Goal: Task Accomplishment & Management: Use online tool/utility

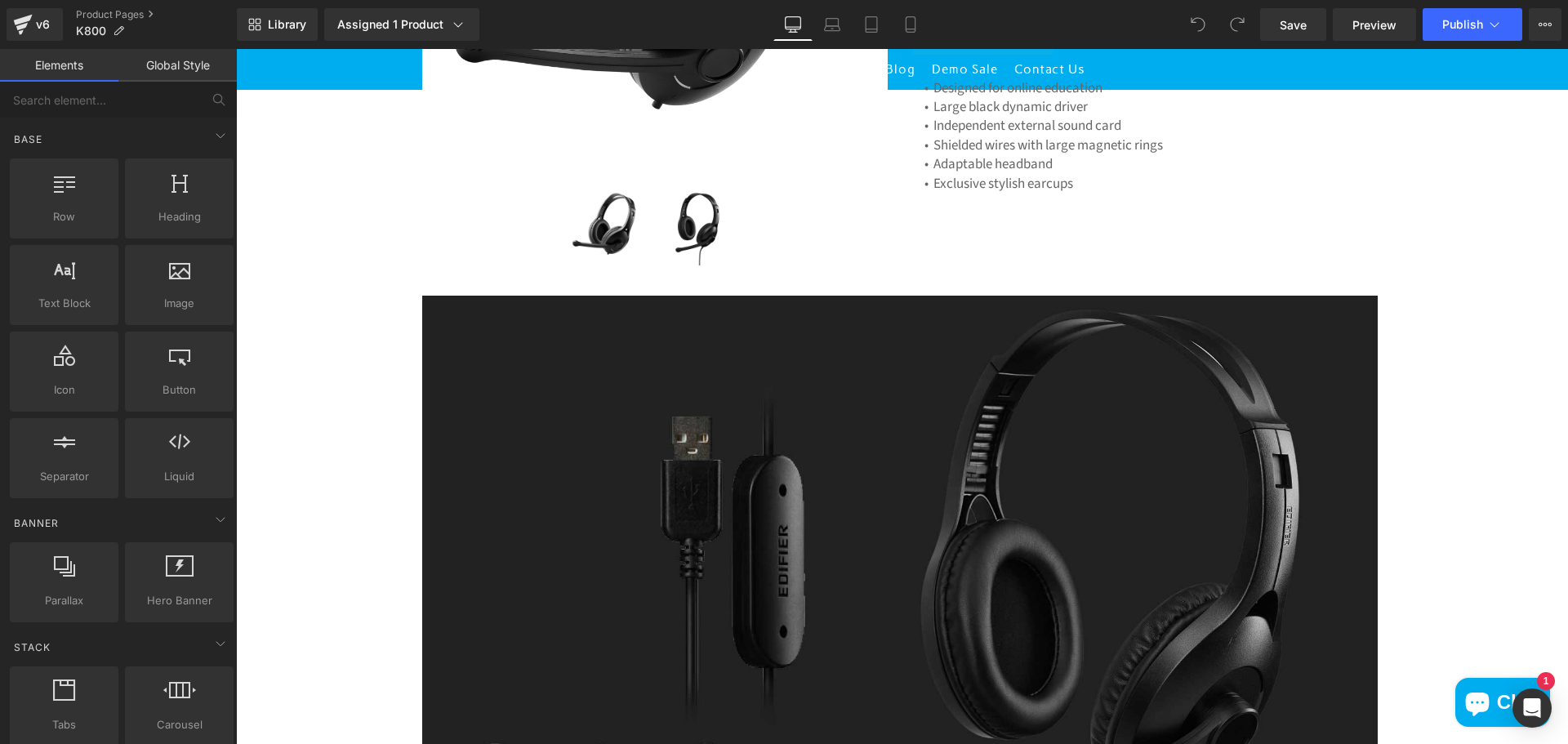
scroll to position [490, 0]
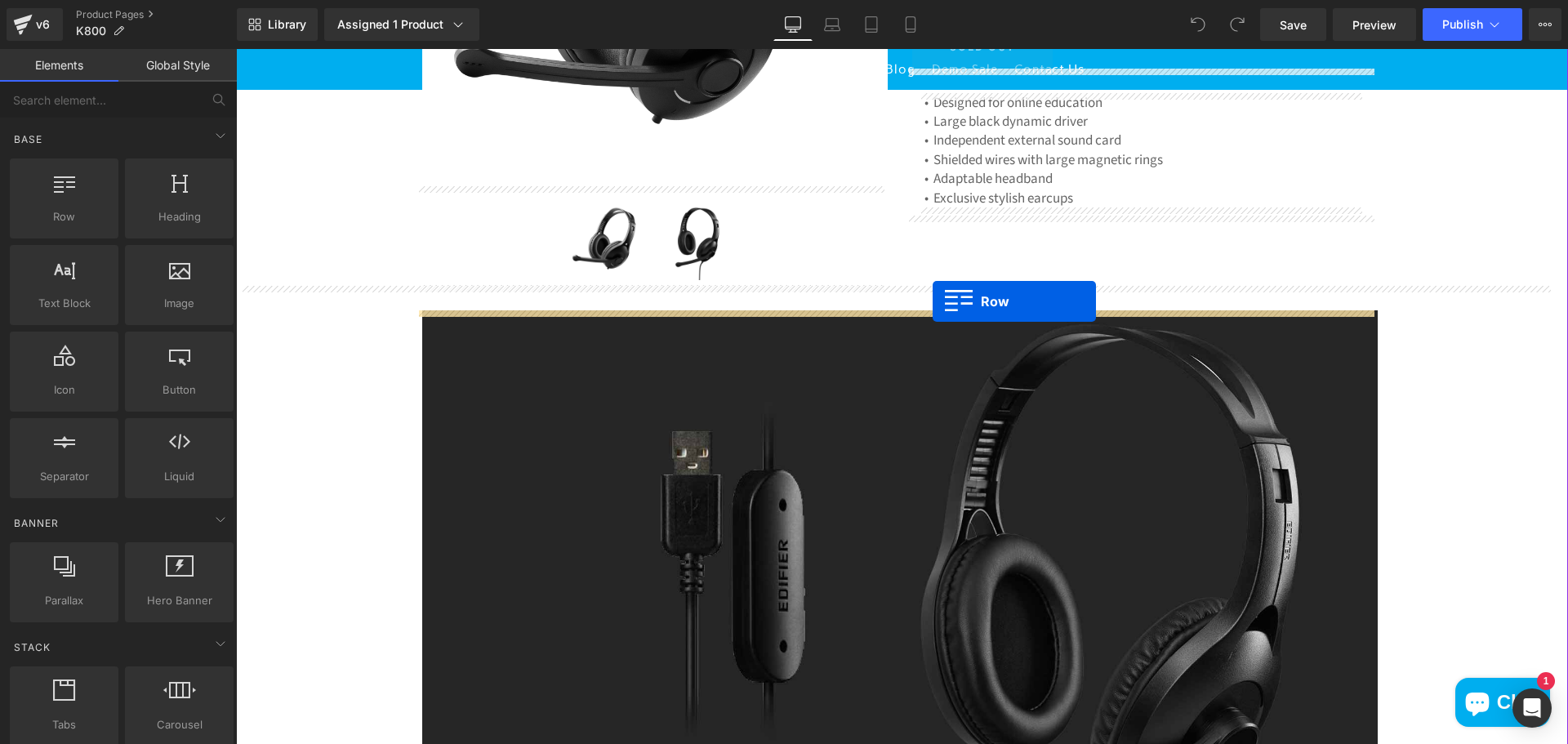
drag, startPoint x: 298, startPoint y: 252, endPoint x: 933, endPoint y: 302, distance: 637.0
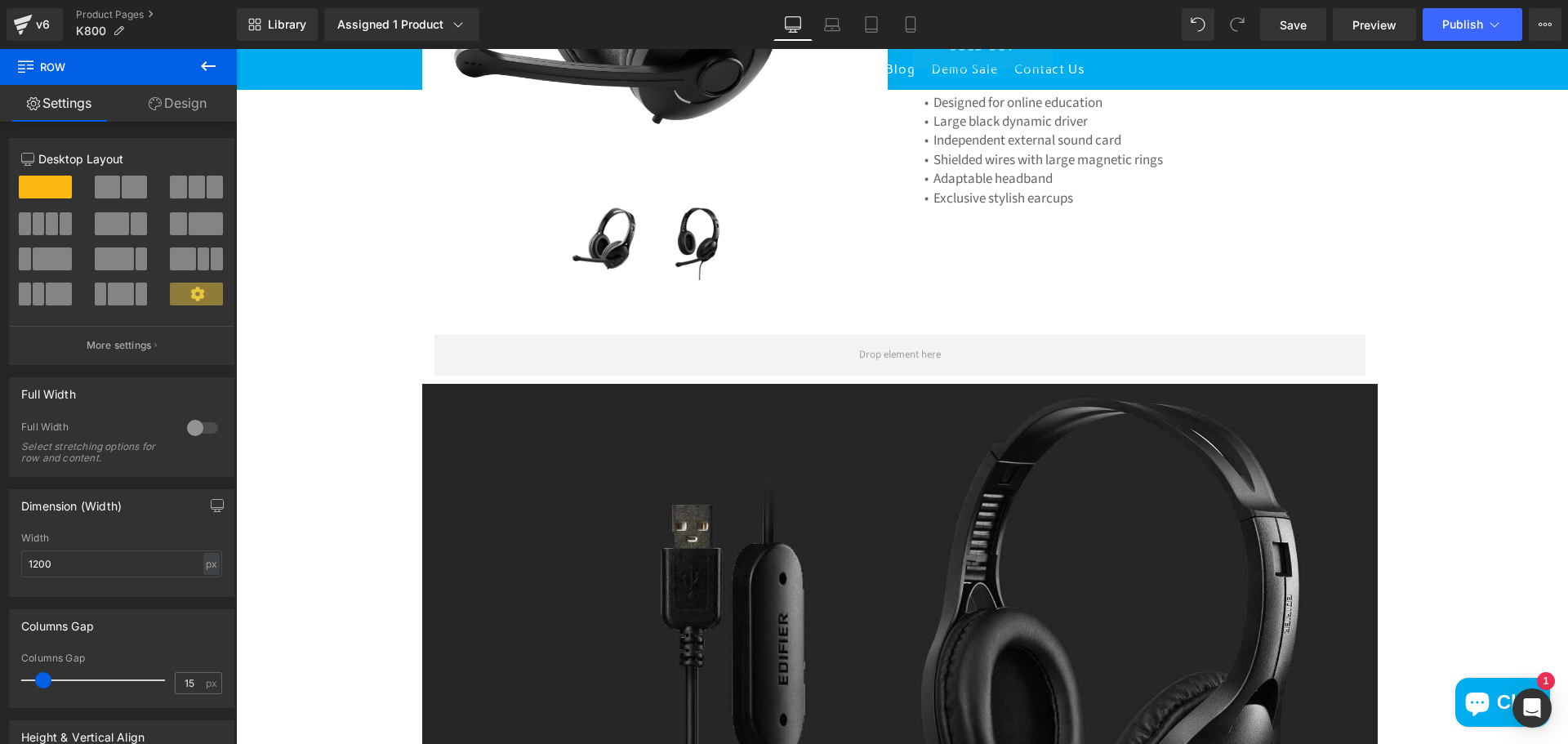
click at [200, 67] on icon at bounding box center [208, 66] width 20 height 20
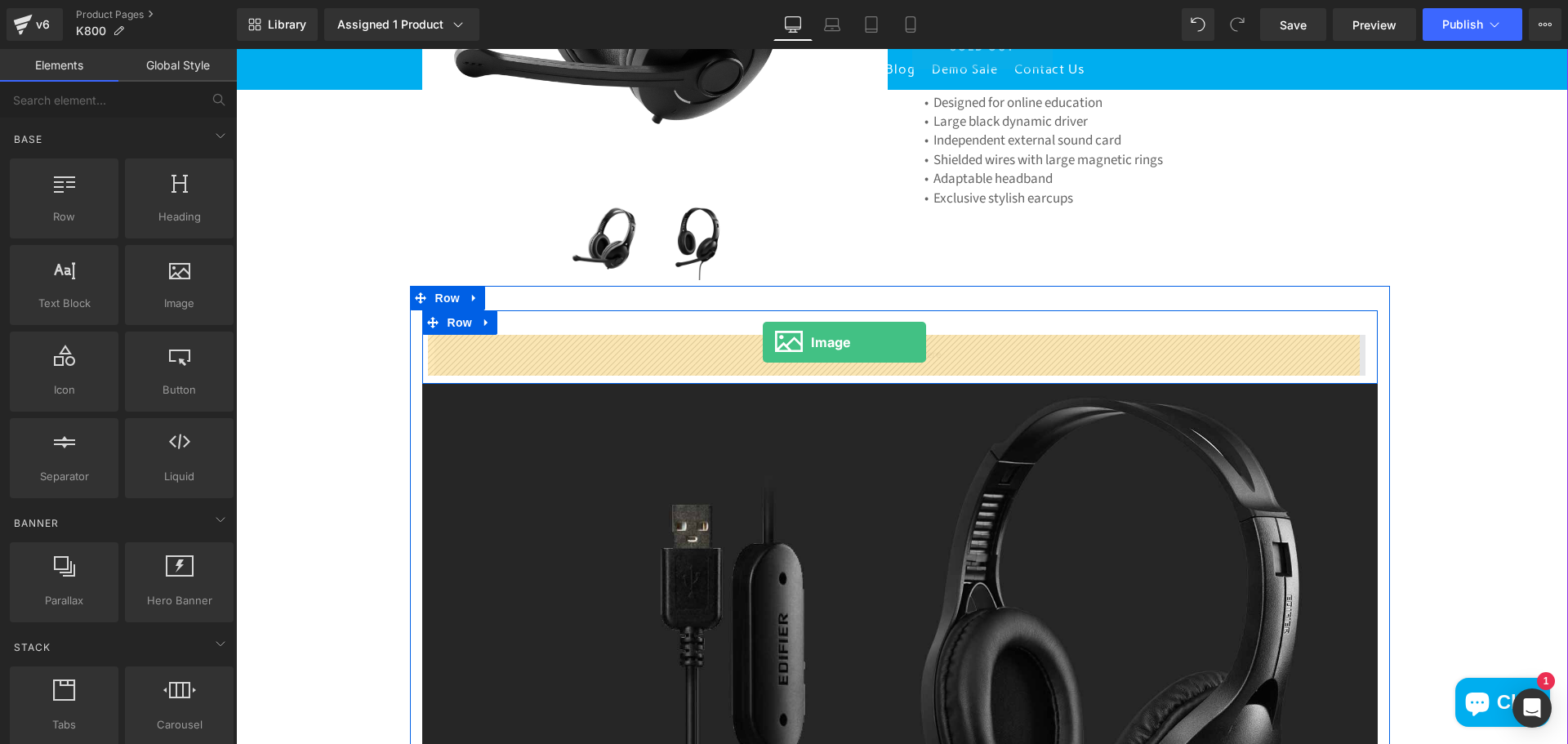
drag, startPoint x: 408, startPoint y: 359, endPoint x: 762, endPoint y: 342, distance: 354.4
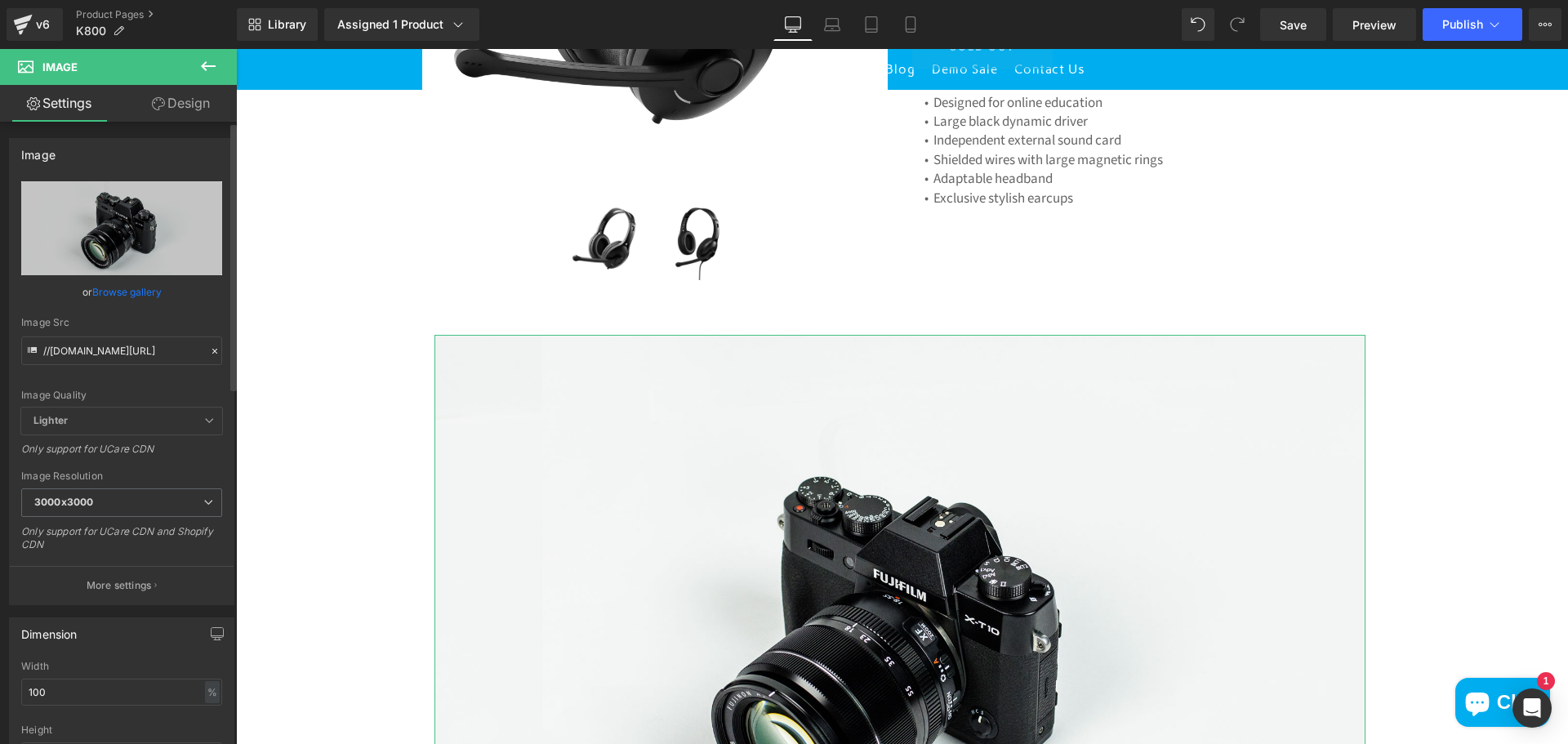
click at [137, 293] on link "Browse gallery" at bounding box center [127, 291] width 69 height 29
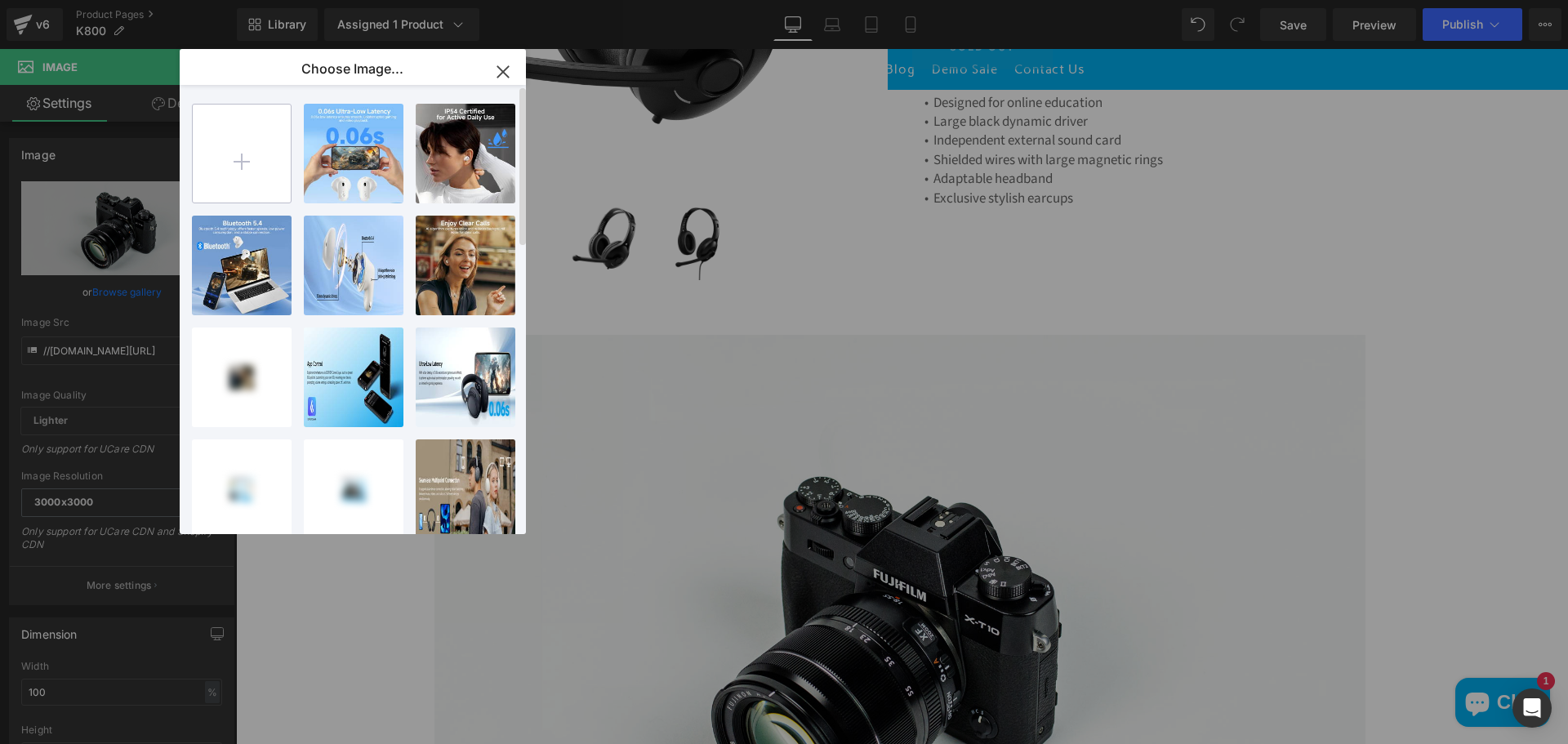
click at [236, 156] on input "file" at bounding box center [242, 154] width 98 height 98
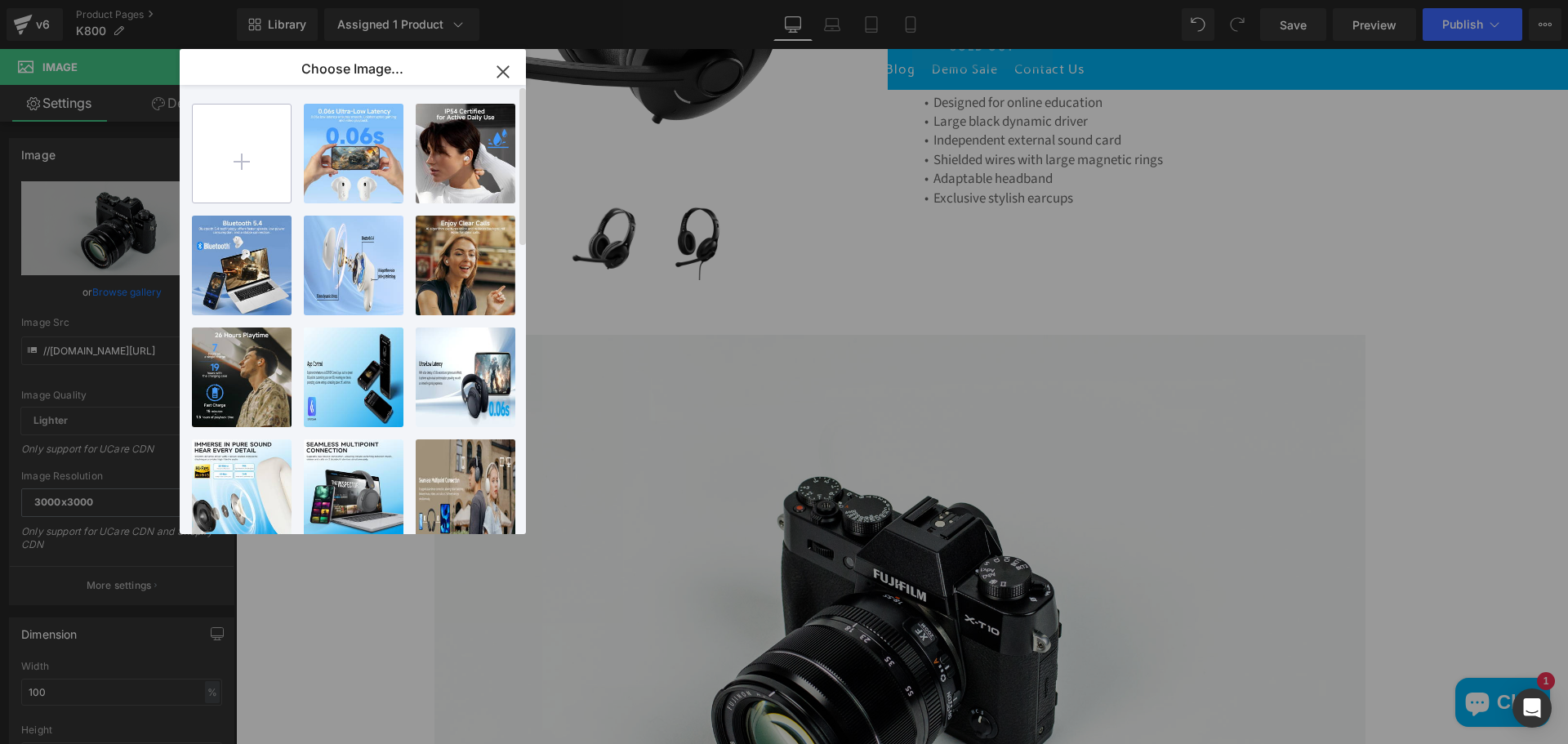
type input "C:\fakepath\USBK800_1920x1080.jpg"
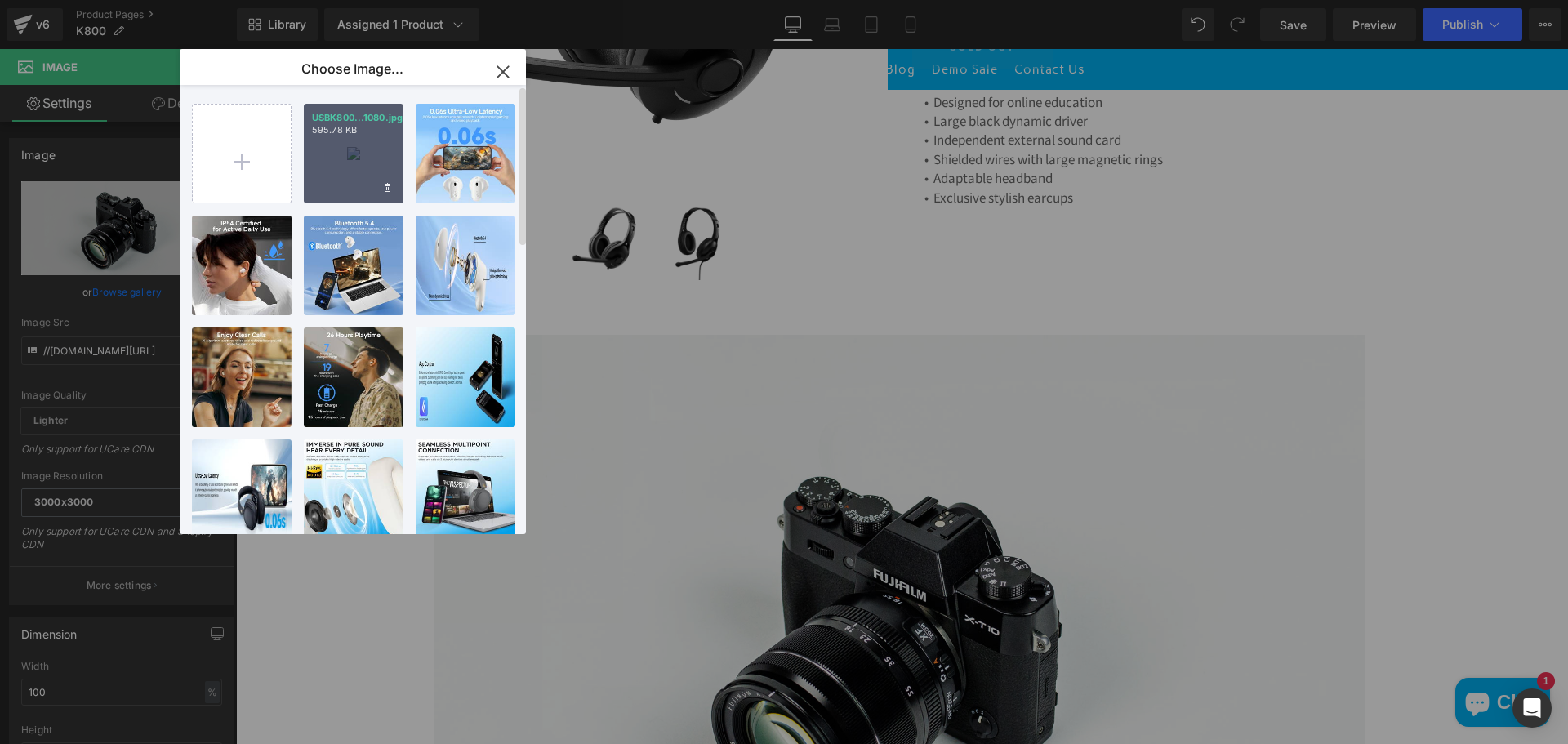
click at [348, 155] on div "USBK800...1080.jpg 595.78 KB" at bounding box center [353, 154] width 99 height 99
type input "[URL][DOMAIN_NAME]"
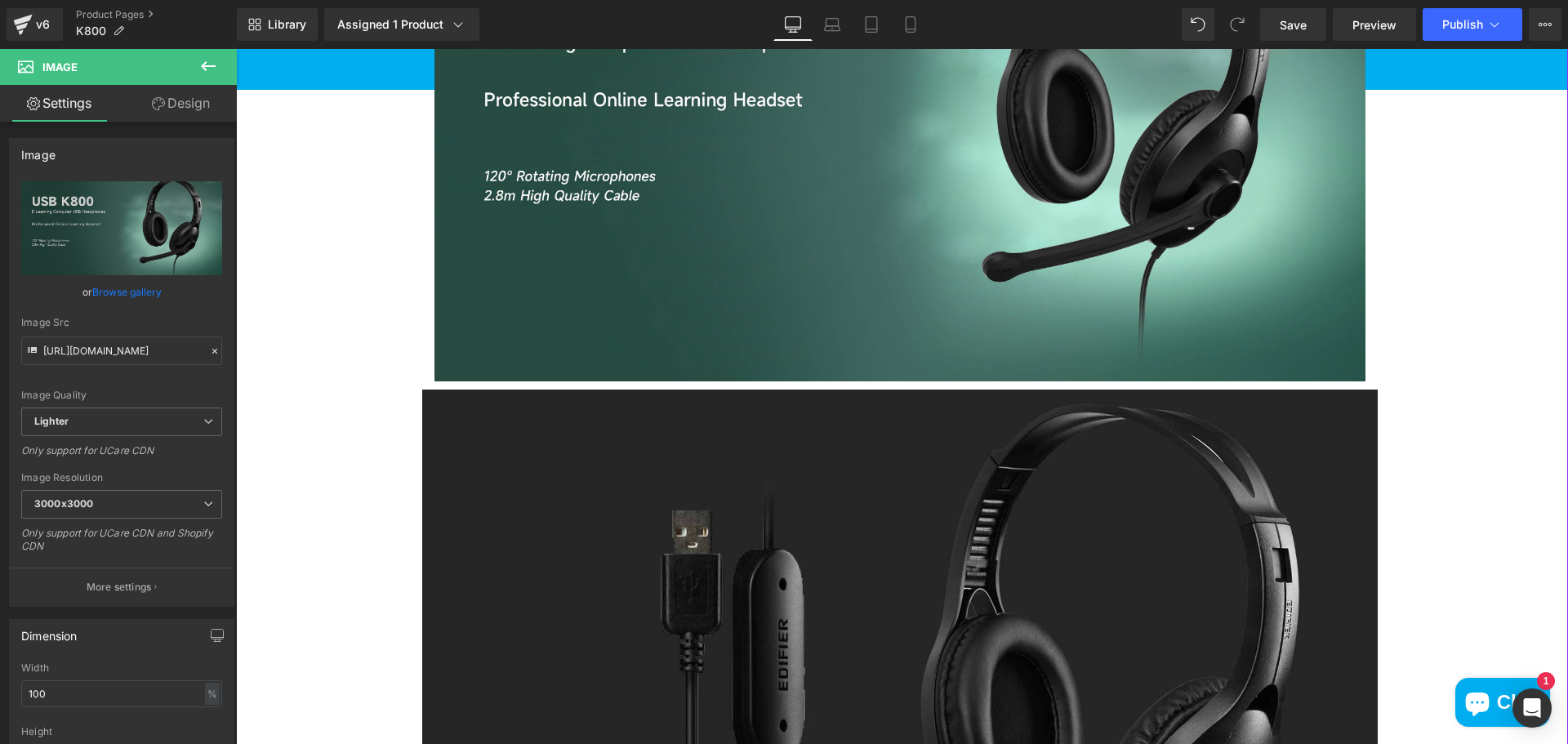
scroll to position [1226, 0]
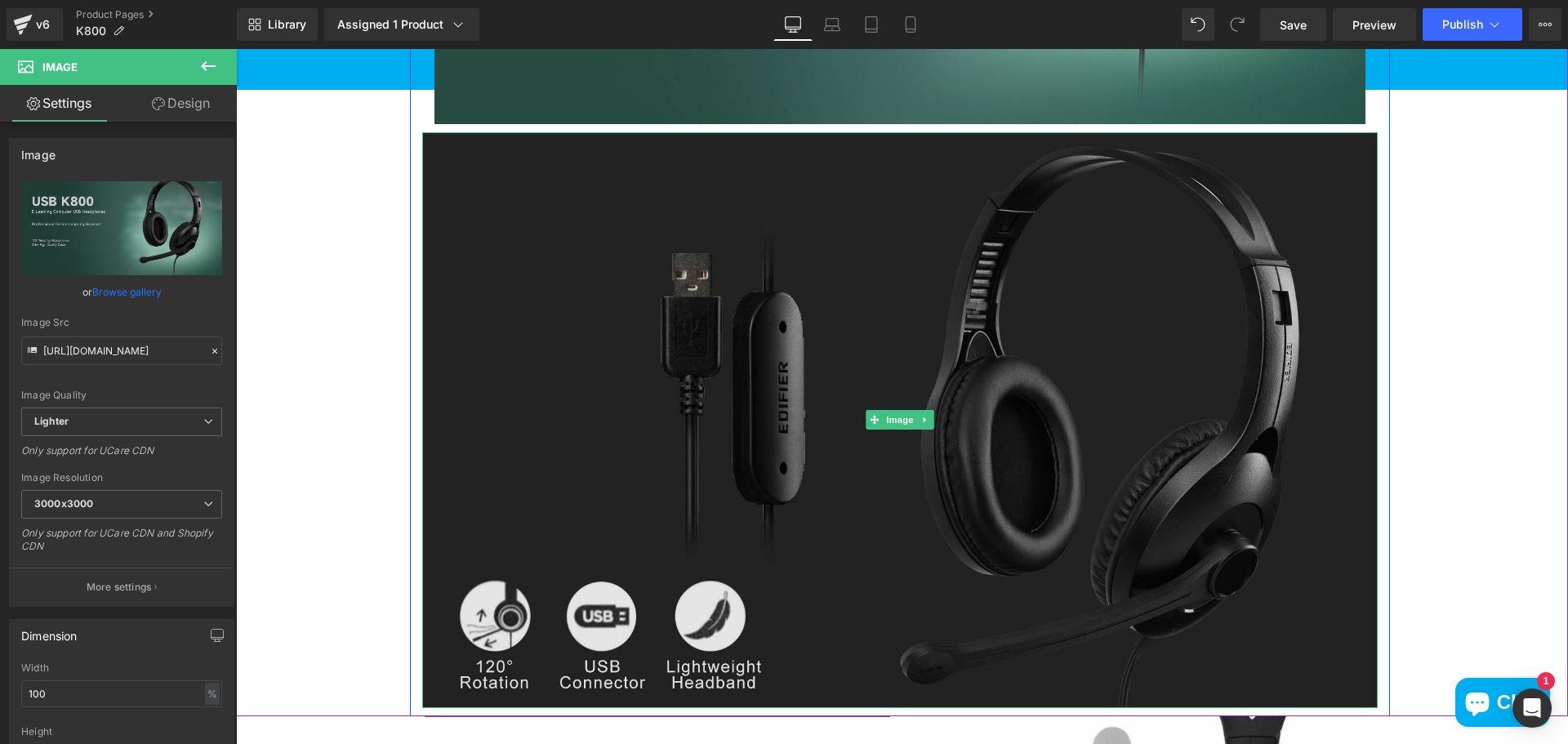
click at [1057, 447] on img at bounding box center [900, 420] width 955 height 576
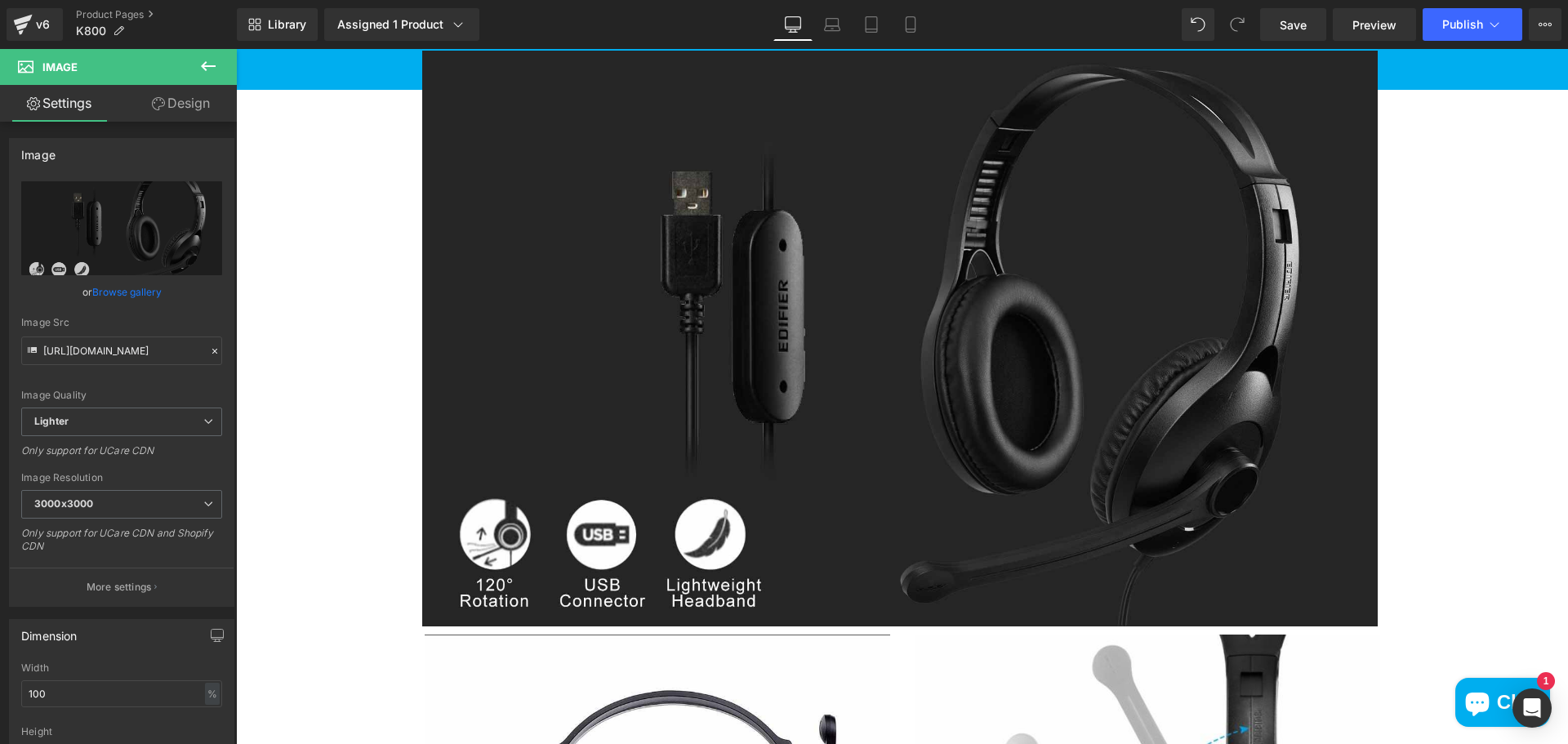
scroll to position [899, 0]
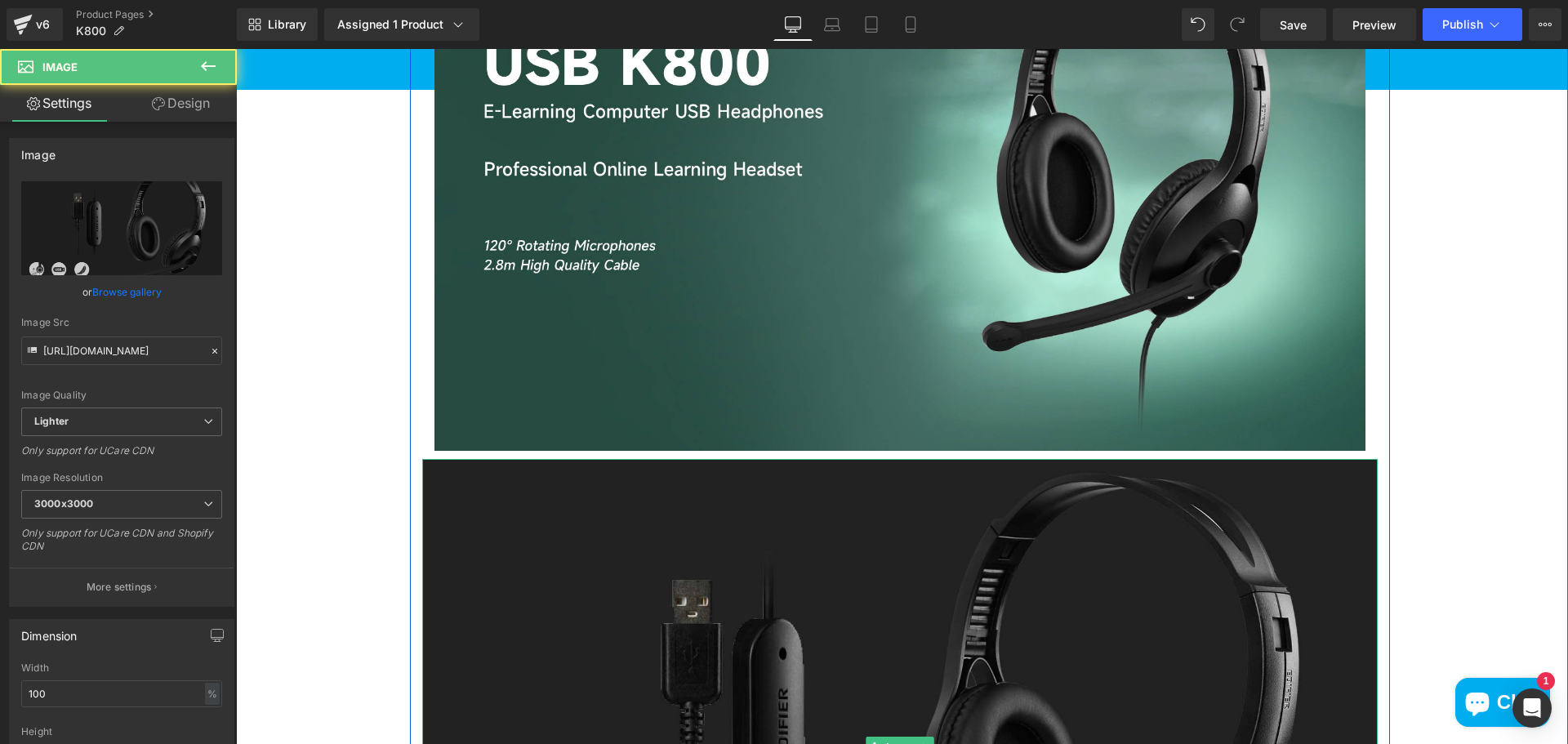
click at [568, 533] on img at bounding box center [900, 747] width 955 height 576
click at [730, 470] on img at bounding box center [900, 747] width 955 height 576
click at [663, 590] on img at bounding box center [900, 747] width 955 height 576
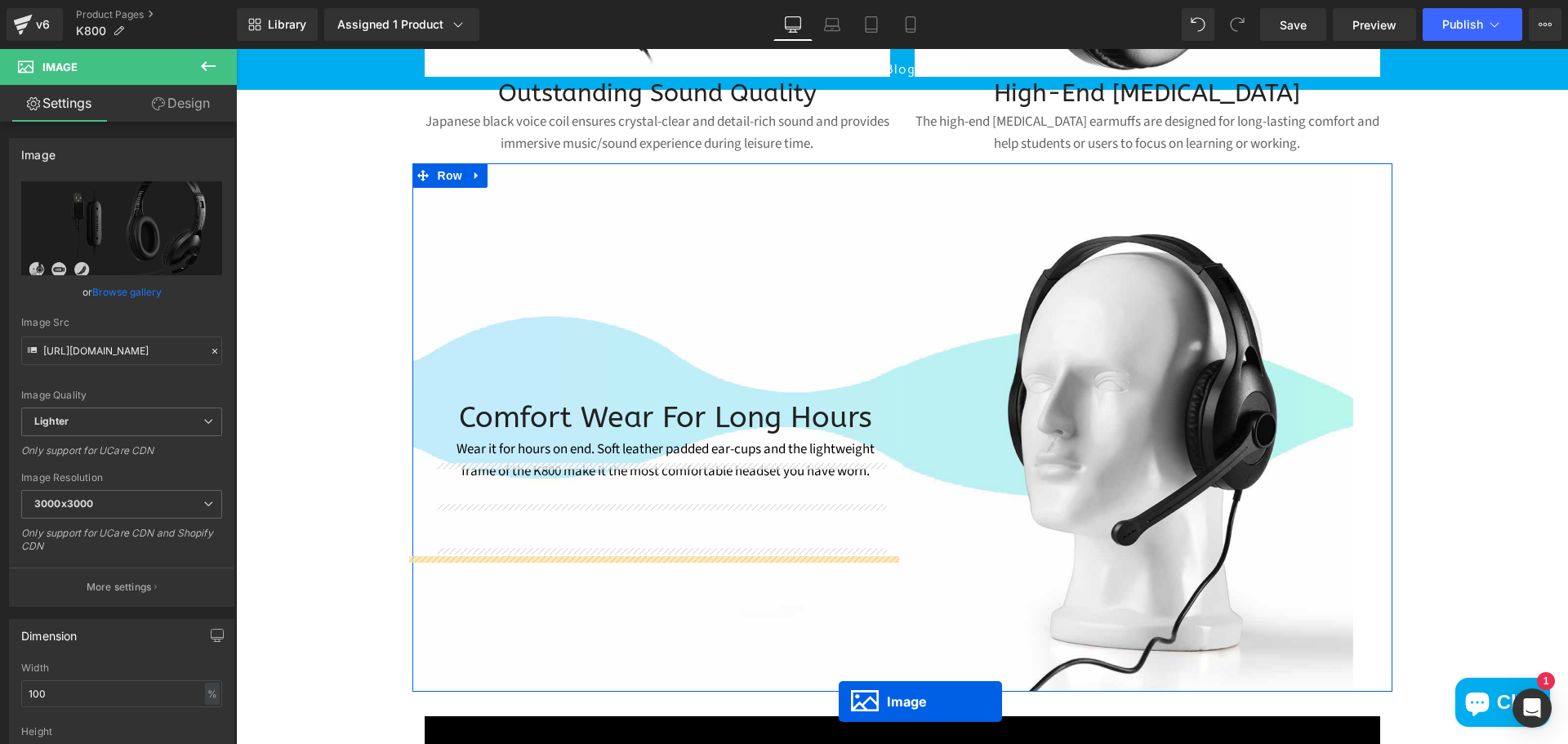
scroll to position [2370, 0]
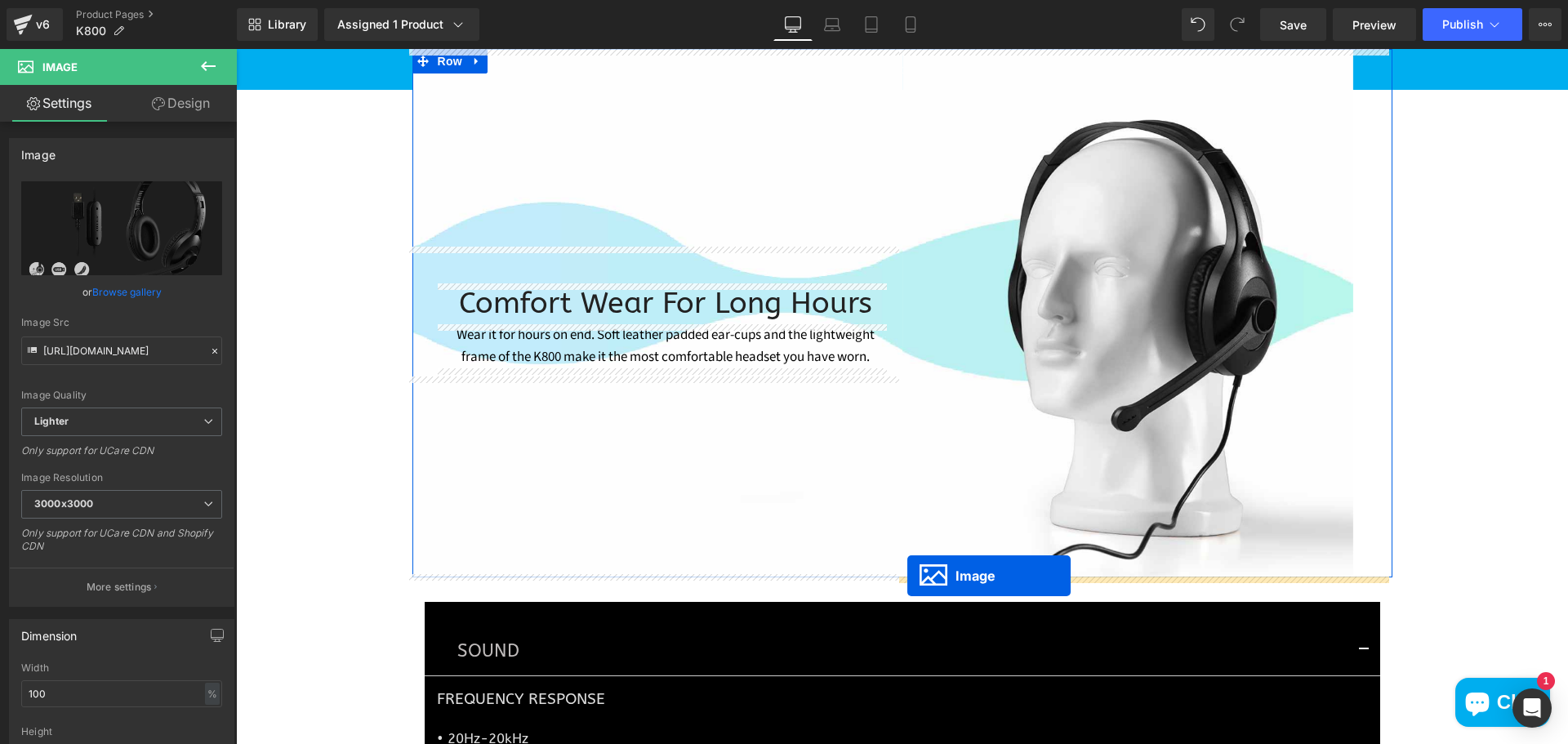
drag, startPoint x: 866, startPoint y: 337, endPoint x: 908, endPoint y: 576, distance: 242.7
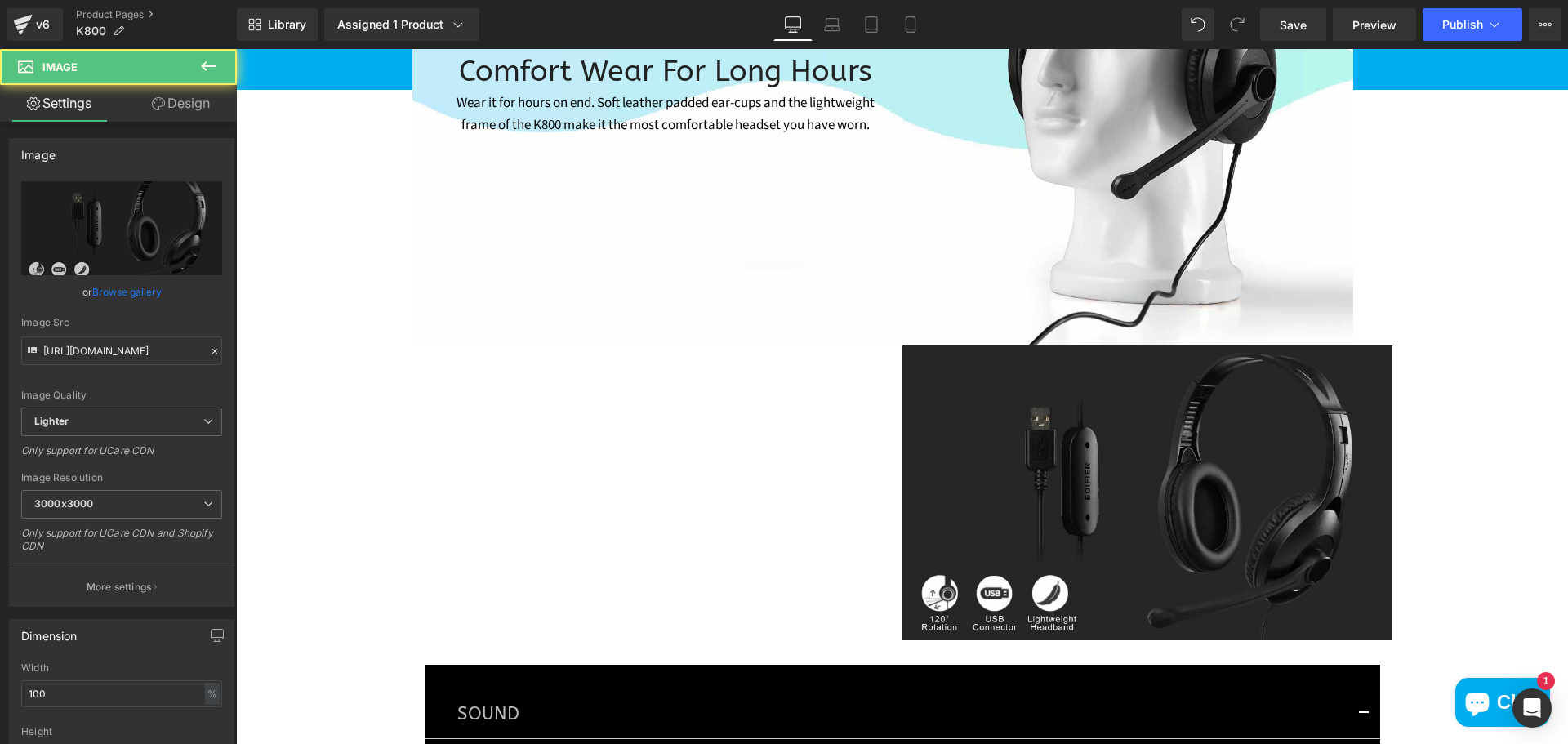
scroll to position [2737, 0]
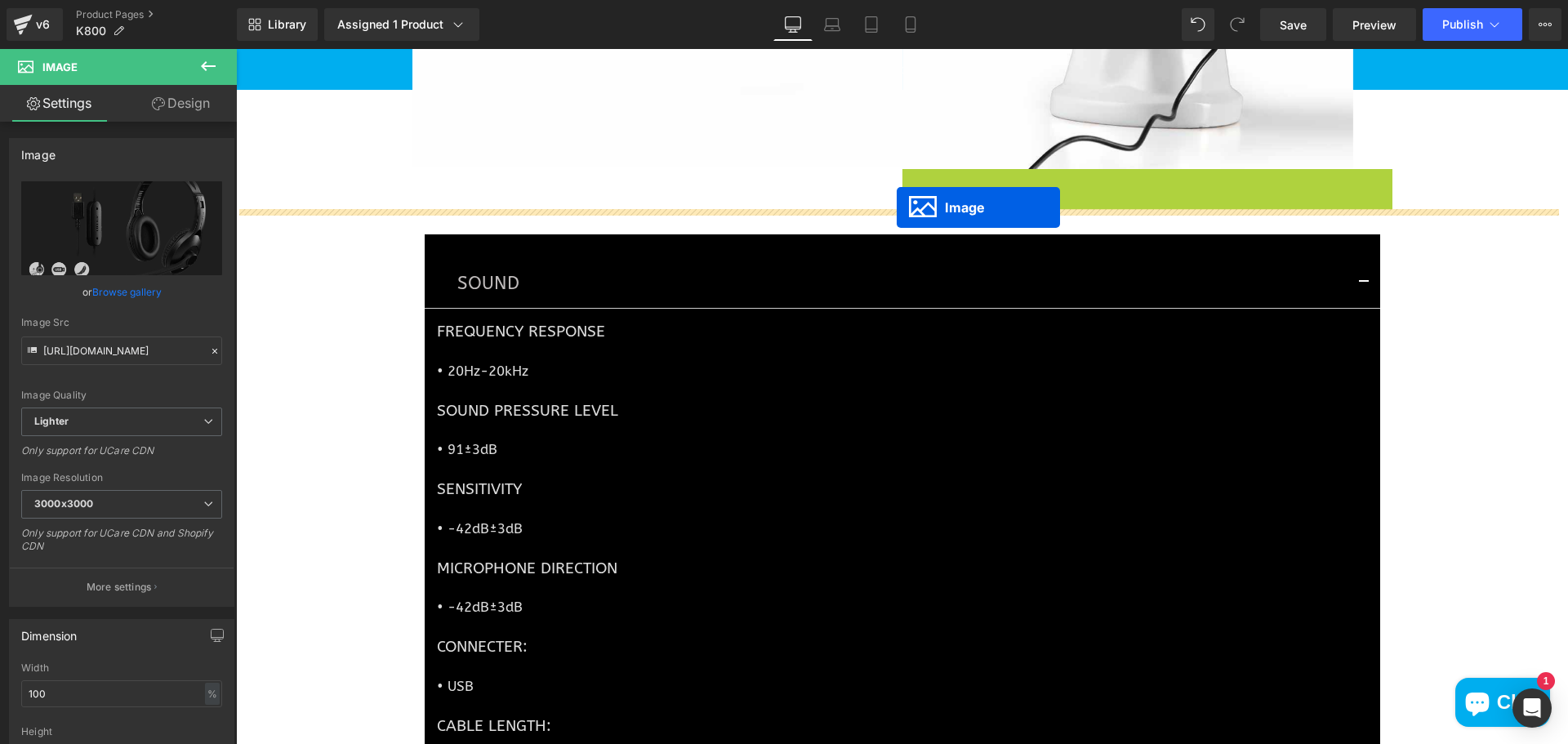
drag, startPoint x: 1116, startPoint y: 314, endPoint x: 896, endPoint y: 206, distance: 245.1
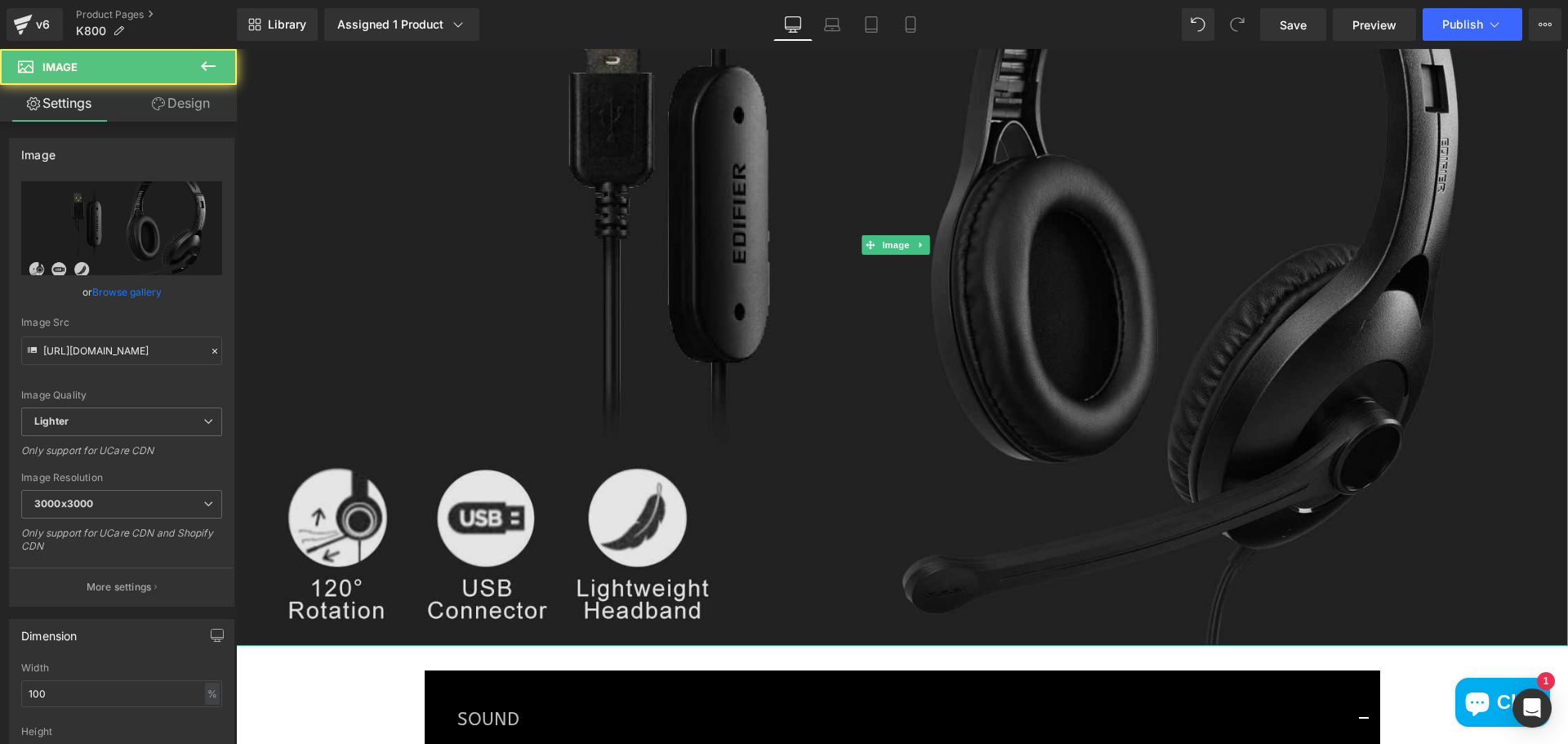
scroll to position [3064, 0]
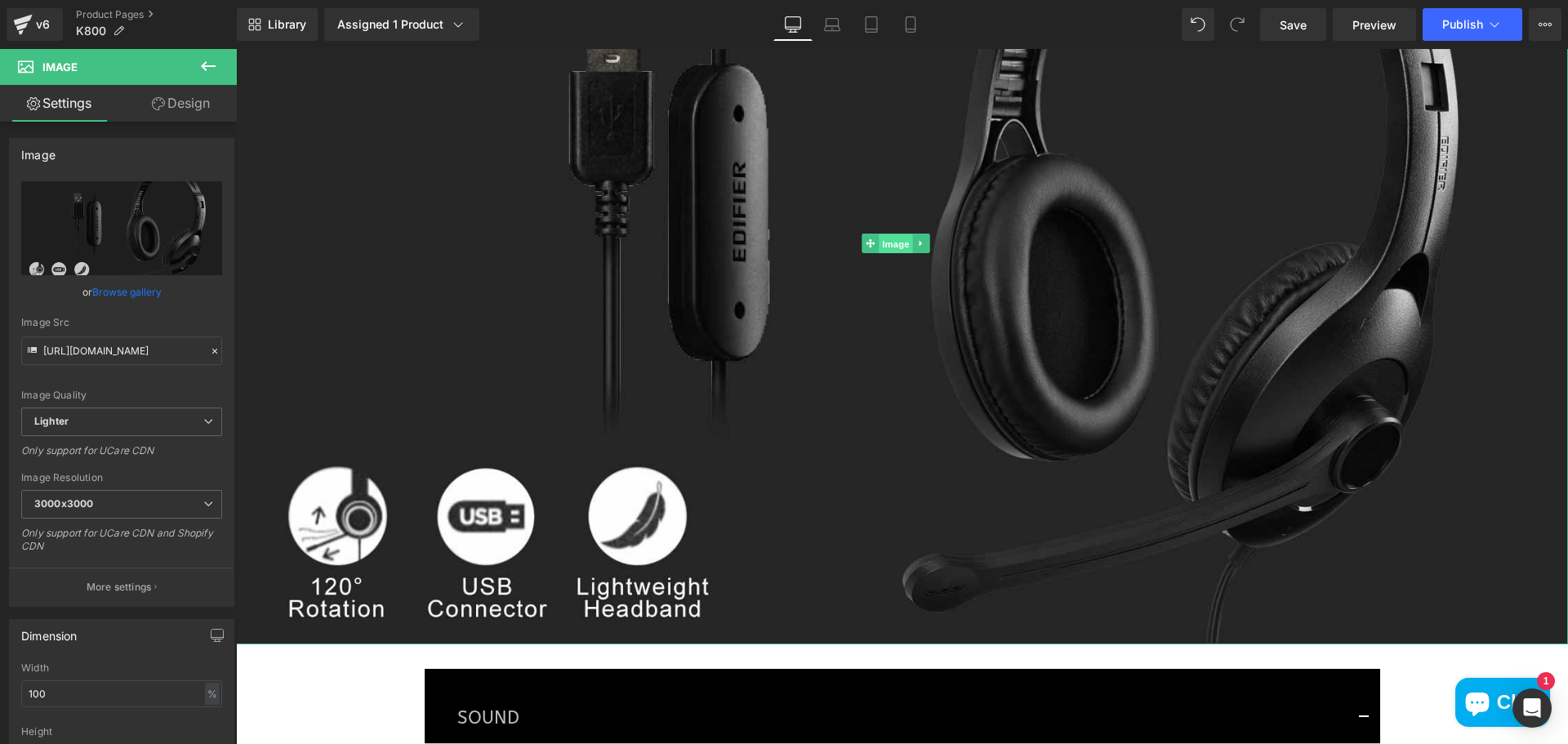
click at [890, 236] on span "Image" at bounding box center [895, 244] width 35 height 20
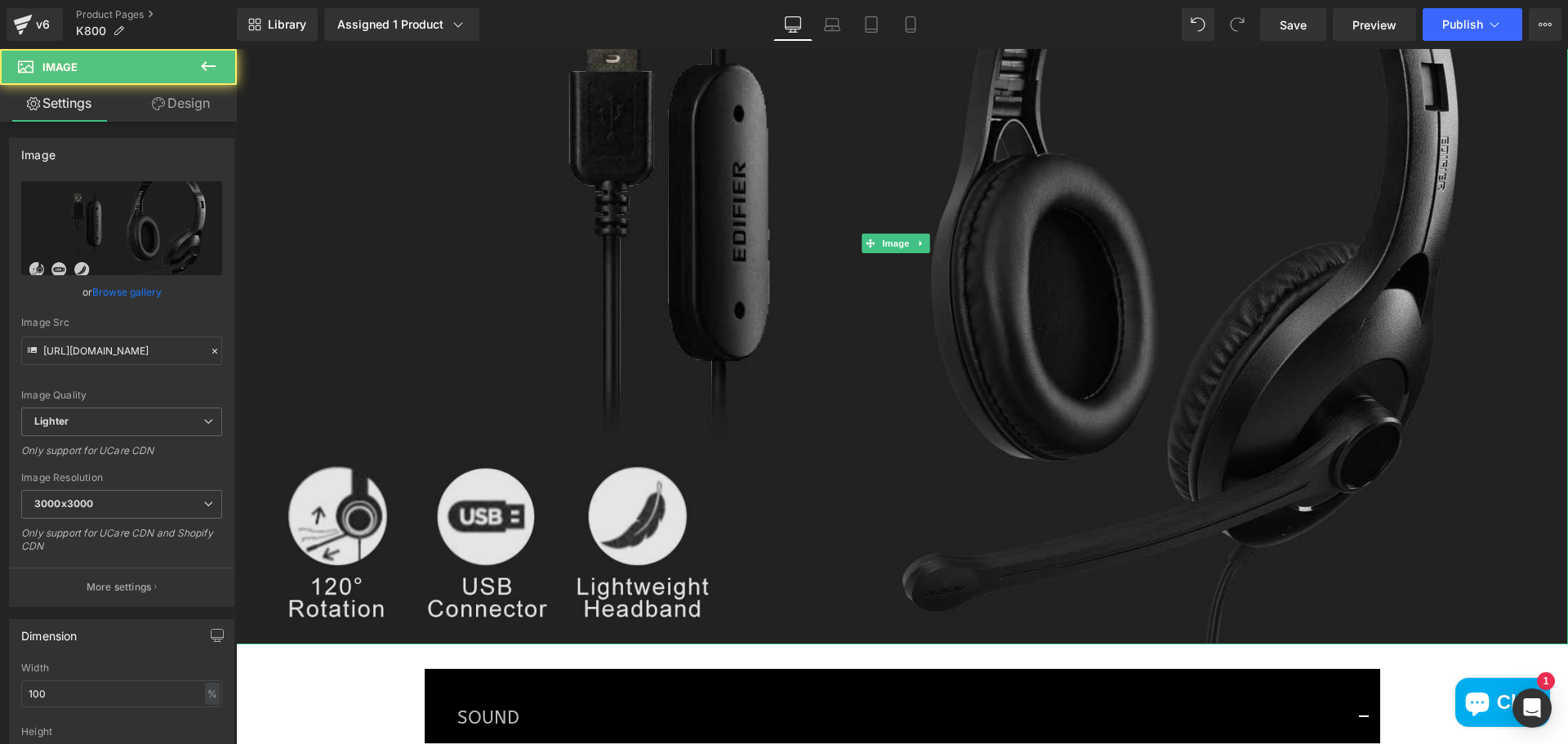
click at [882, 379] on img at bounding box center [902, 244] width 1332 height 803
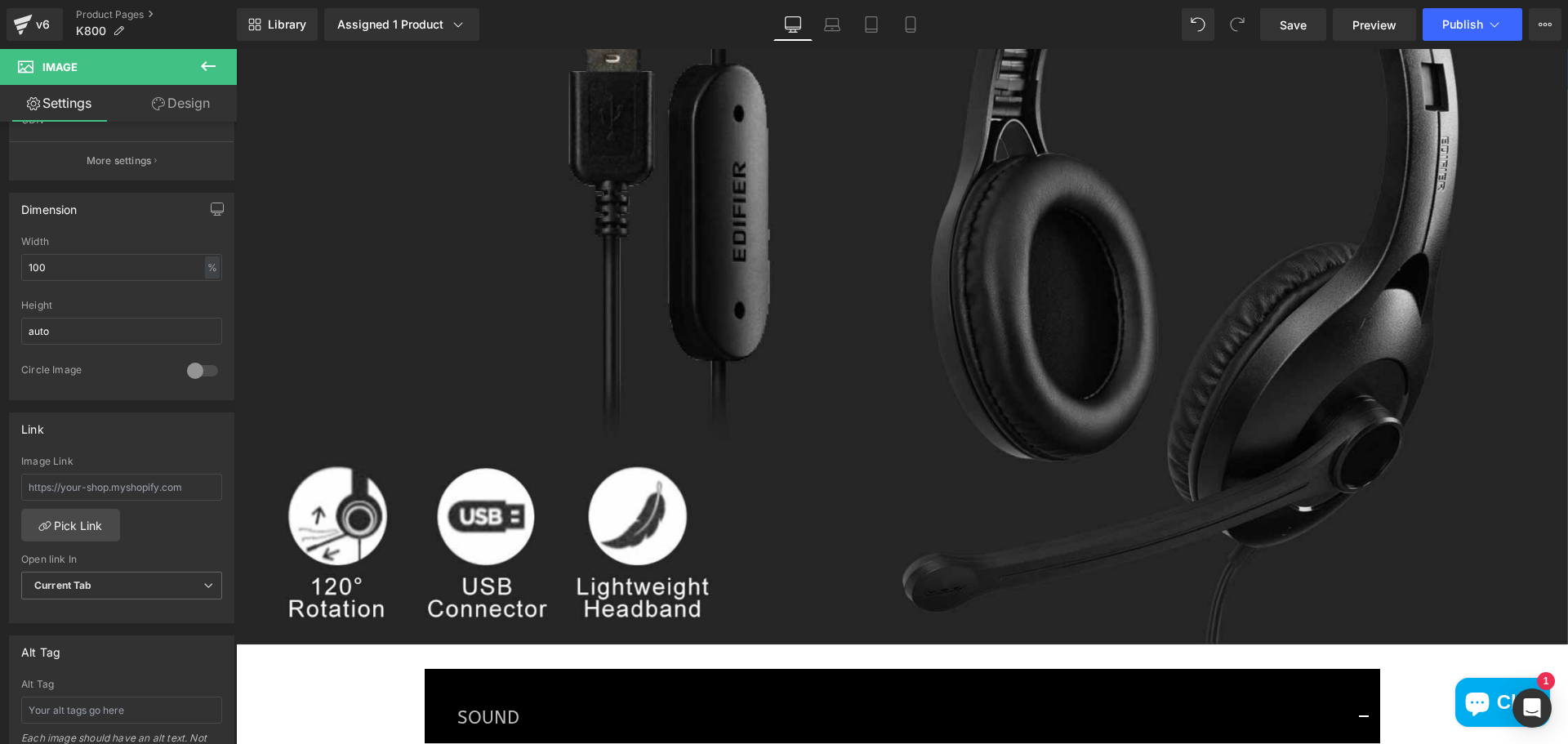
scroll to position [409, 0]
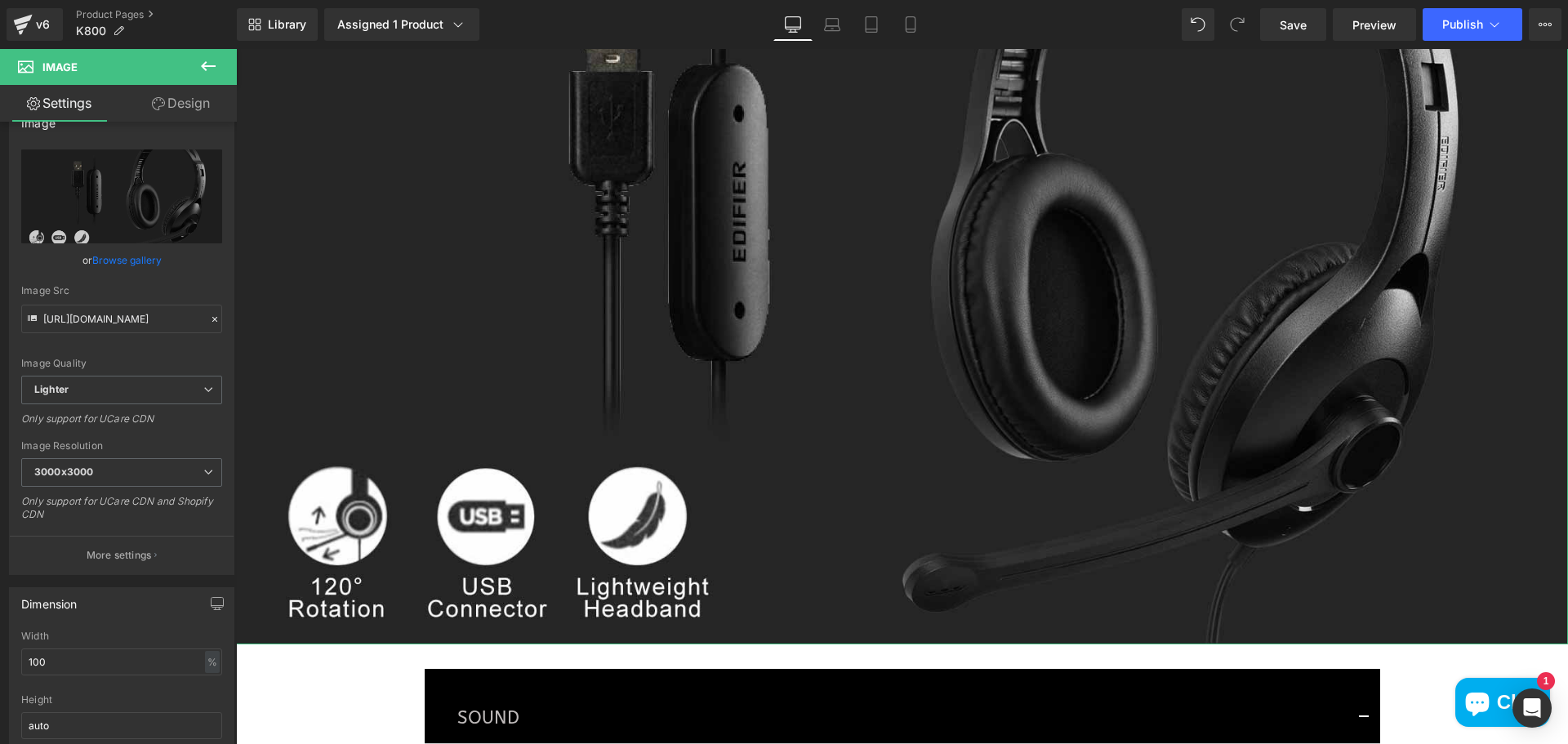
scroll to position [163, 0]
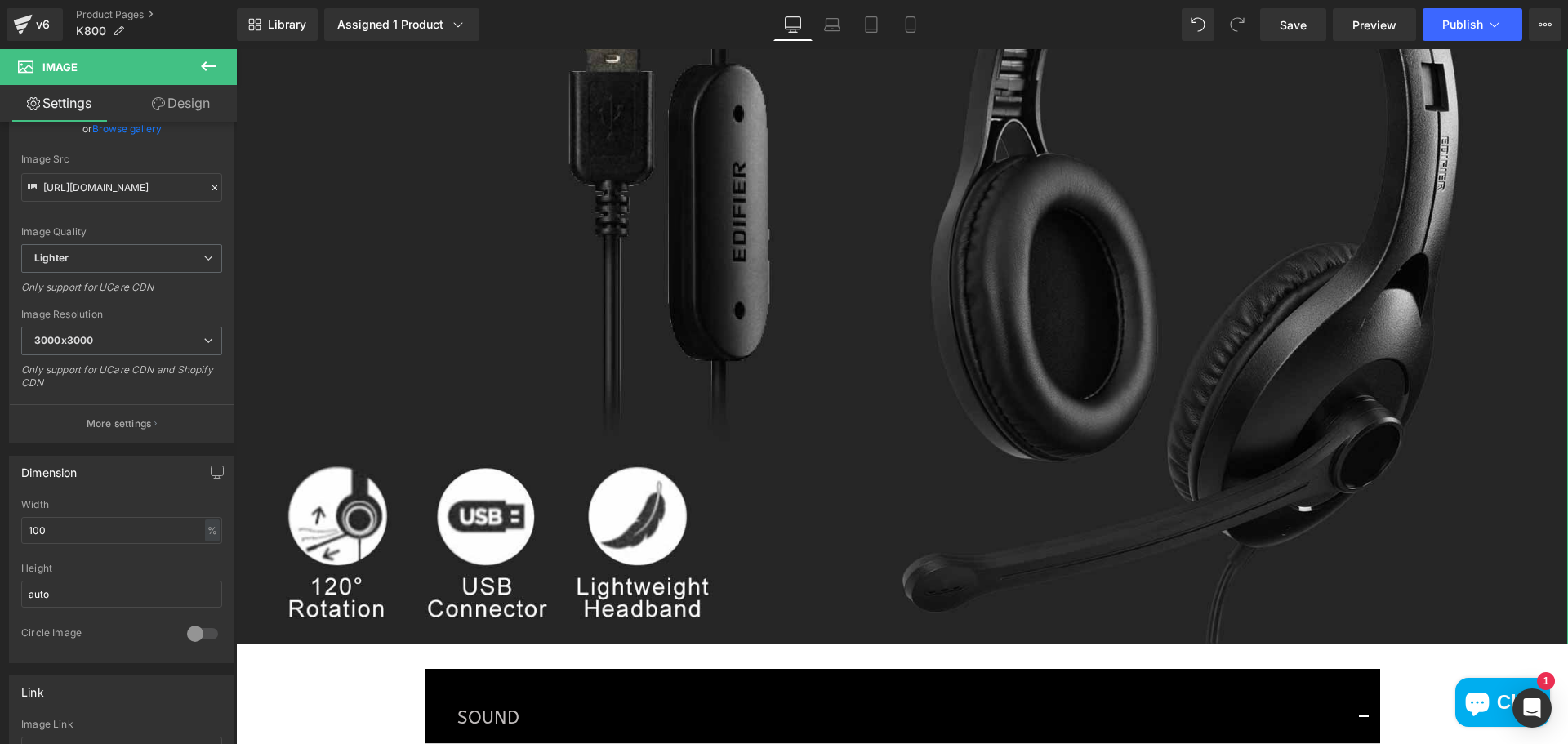
click at [61, 106] on link "Settings" at bounding box center [59, 103] width 118 height 37
click at [212, 62] on icon at bounding box center [208, 66] width 20 height 20
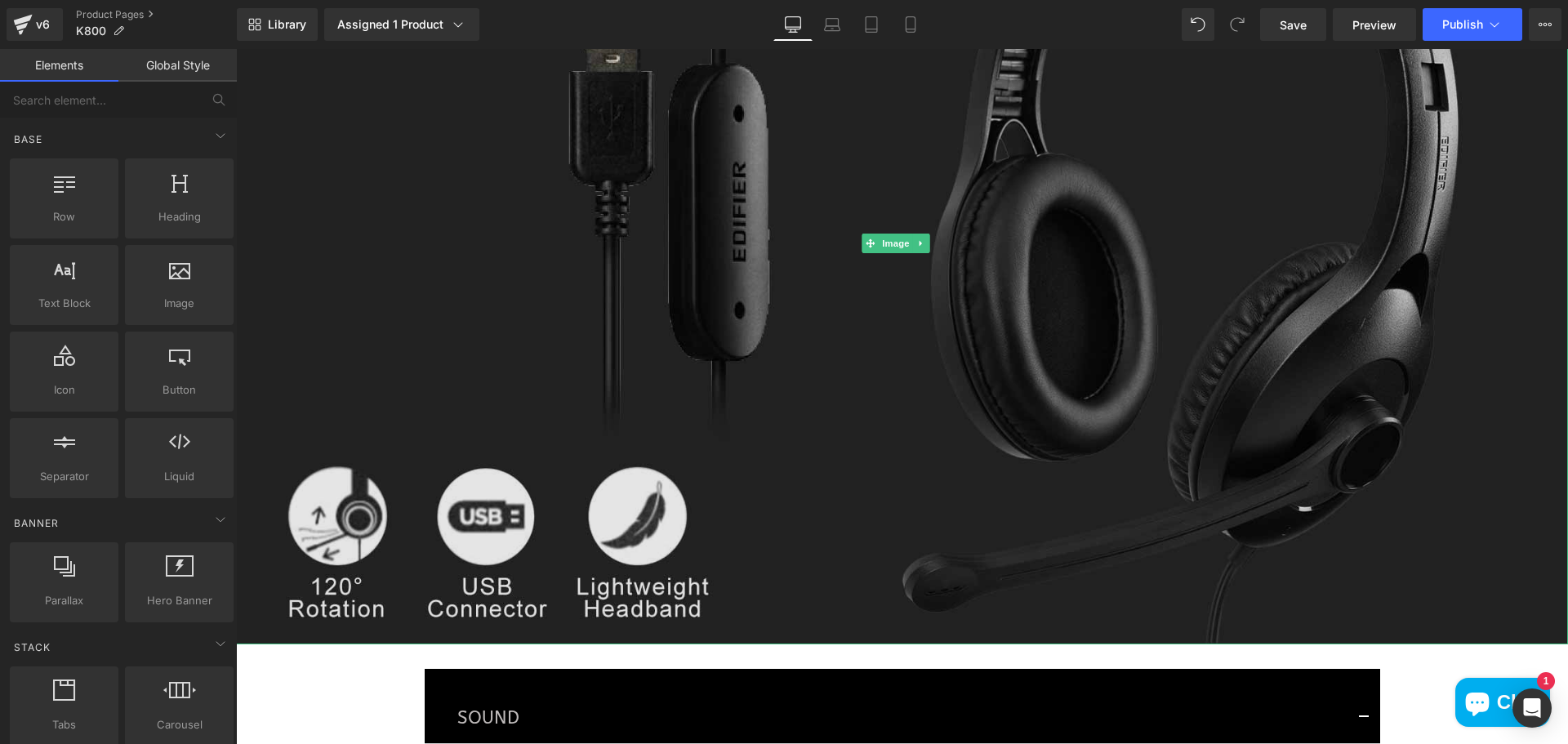
click at [714, 380] on img at bounding box center [902, 244] width 1332 height 803
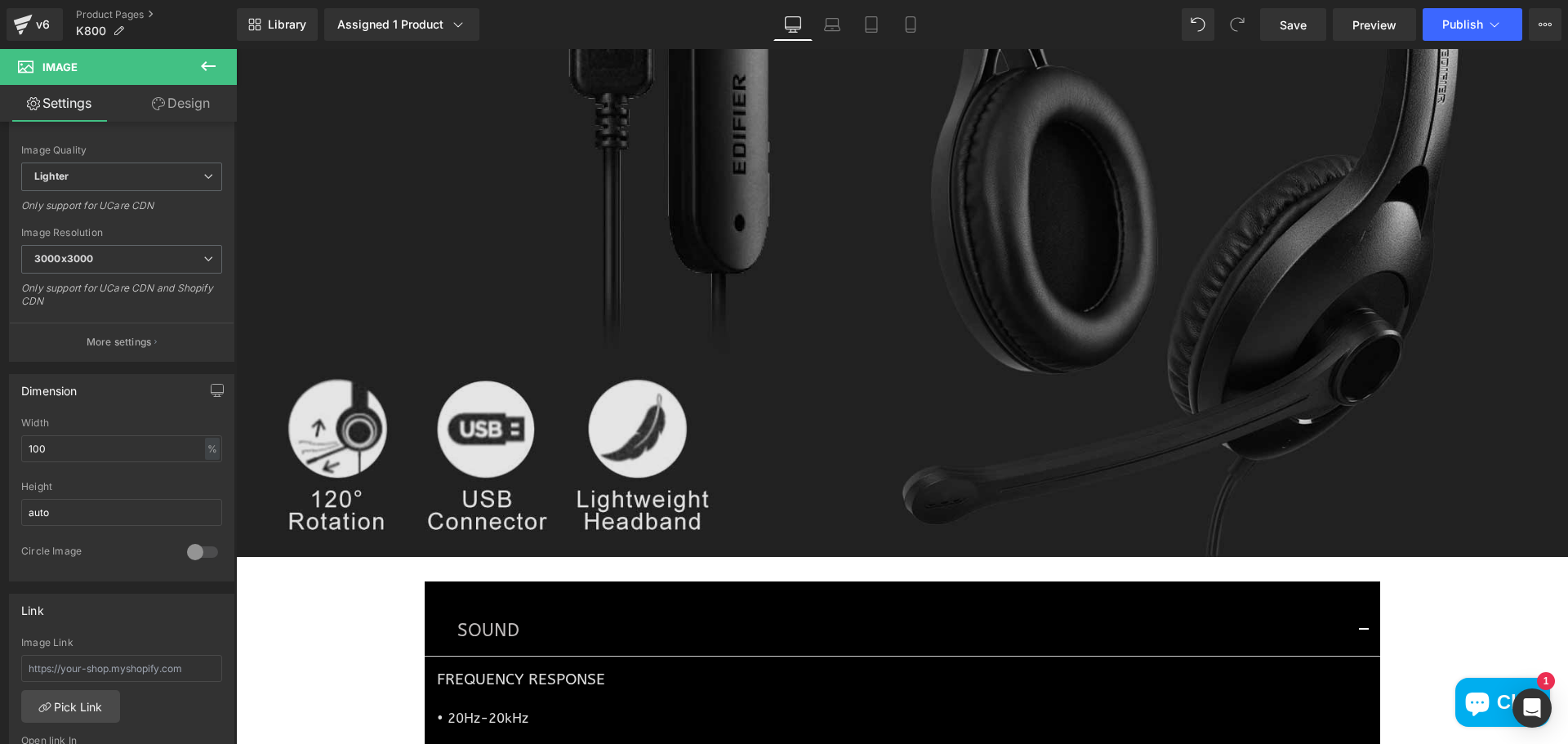
scroll to position [3146, 0]
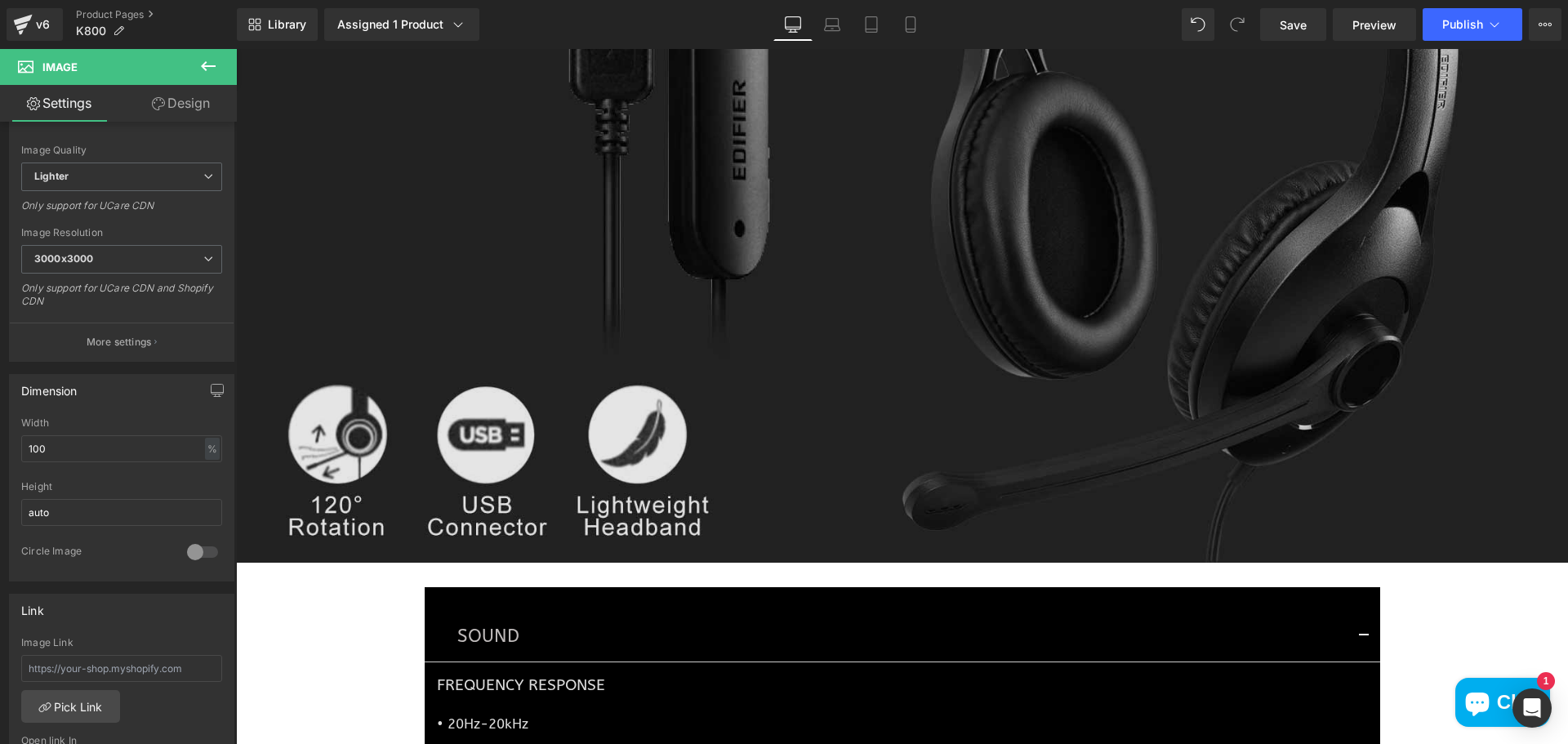
click at [1253, 349] on img at bounding box center [902, 162] width 1332 height 803
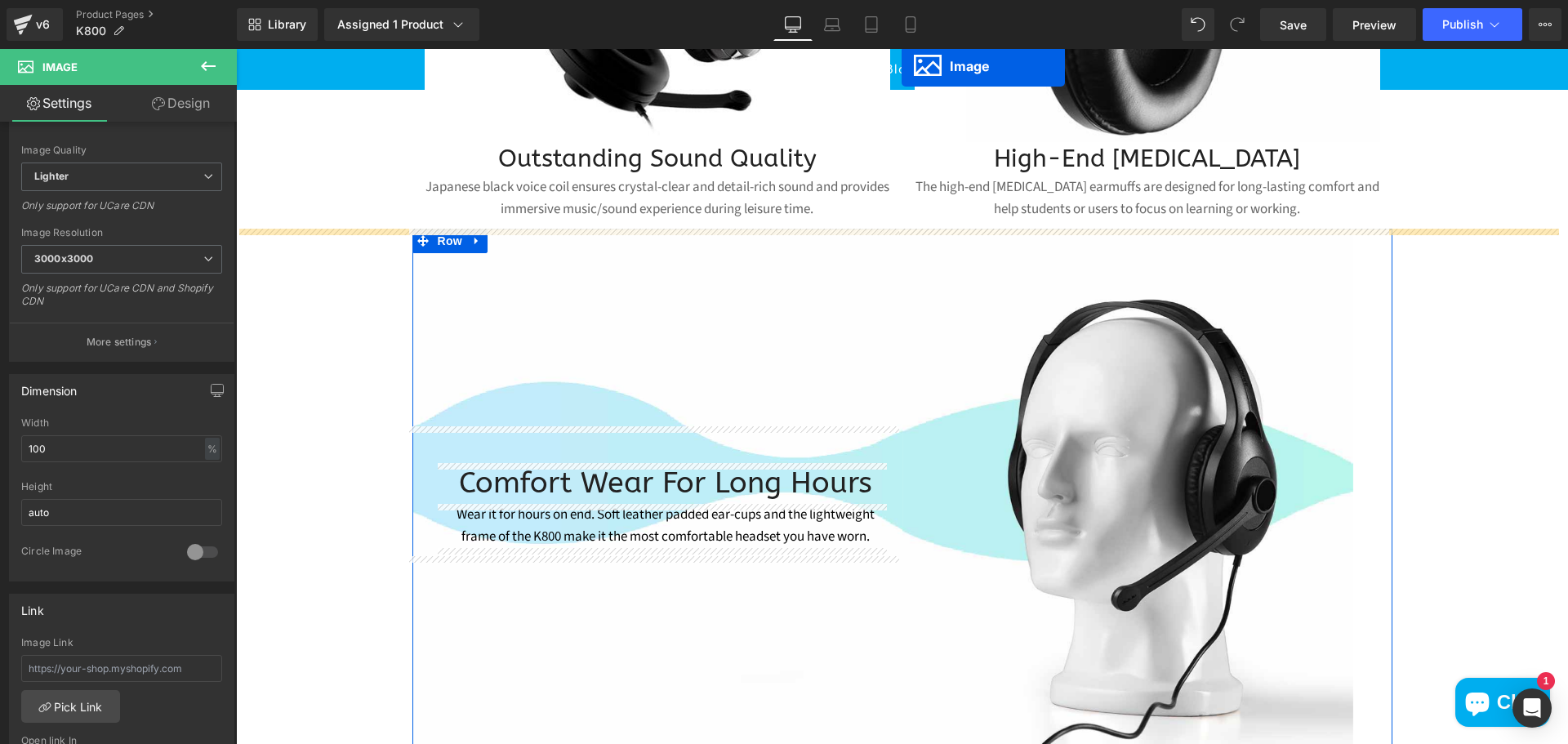
scroll to position [2083, 0]
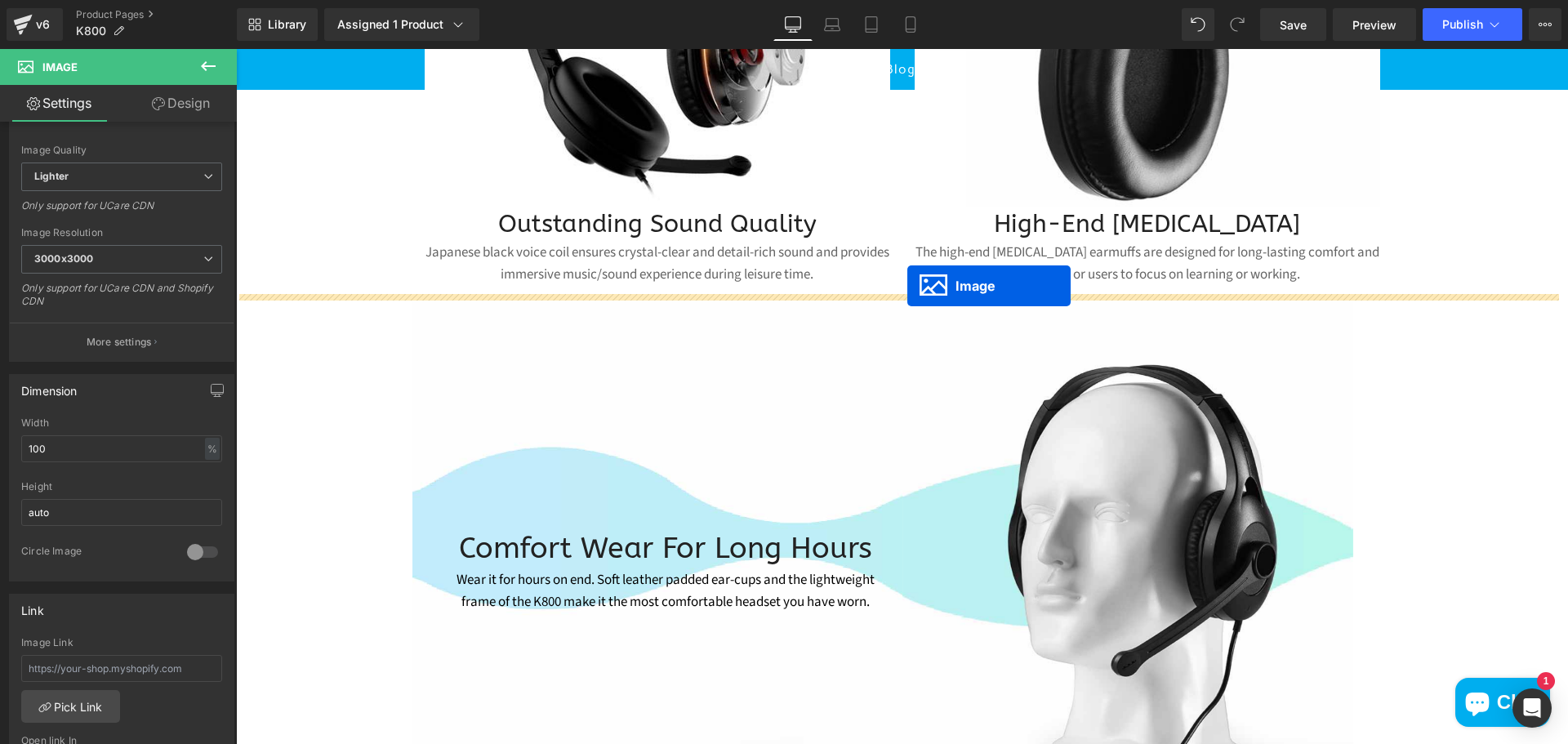
drag, startPoint x: 870, startPoint y: 481, endPoint x: 908, endPoint y: 286, distance: 198.7
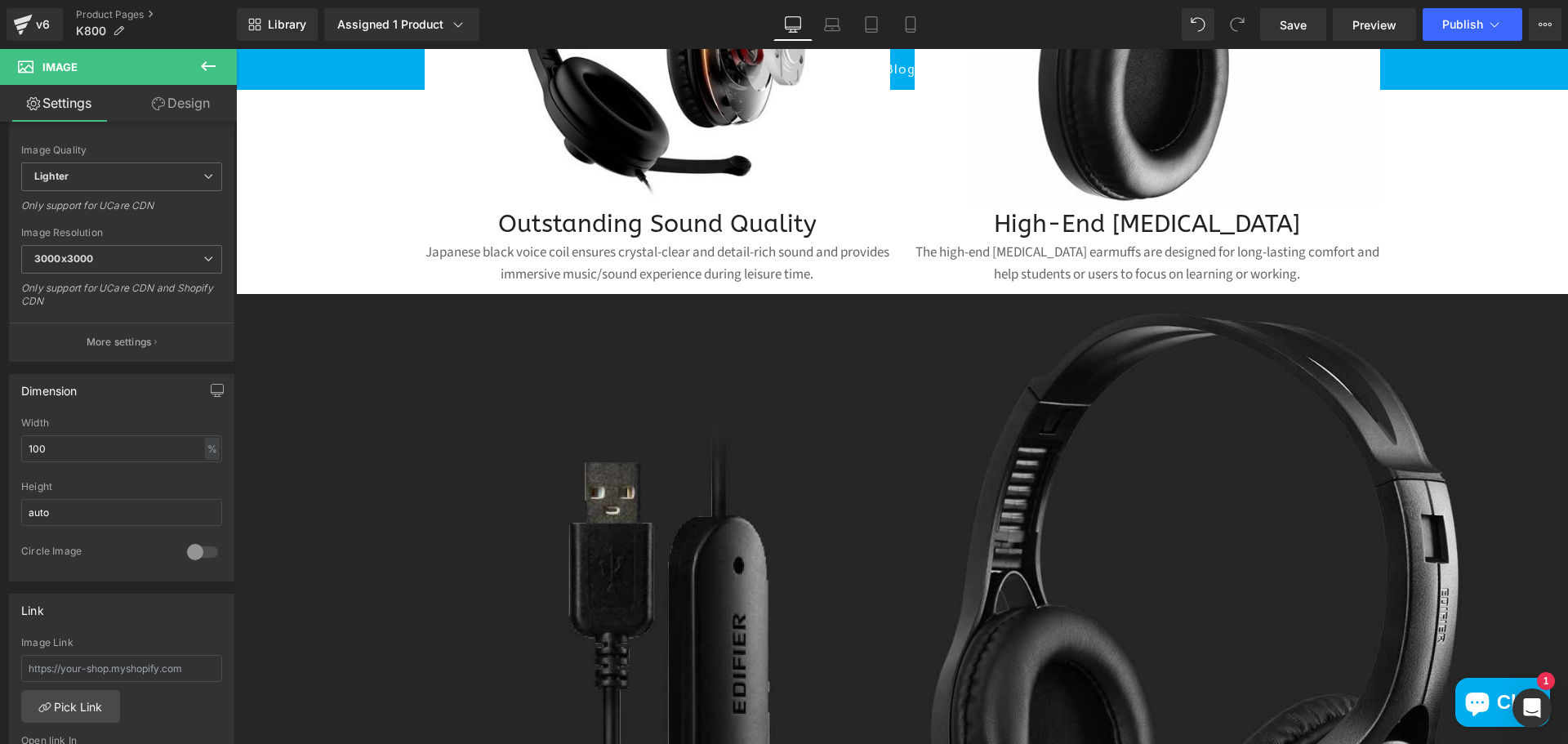
drag, startPoint x: 2, startPoint y: 29, endPoint x: 208, endPoint y: 66, distance: 209.3
click at [208, 66] on icon at bounding box center [208, 66] width 15 height 9
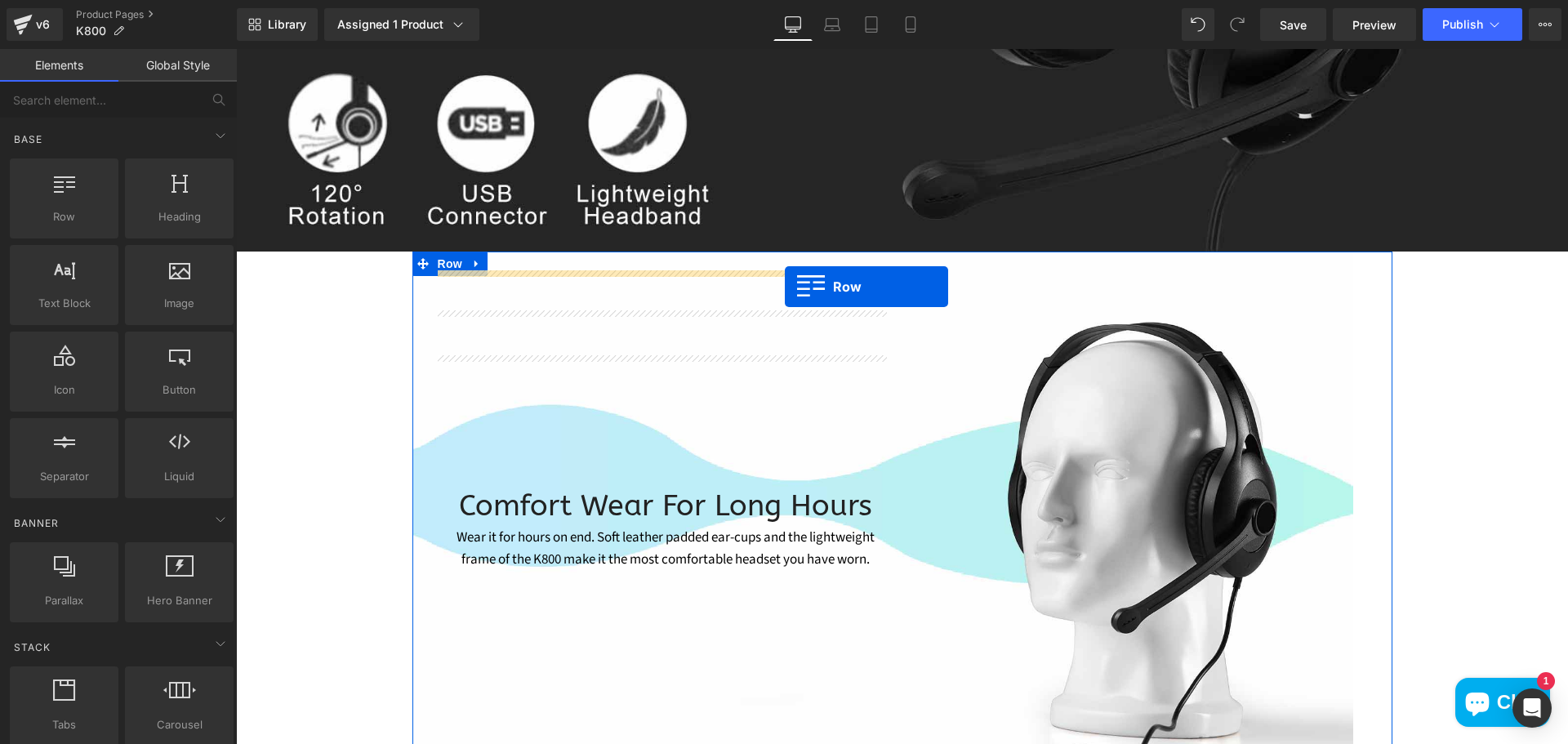
scroll to position [3146, 0]
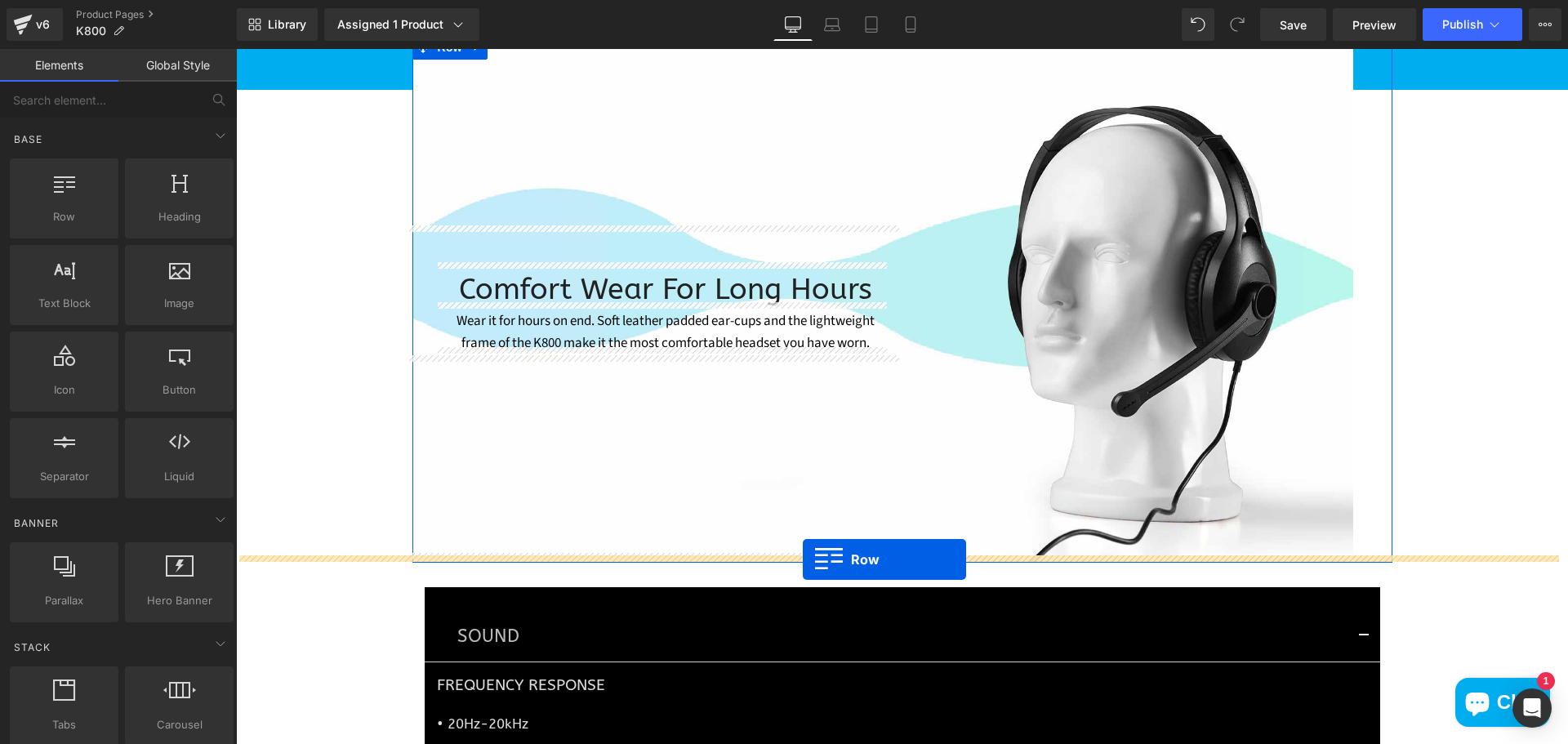
drag, startPoint x: 266, startPoint y: 254, endPoint x: 803, endPoint y: 559, distance: 617.6
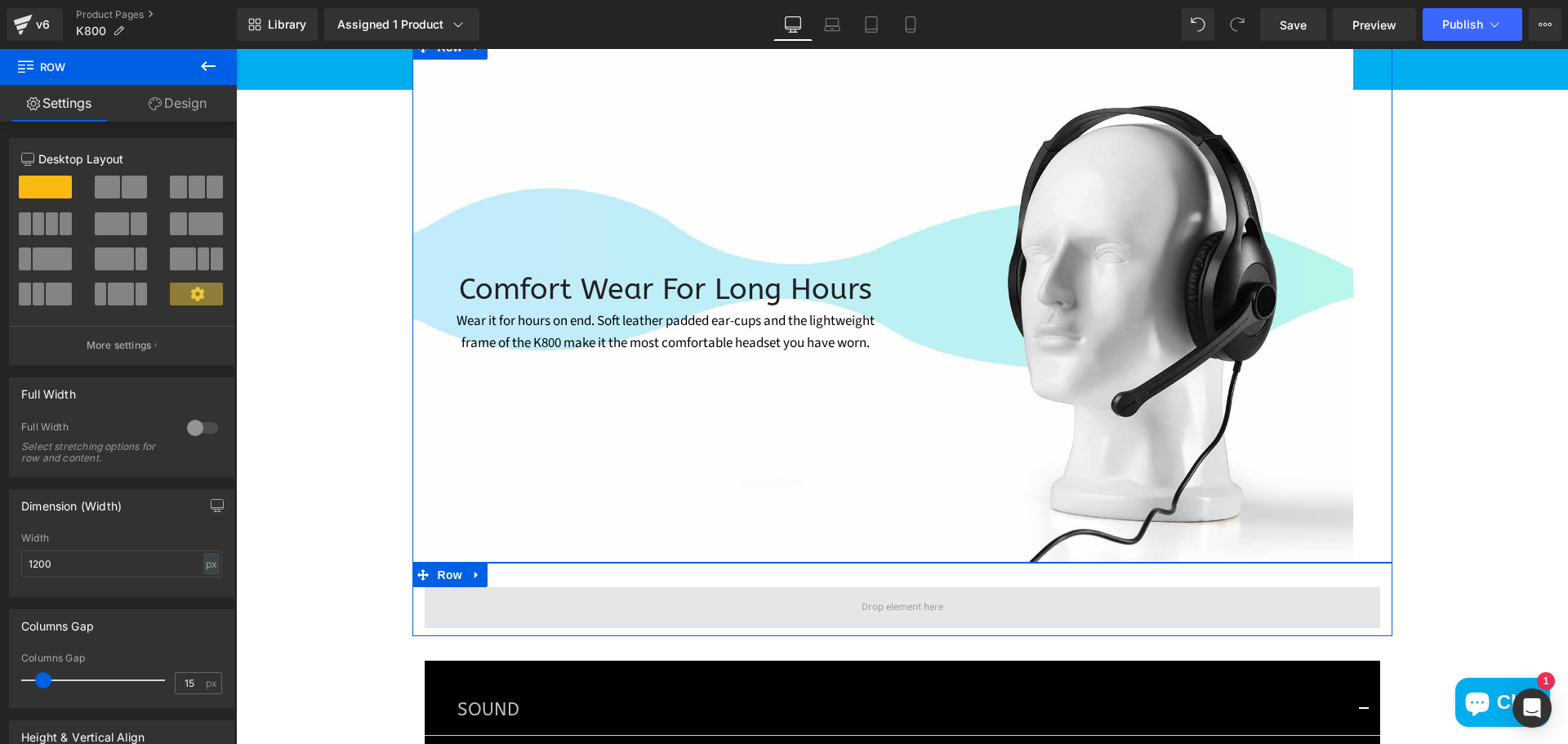
click at [792, 602] on span at bounding box center [902, 608] width 955 height 41
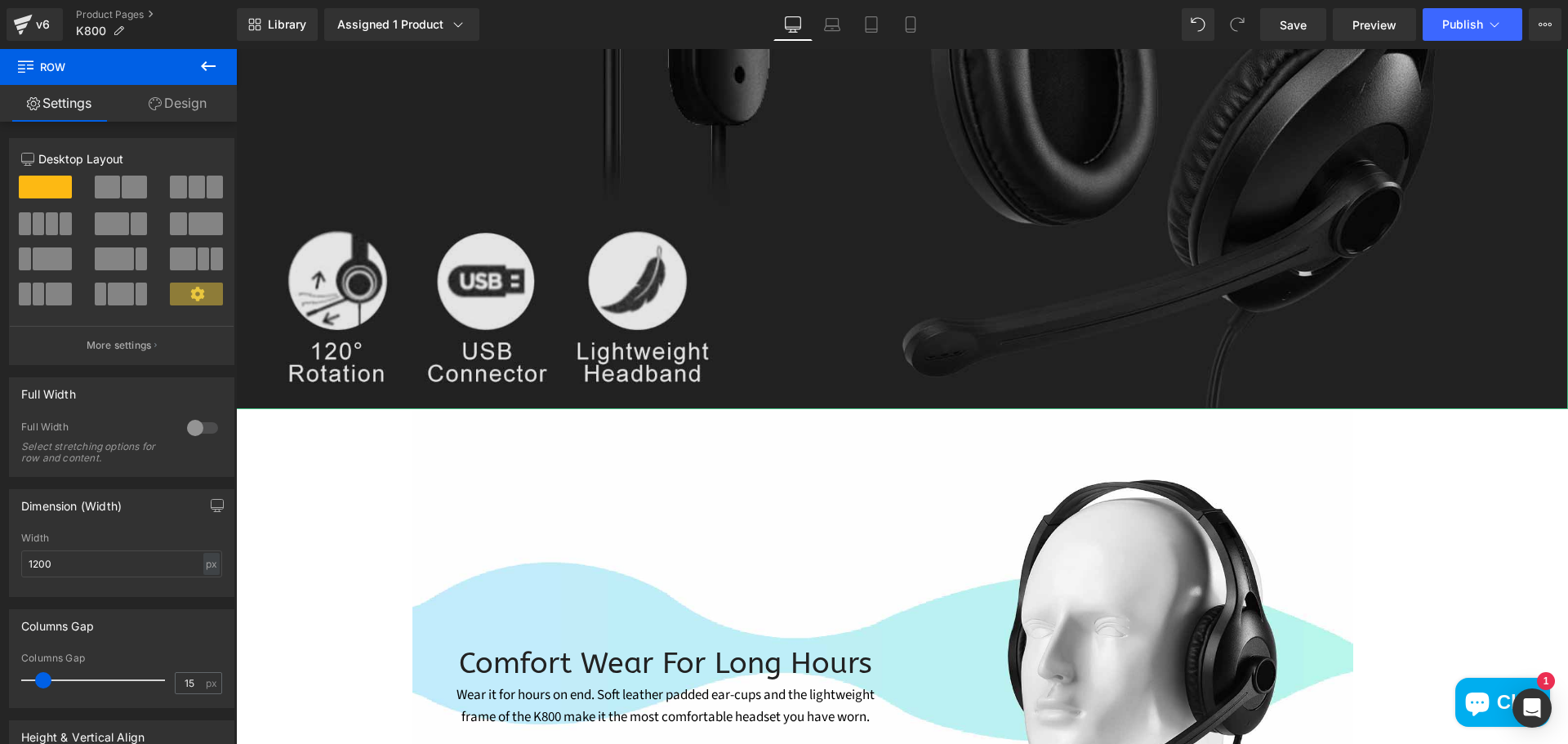
scroll to position [2574, 0]
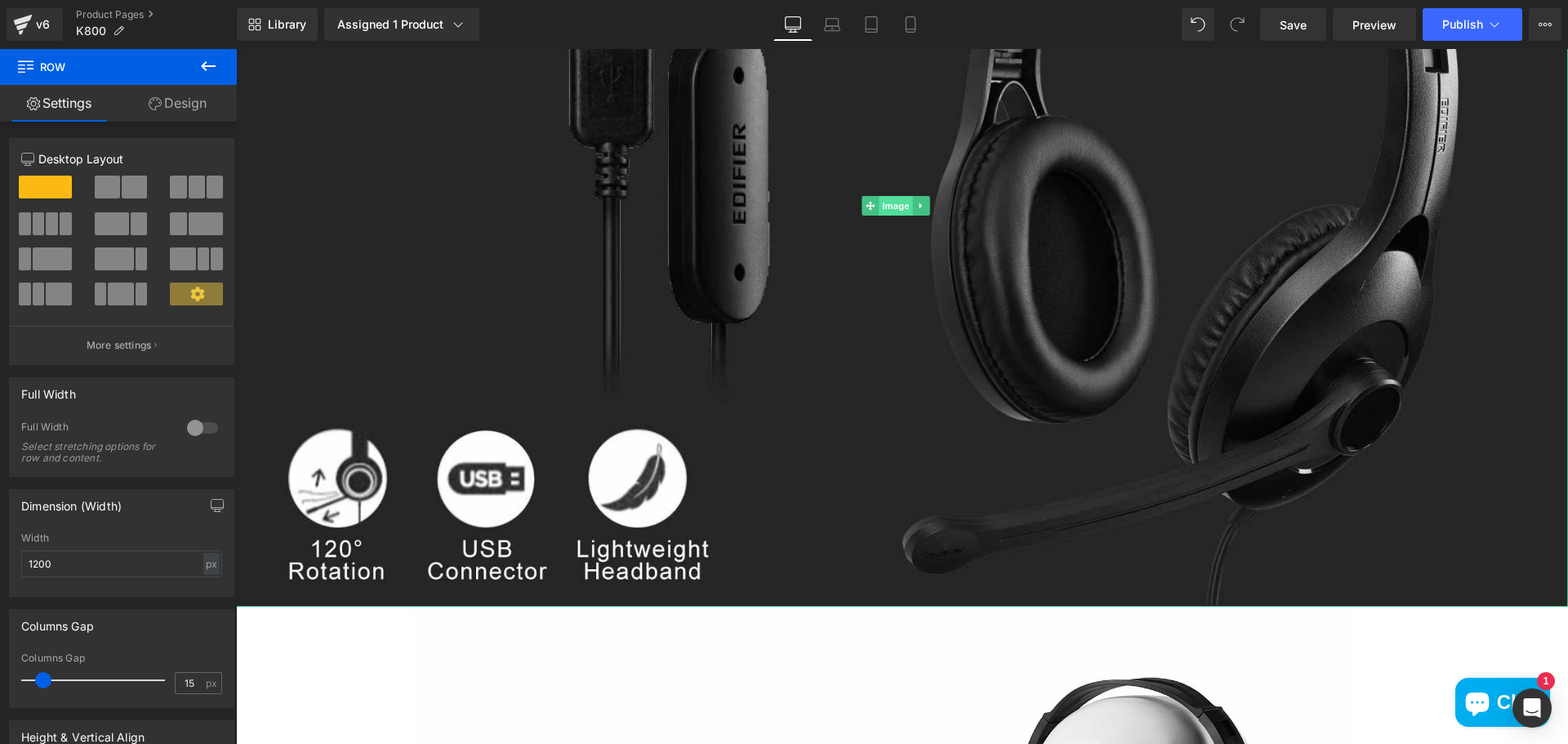
click at [880, 196] on span "Image" at bounding box center [895, 205] width 35 height 20
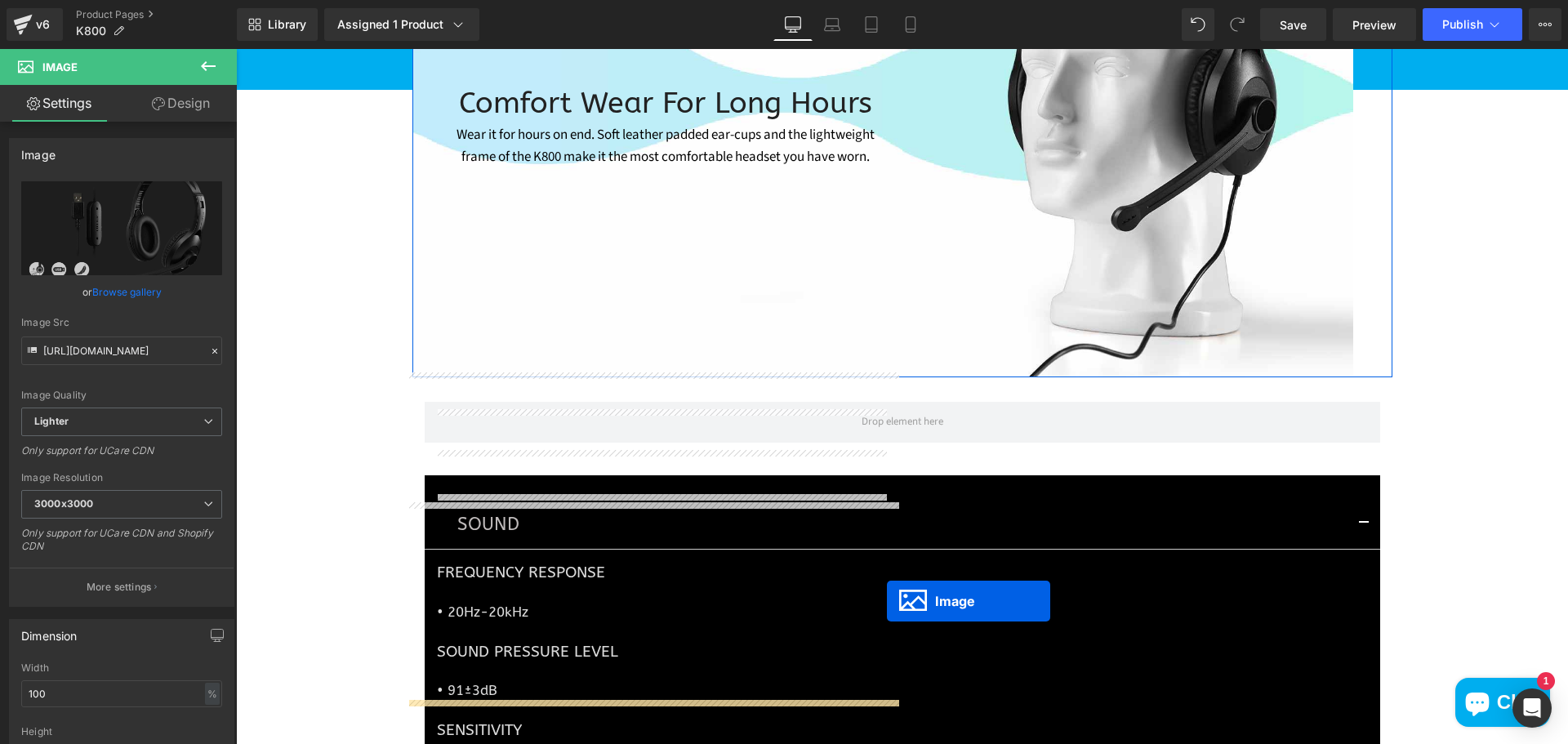
scroll to position [2570, 0]
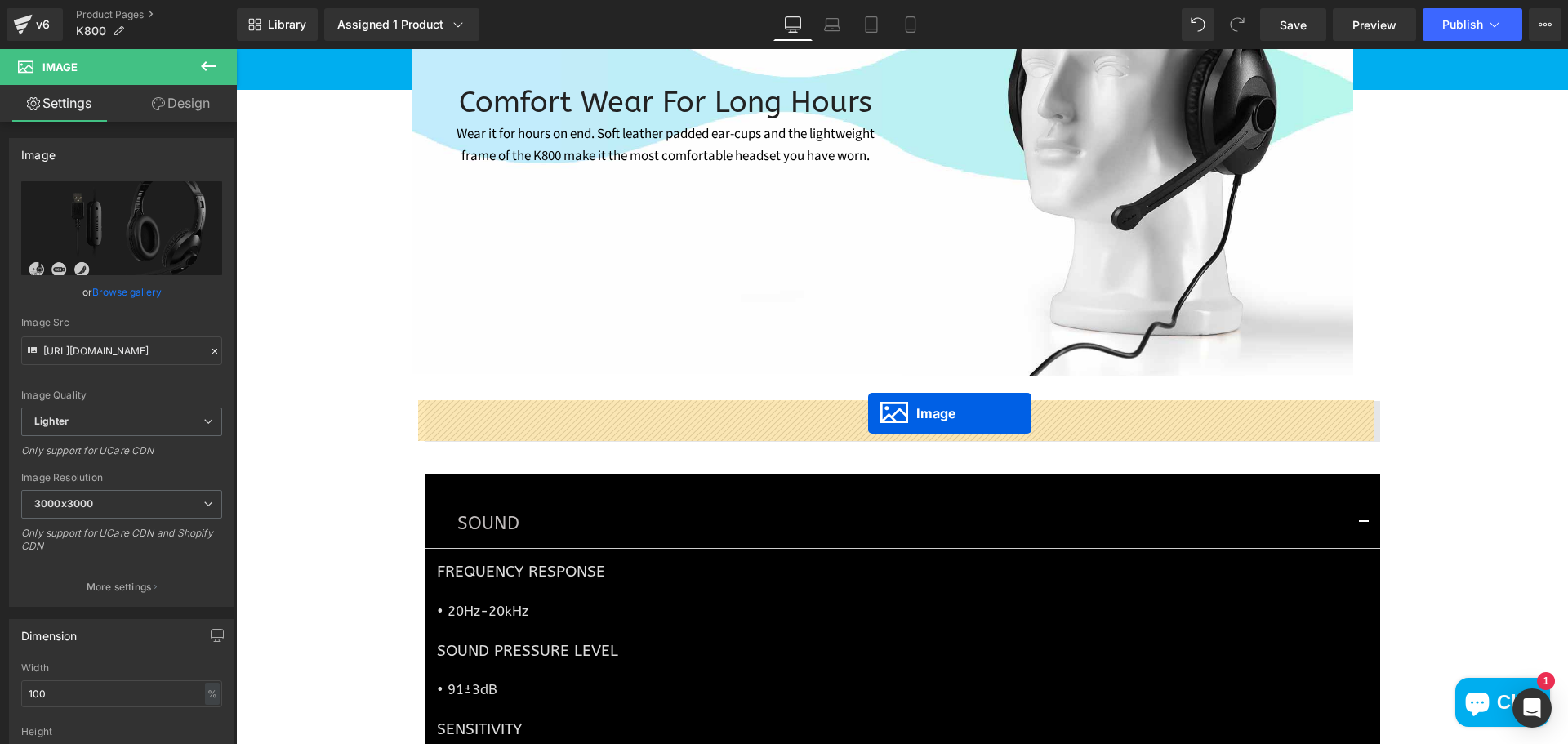
drag, startPoint x: 872, startPoint y: 200, endPoint x: 866, endPoint y: 413, distance: 213.1
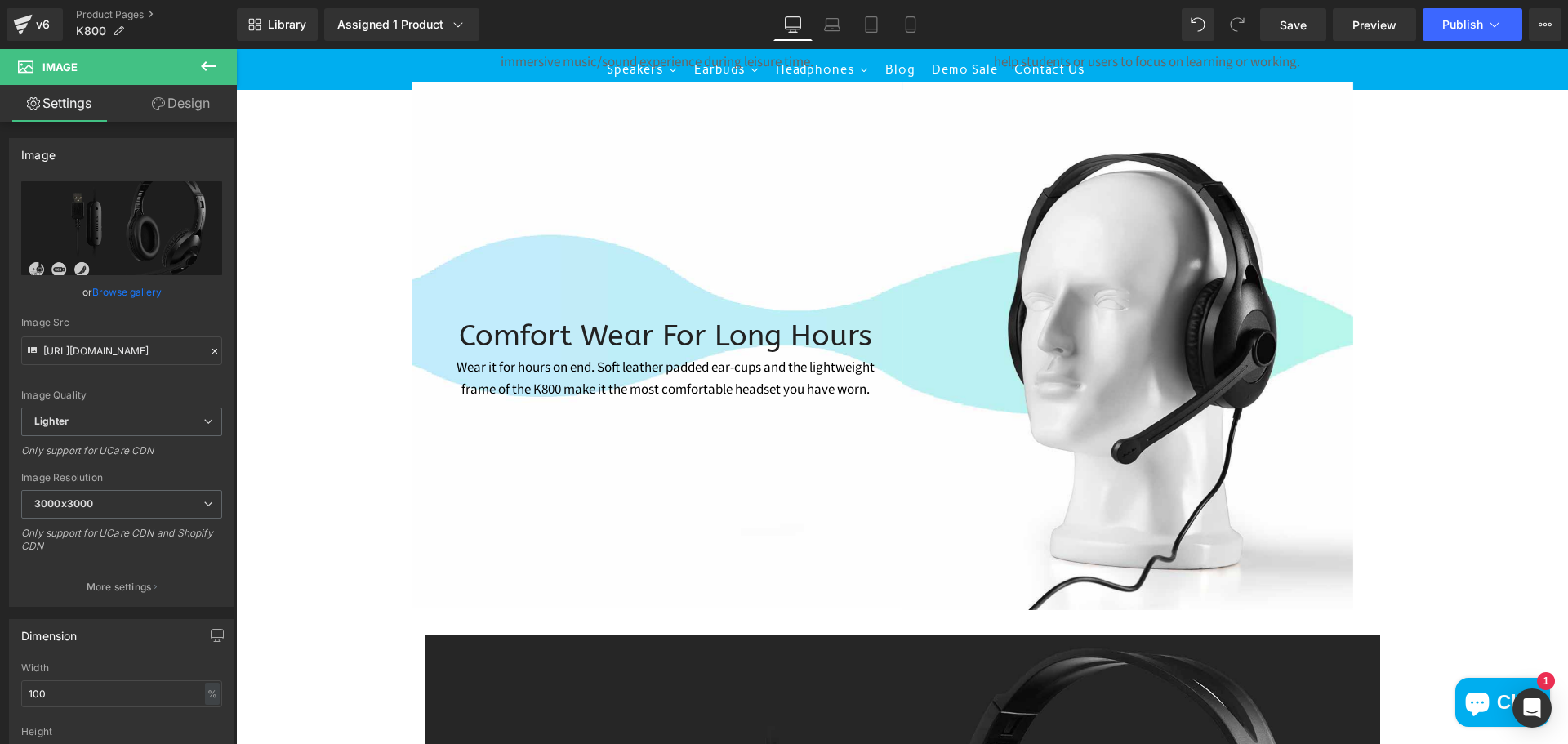
scroll to position [2284, 0]
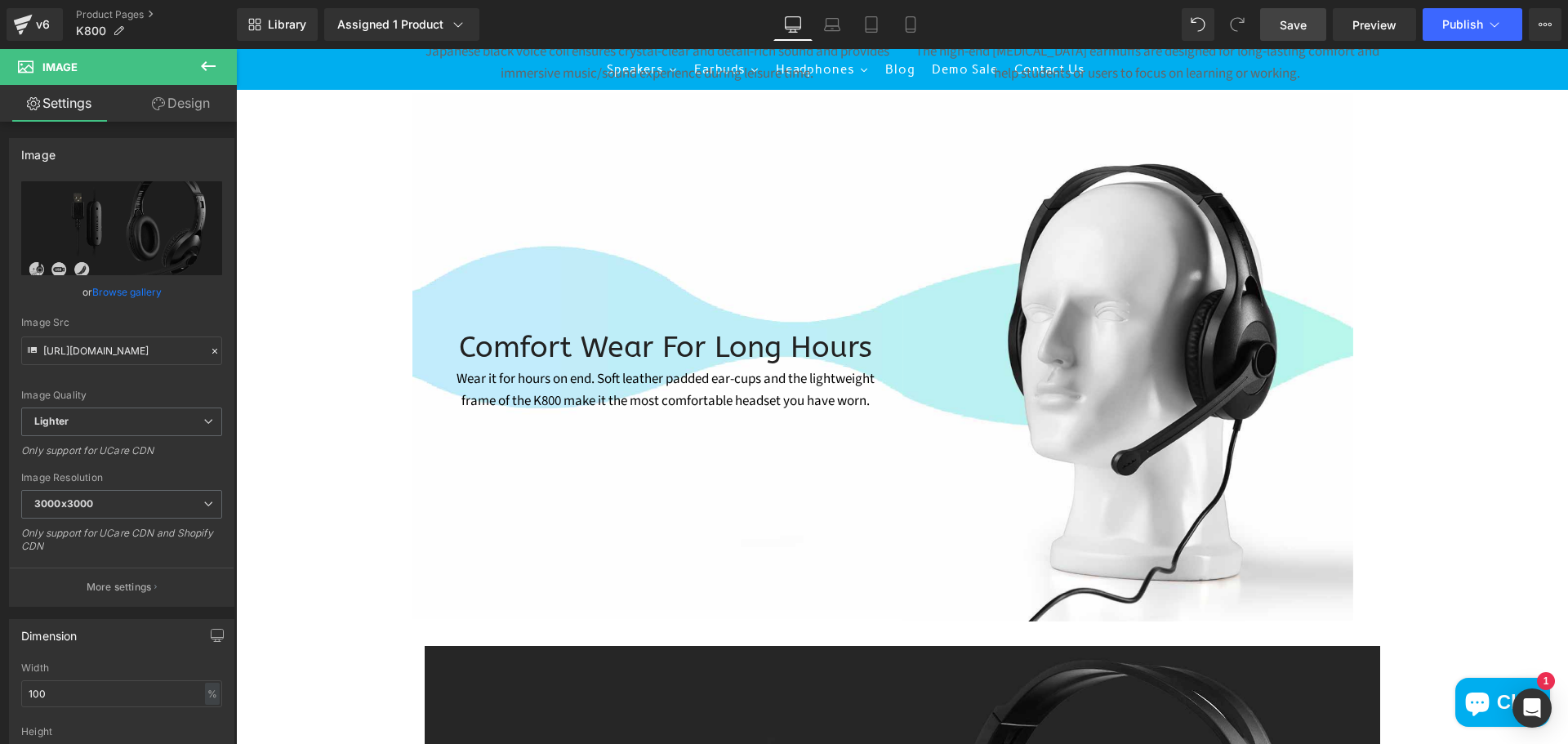
click at [1289, 22] on span "Save" at bounding box center [1293, 24] width 27 height 17
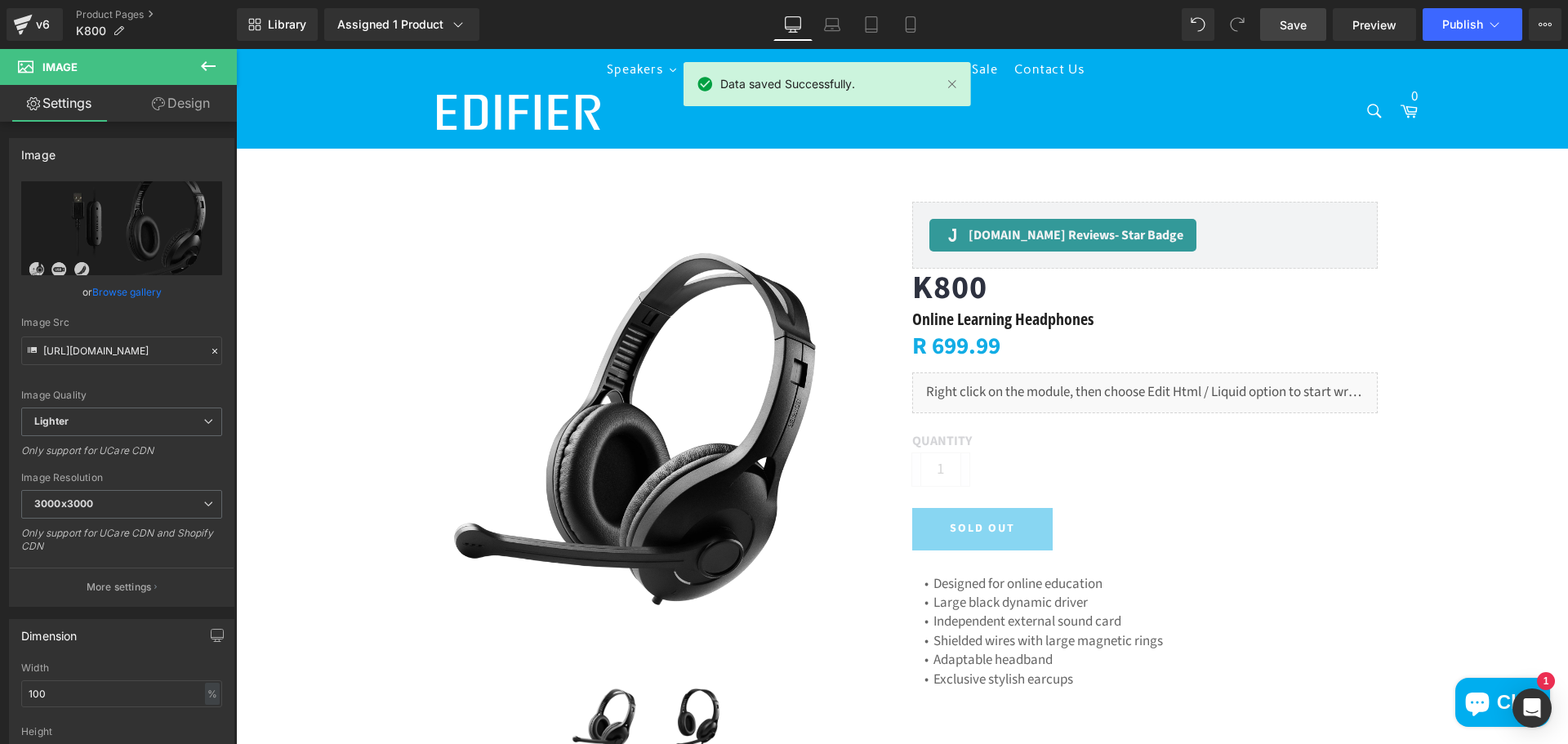
scroll to position [0, 0]
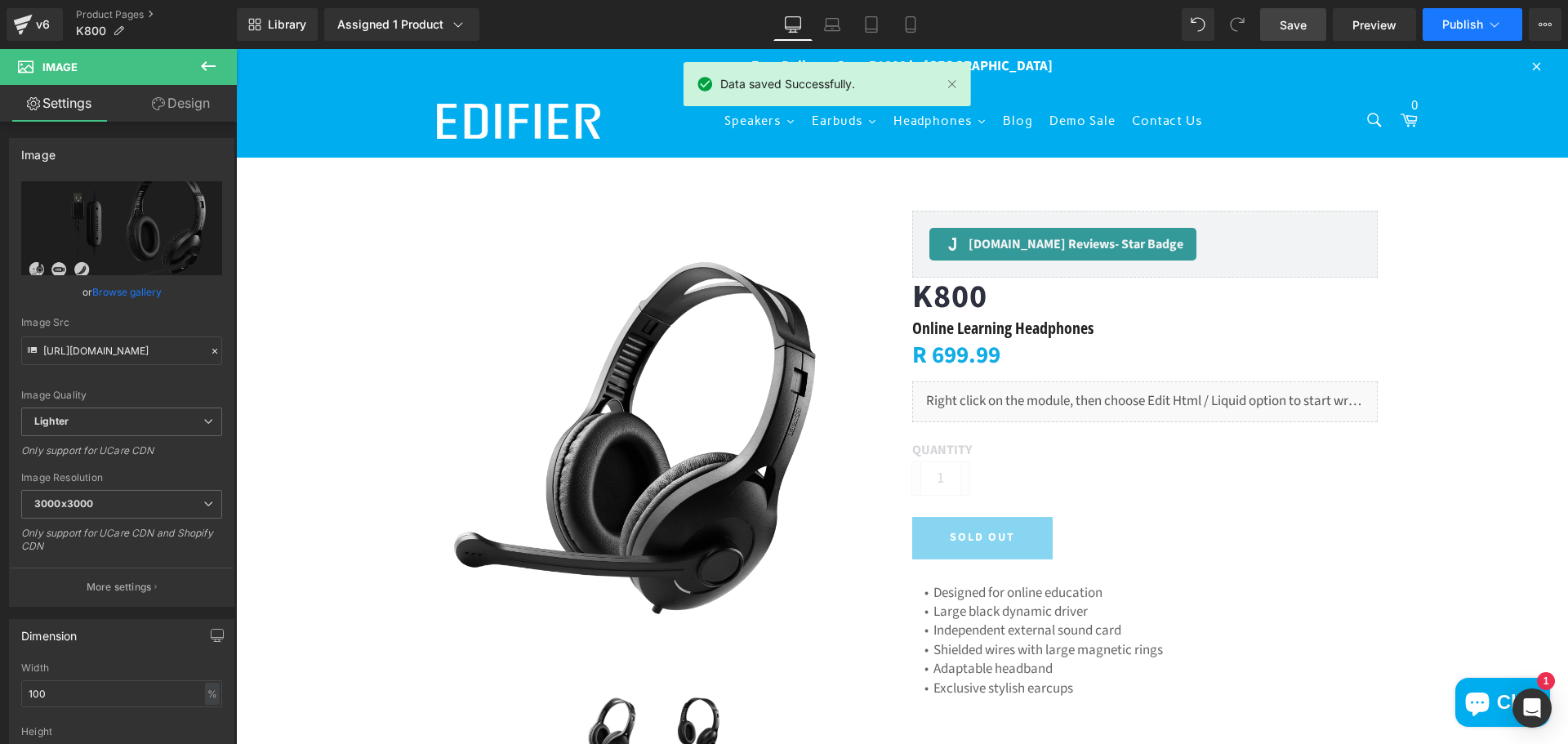
click at [1455, 20] on span "Publish" at bounding box center [1463, 24] width 41 height 13
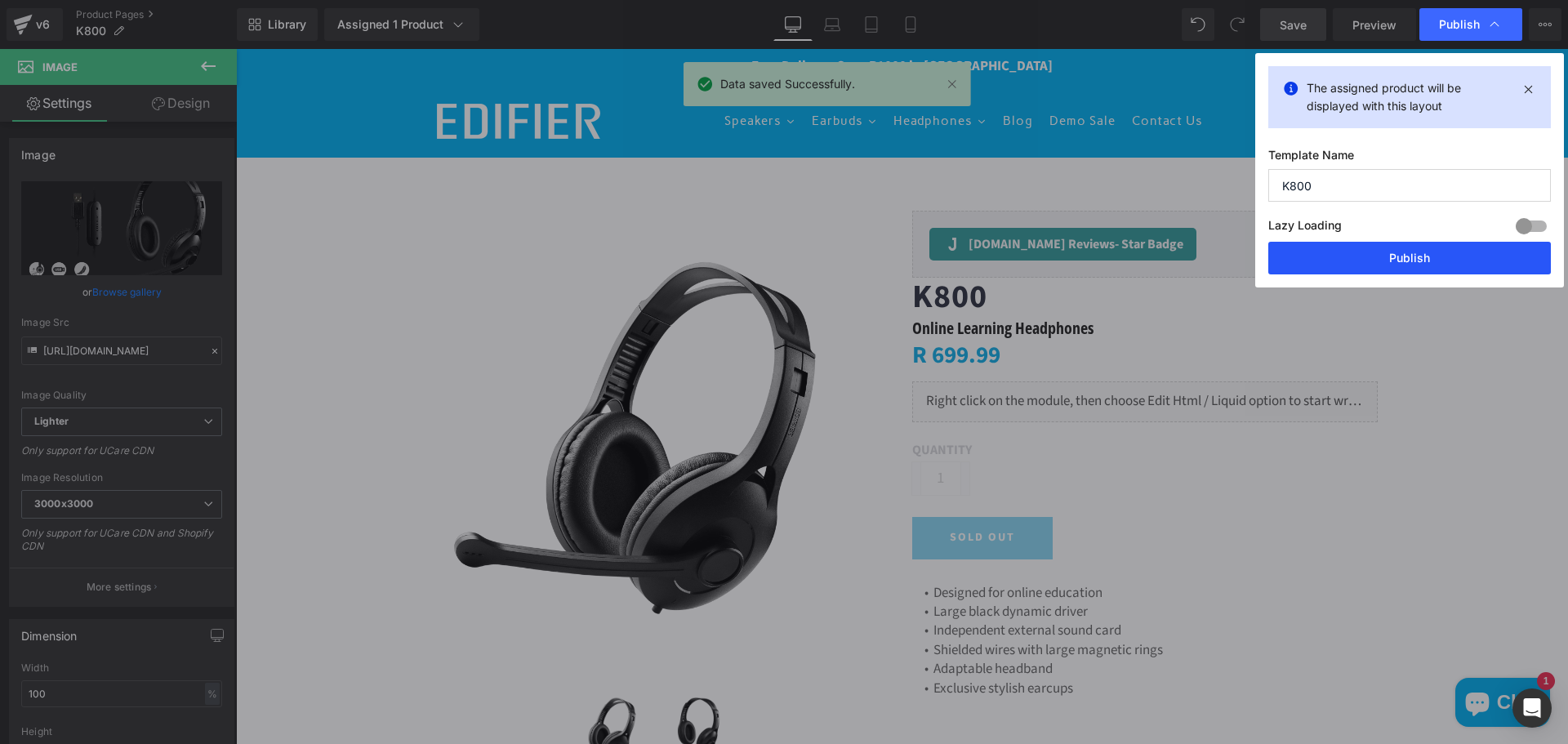
click at [1316, 246] on button "Publish" at bounding box center [1410, 258] width 283 height 33
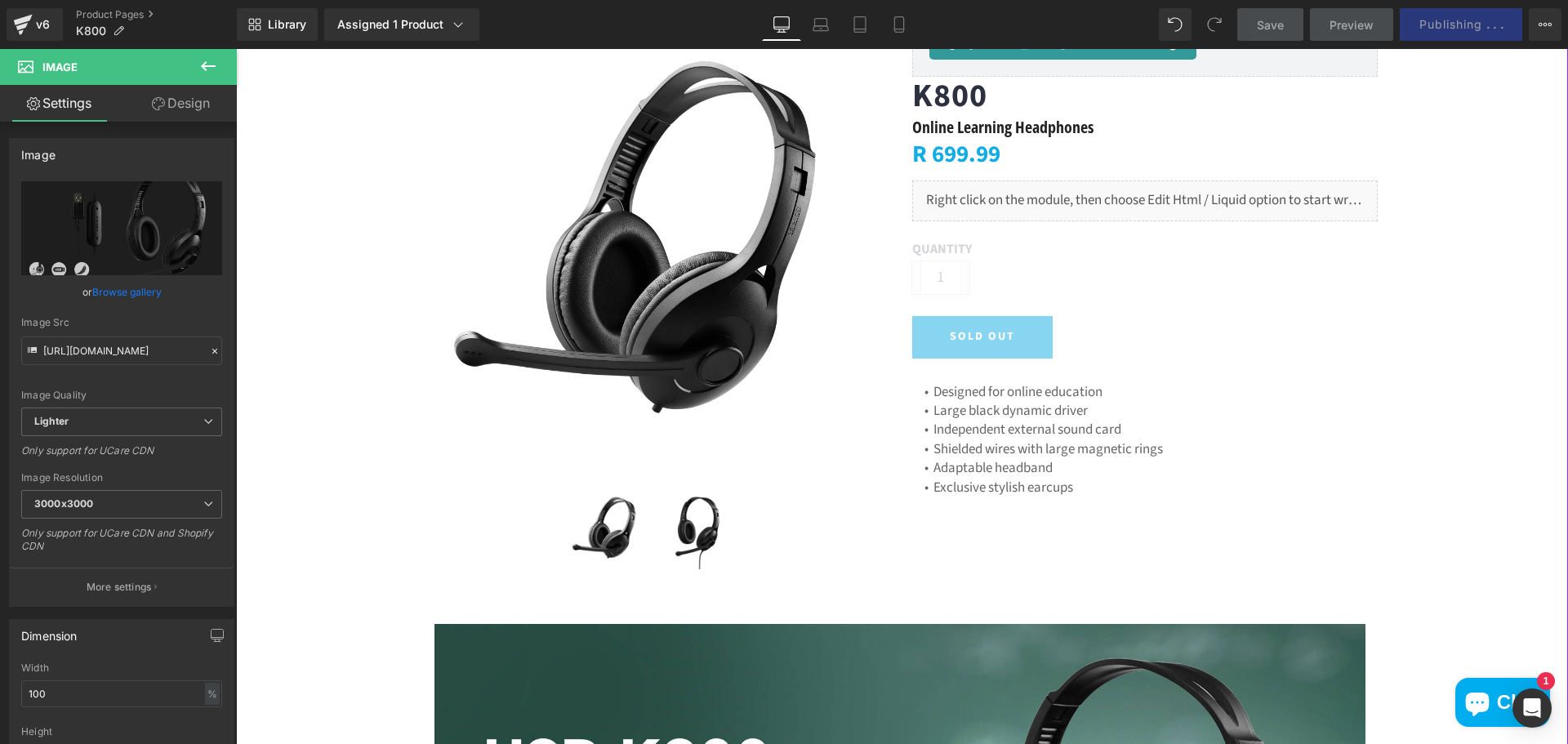
scroll to position [246, 0]
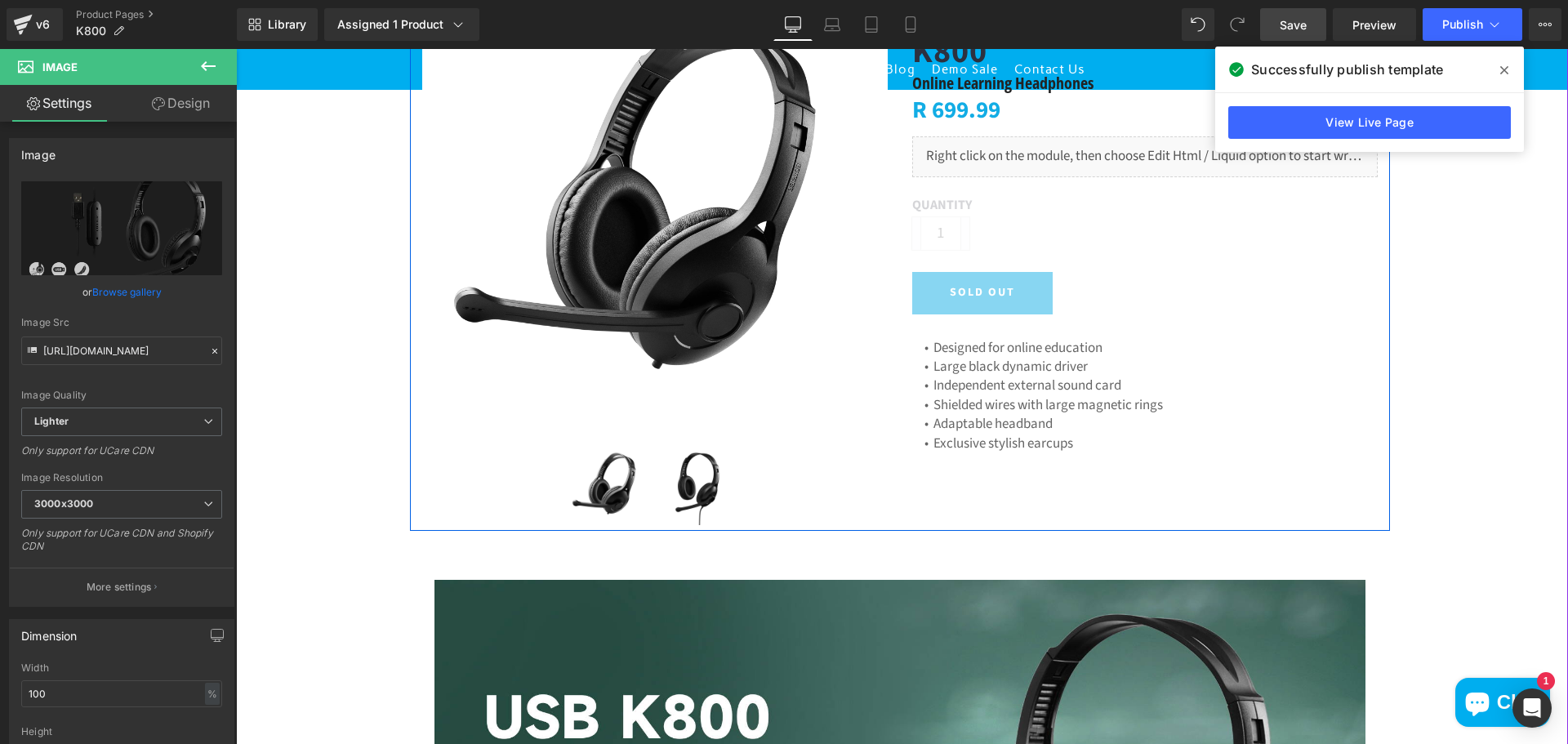
click at [1024, 473] on div "(P) Image (P) Image List [DOMAIN_NAME] Reviews - Star Badge [DOMAIN_NAME] Revie…" at bounding box center [900, 236] width 980 height 590
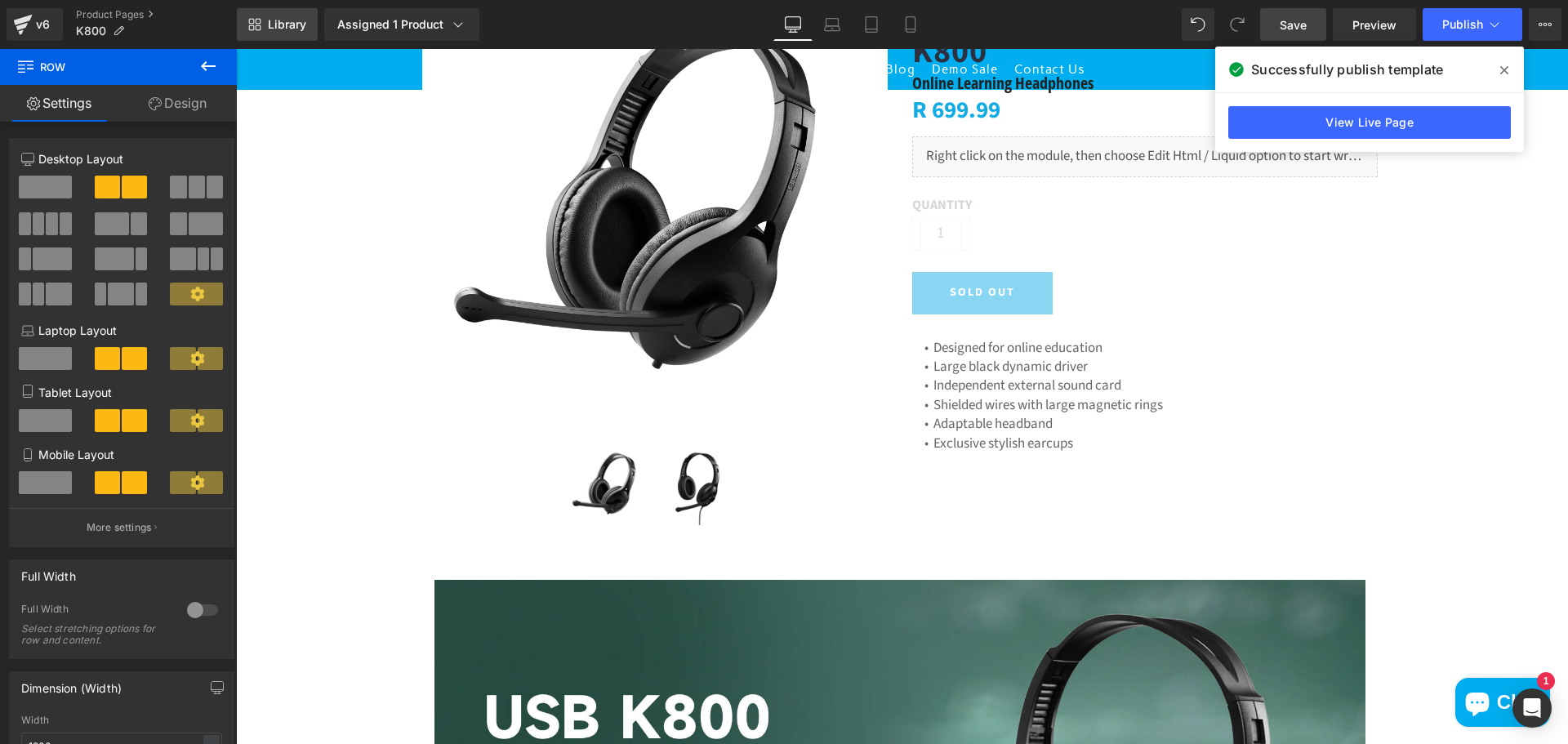
click at [290, 26] on span "Library" at bounding box center [287, 24] width 38 height 15
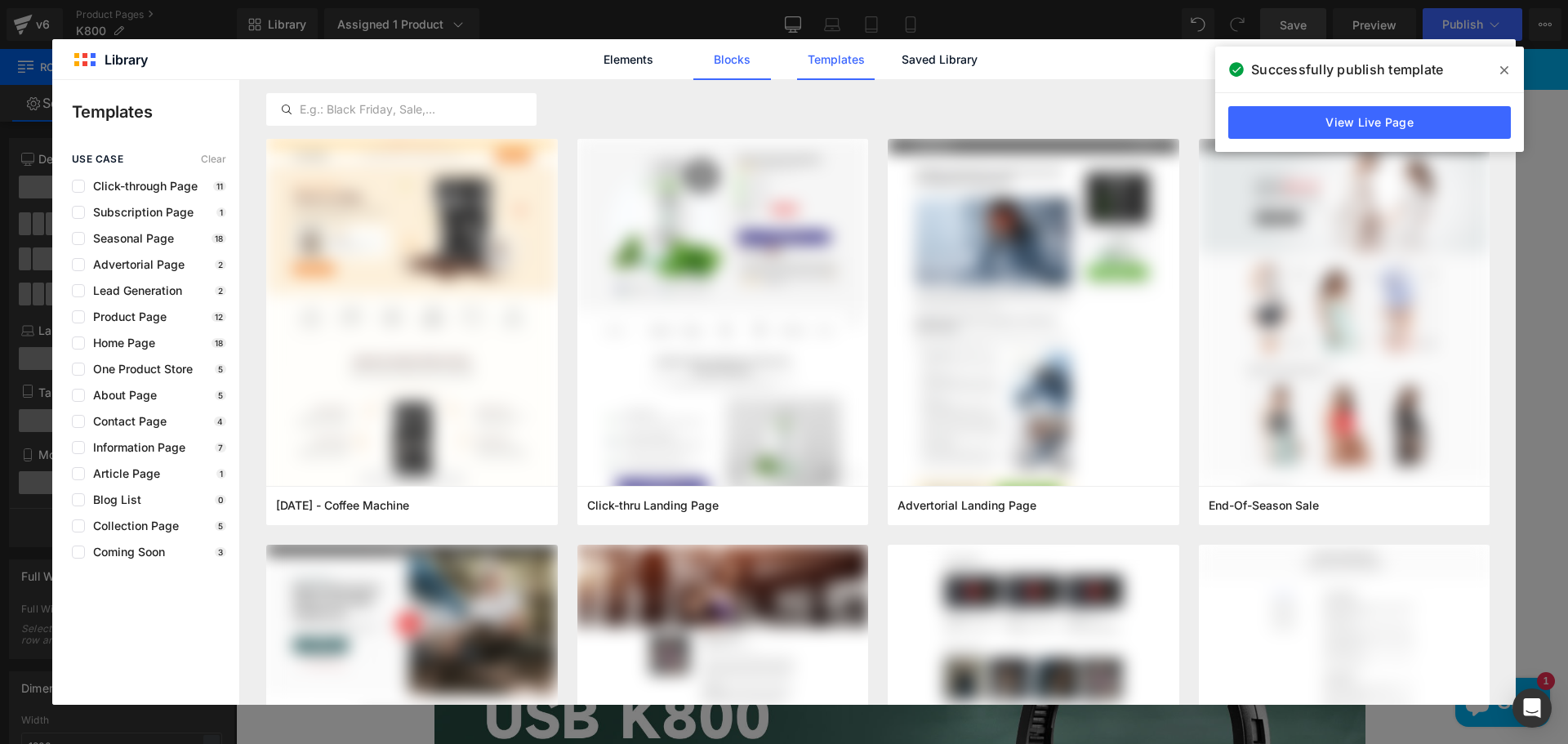
click at [643, 51] on link "Elements" at bounding box center [629, 60] width 78 height 41
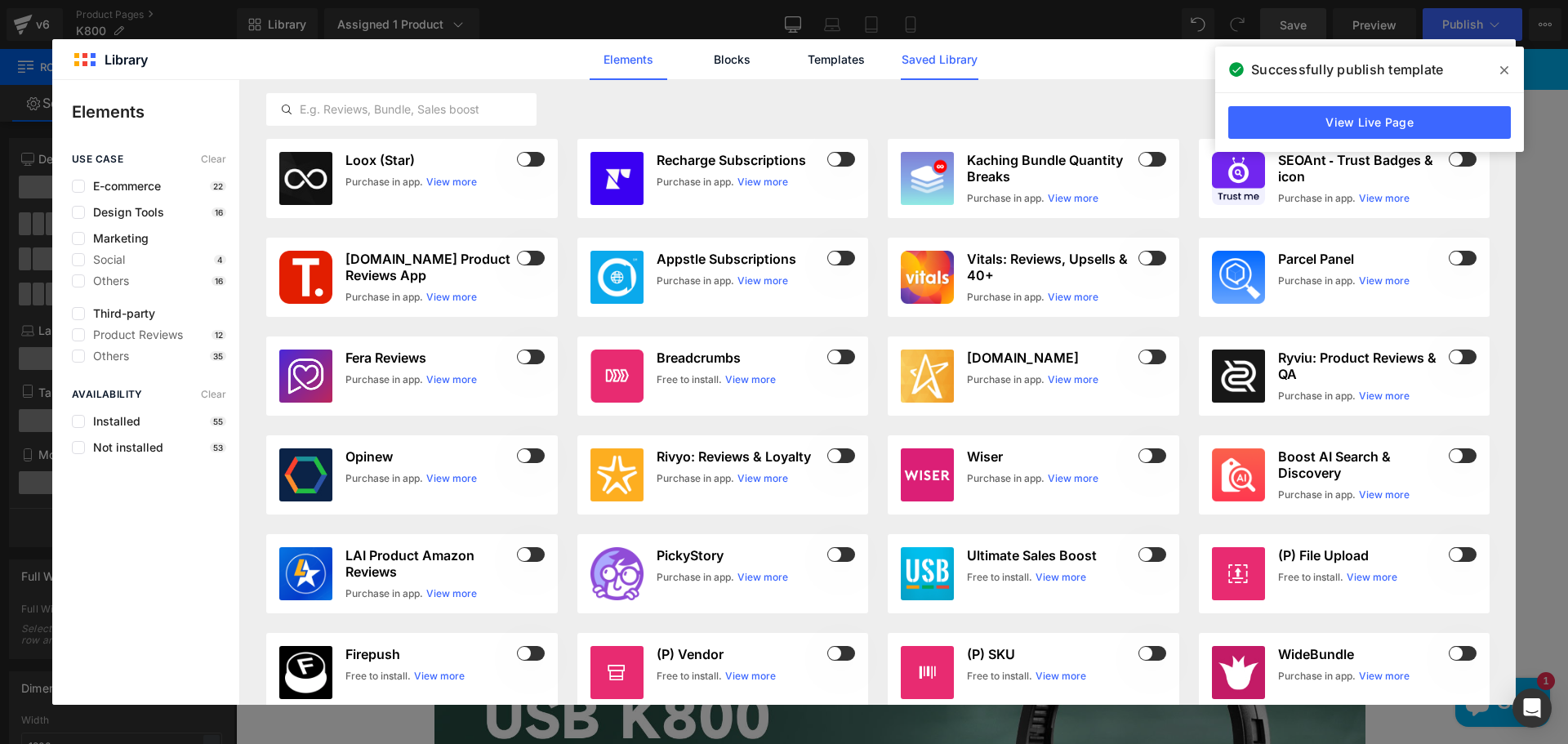
click at [942, 52] on link "Saved Library" at bounding box center [939, 60] width 78 height 41
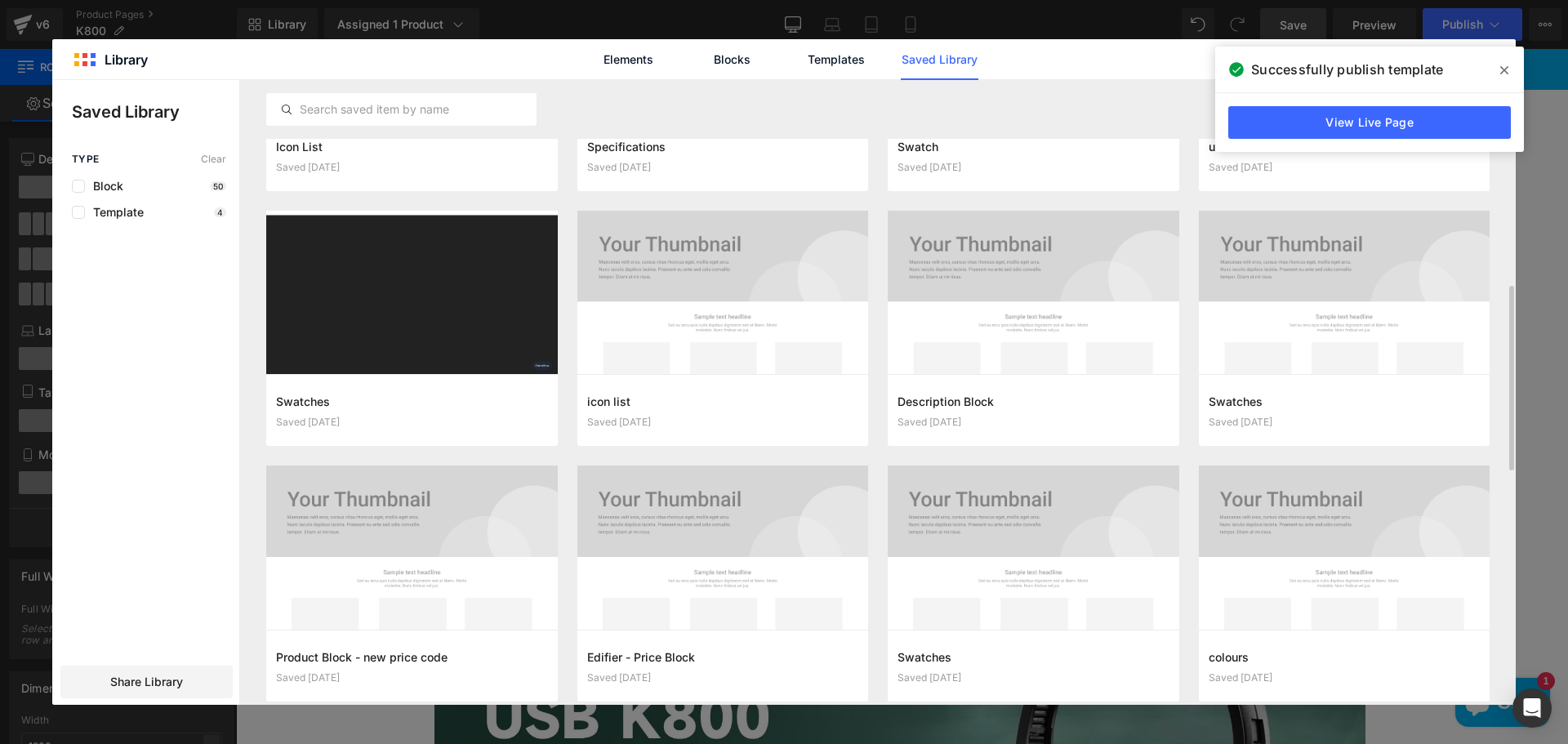
scroll to position [858, 0]
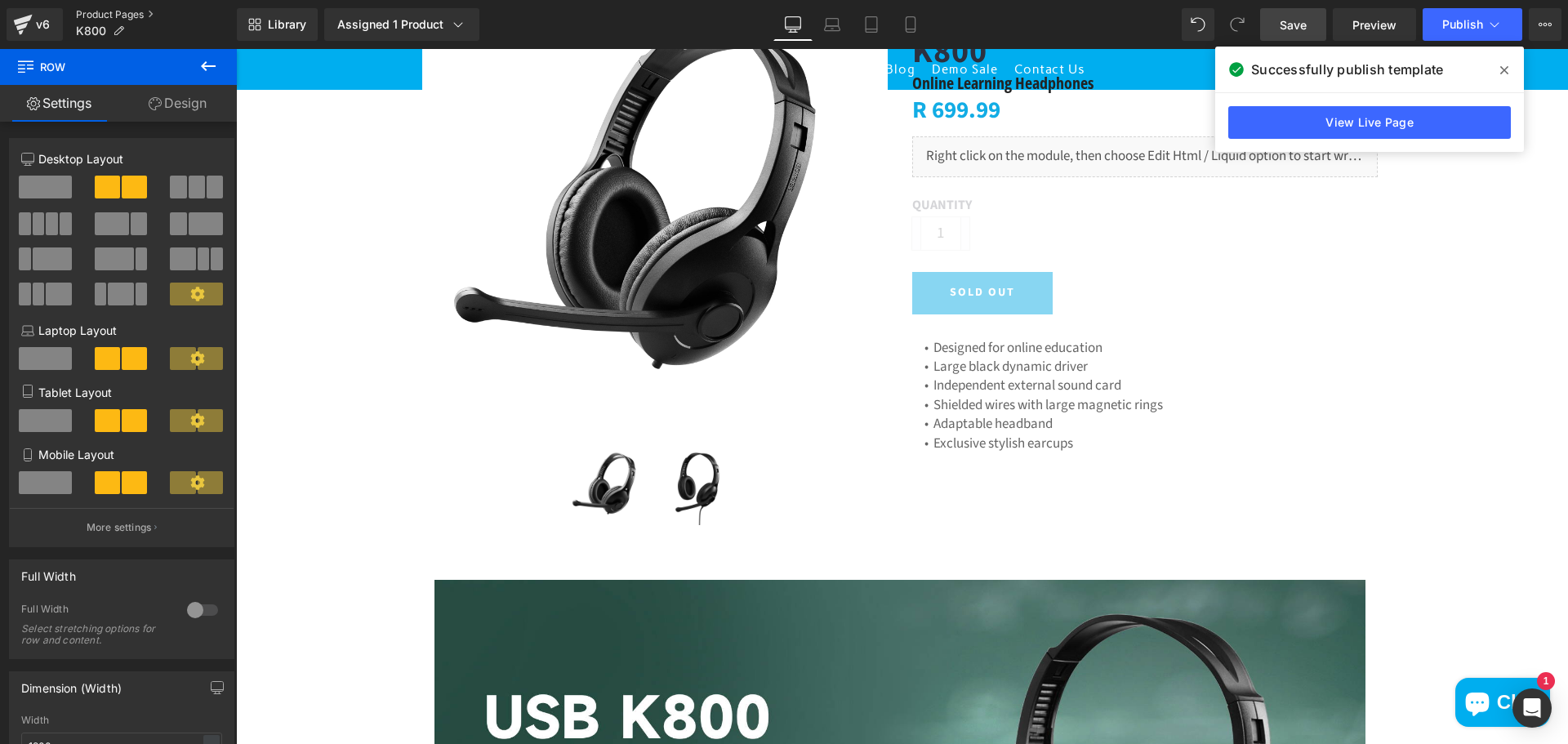
click at [97, 9] on link "Product Pages" at bounding box center [156, 15] width 161 height 13
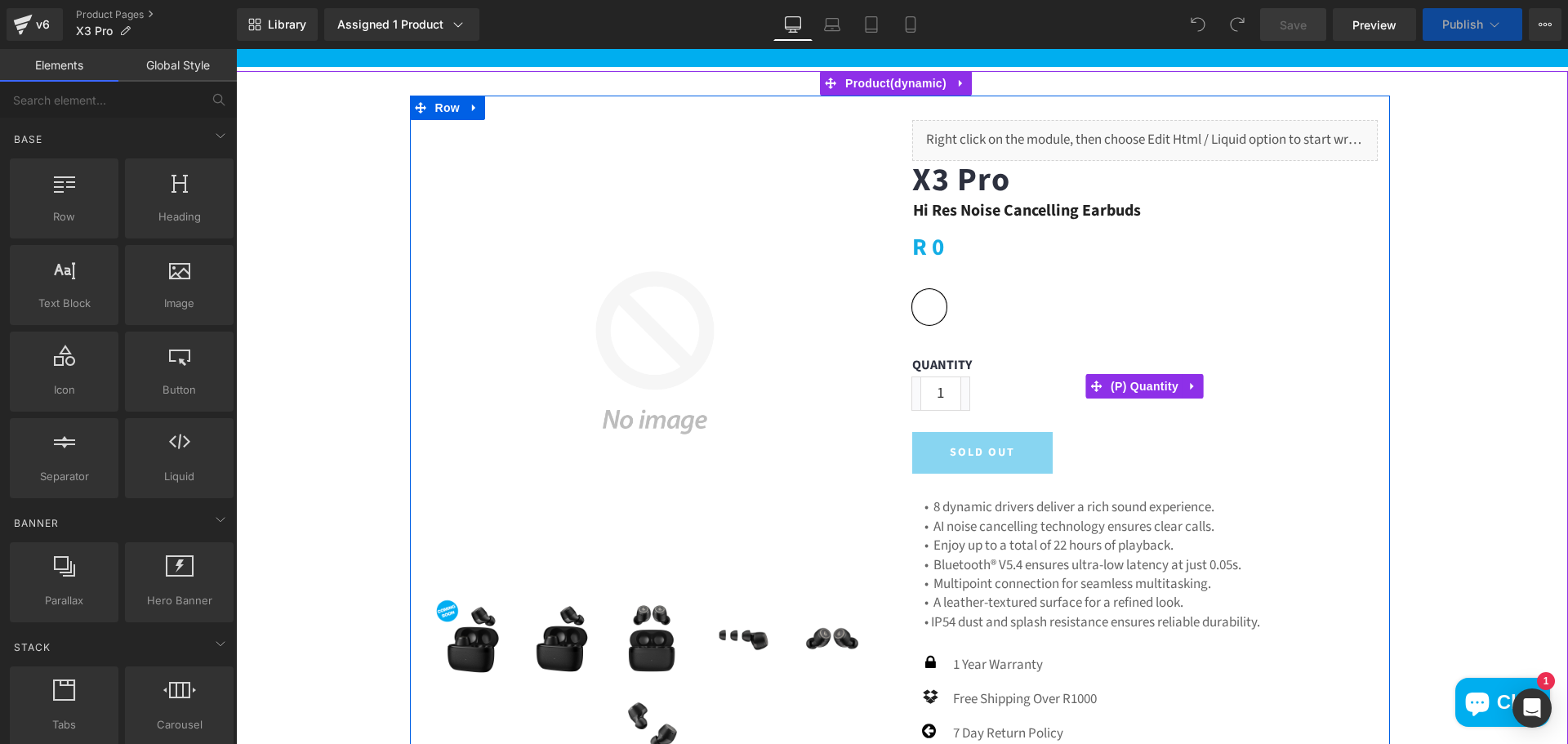
scroll to position [327, 0]
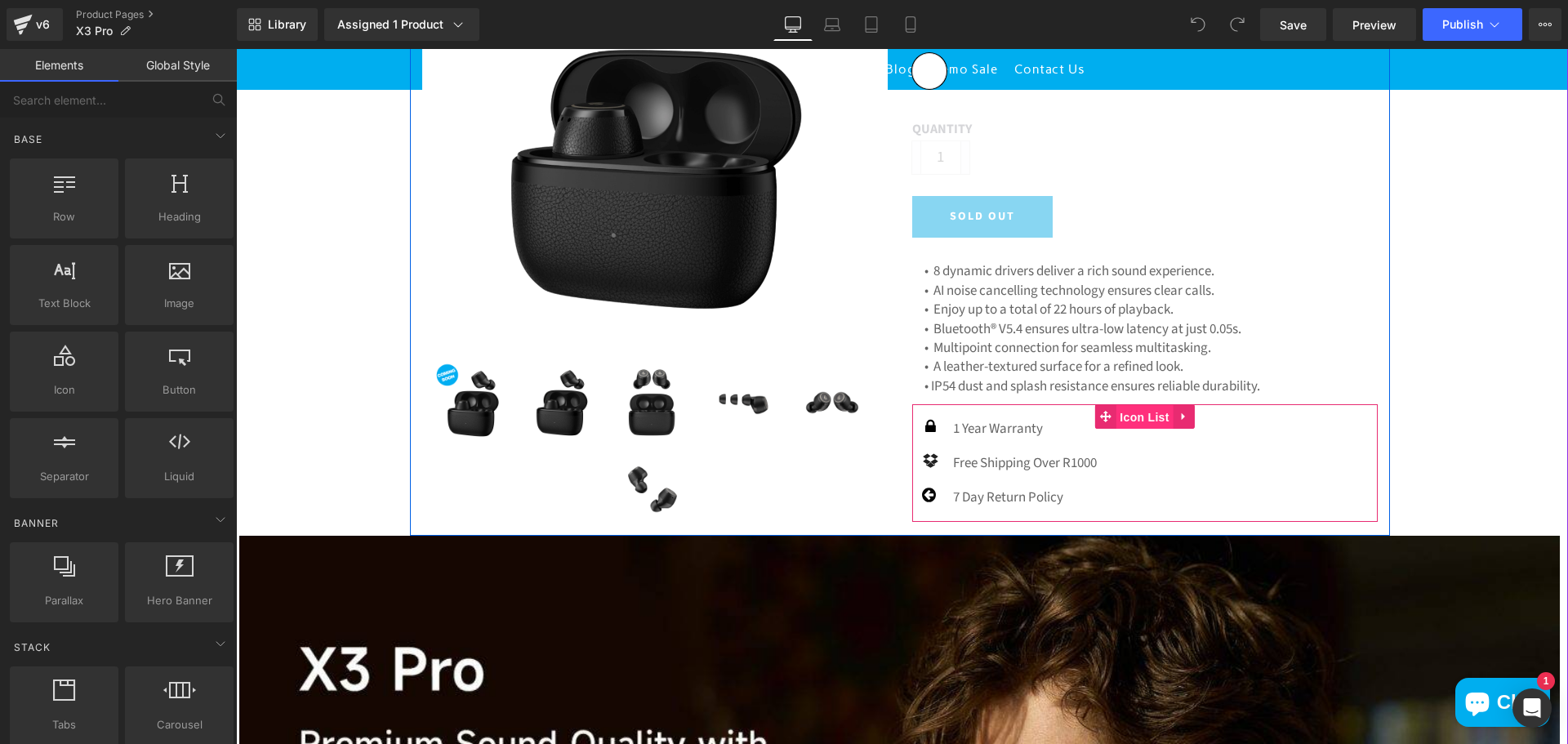
click at [1122, 414] on span "Icon List" at bounding box center [1144, 417] width 57 height 24
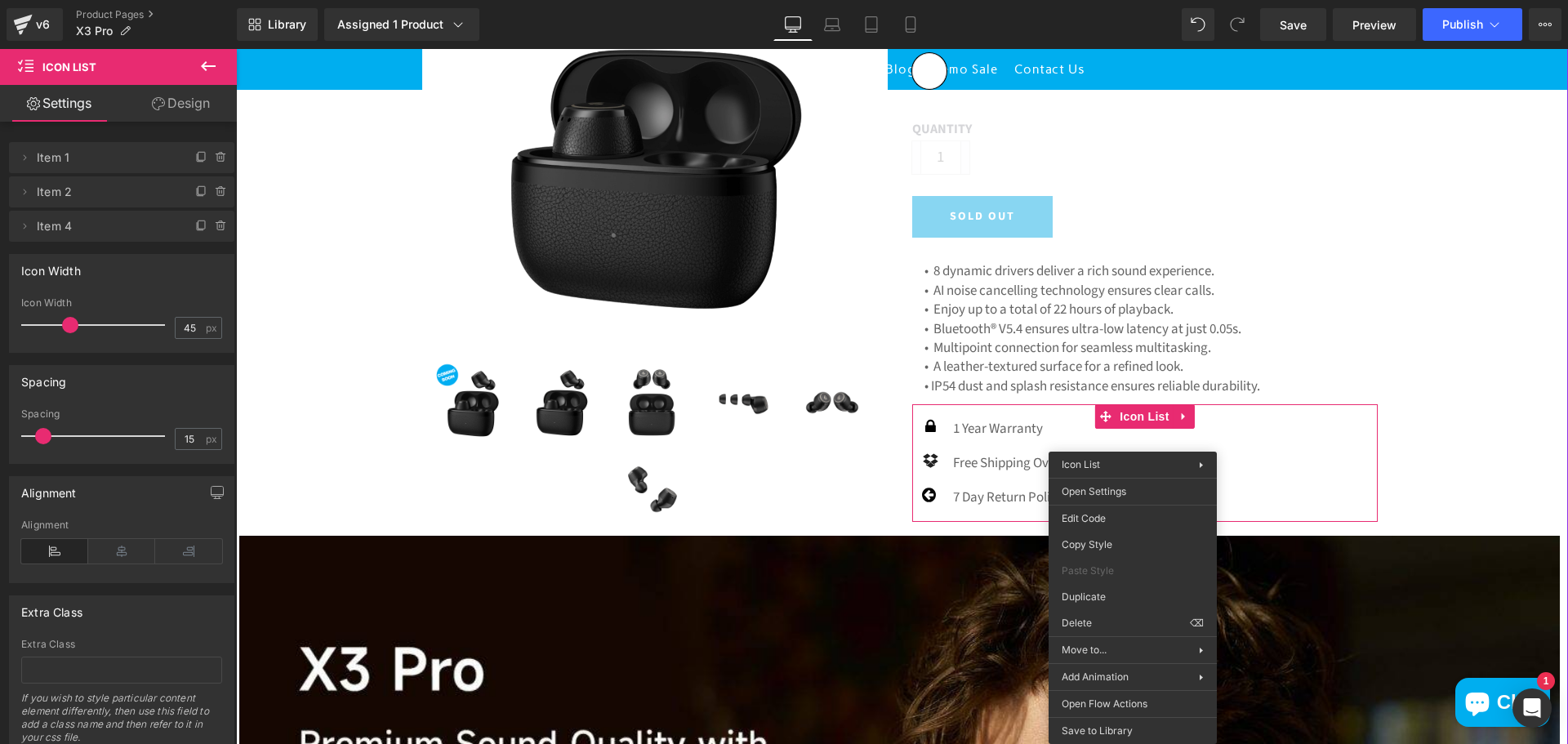
click at [1424, 380] on div "(P) Image" at bounding box center [899, 508] width 1321 height 1298
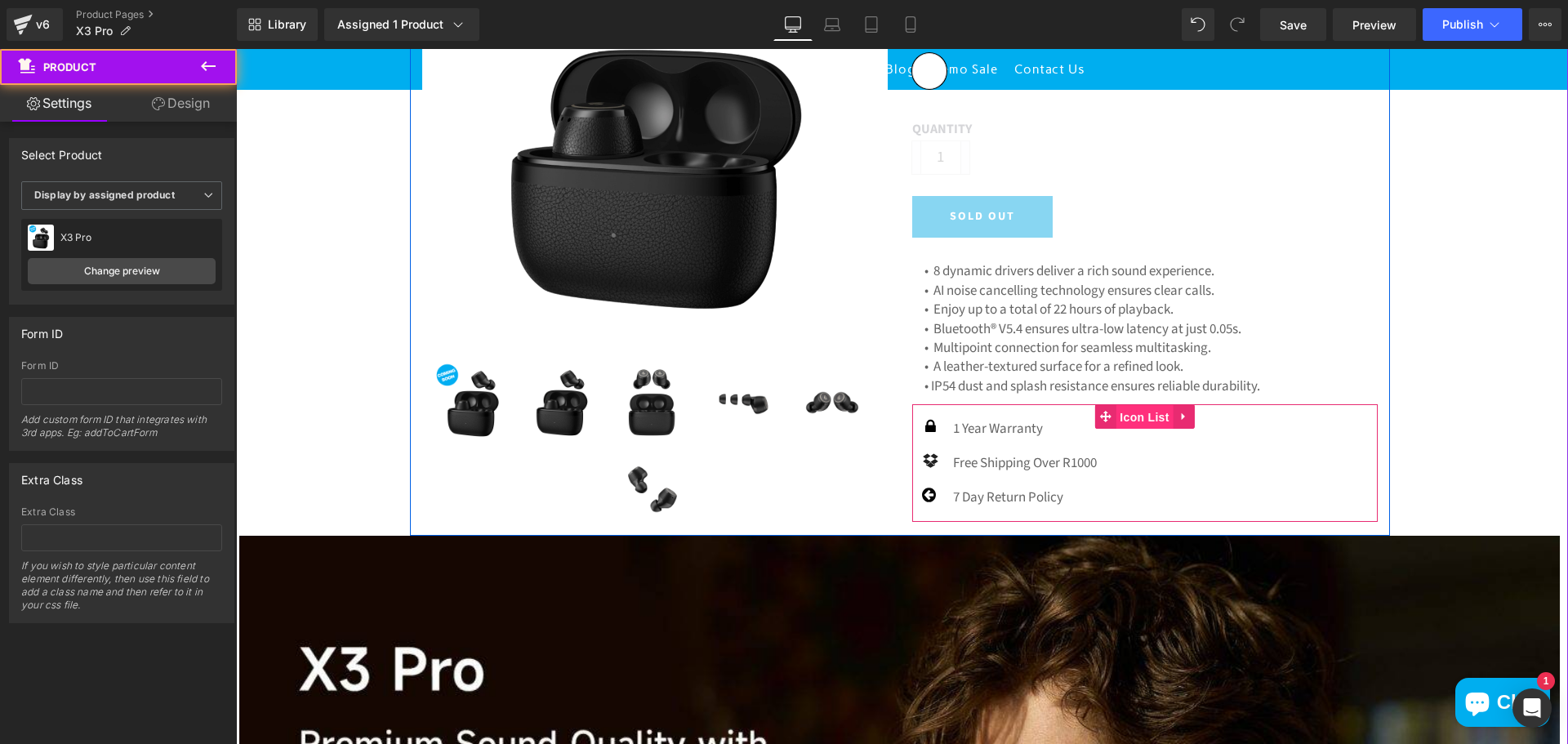
click at [1150, 420] on span "Icon List" at bounding box center [1144, 417] width 57 height 24
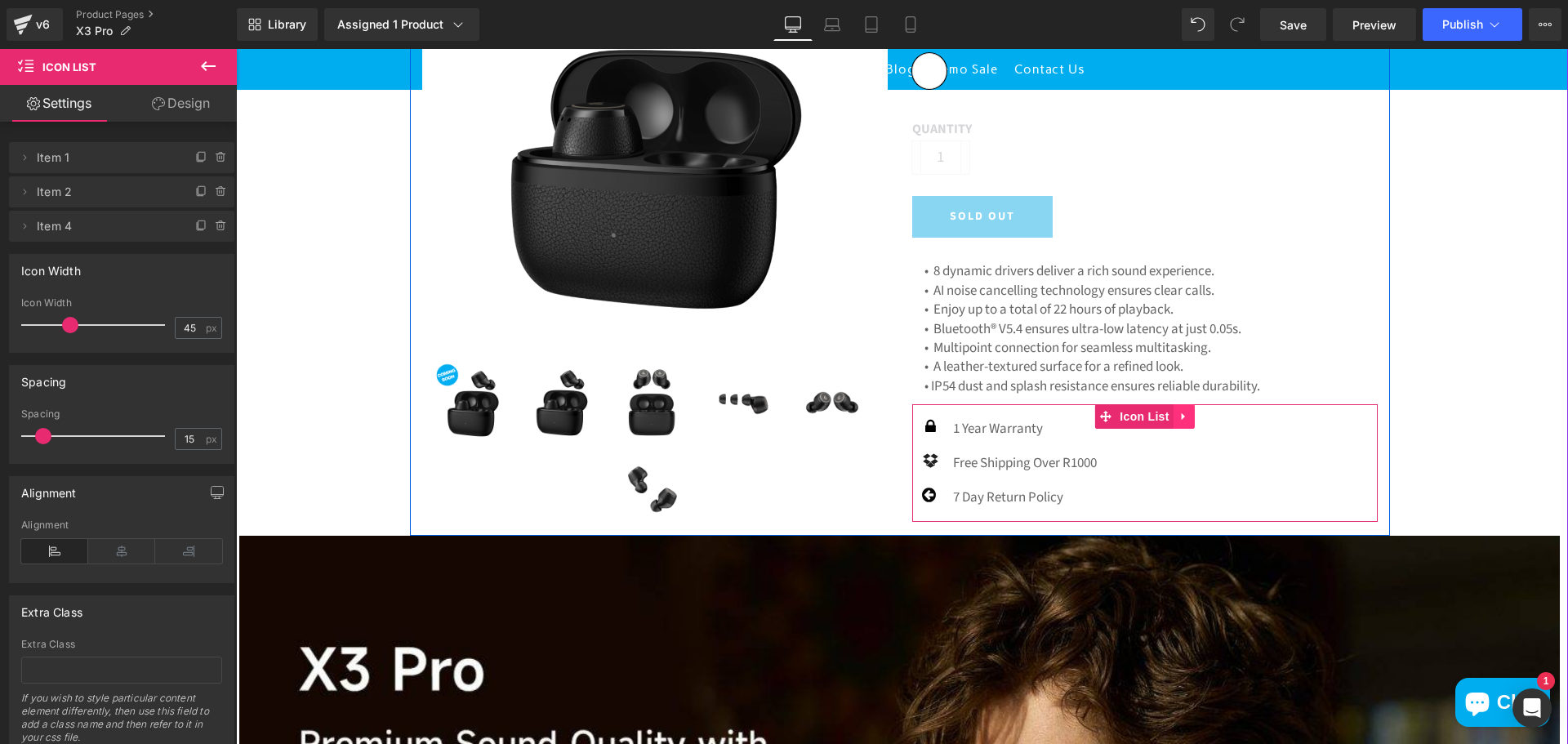
click at [1179, 418] on icon at bounding box center [1184, 417] width 11 height 12
click at [1146, 420] on icon at bounding box center [1152, 417] width 11 height 12
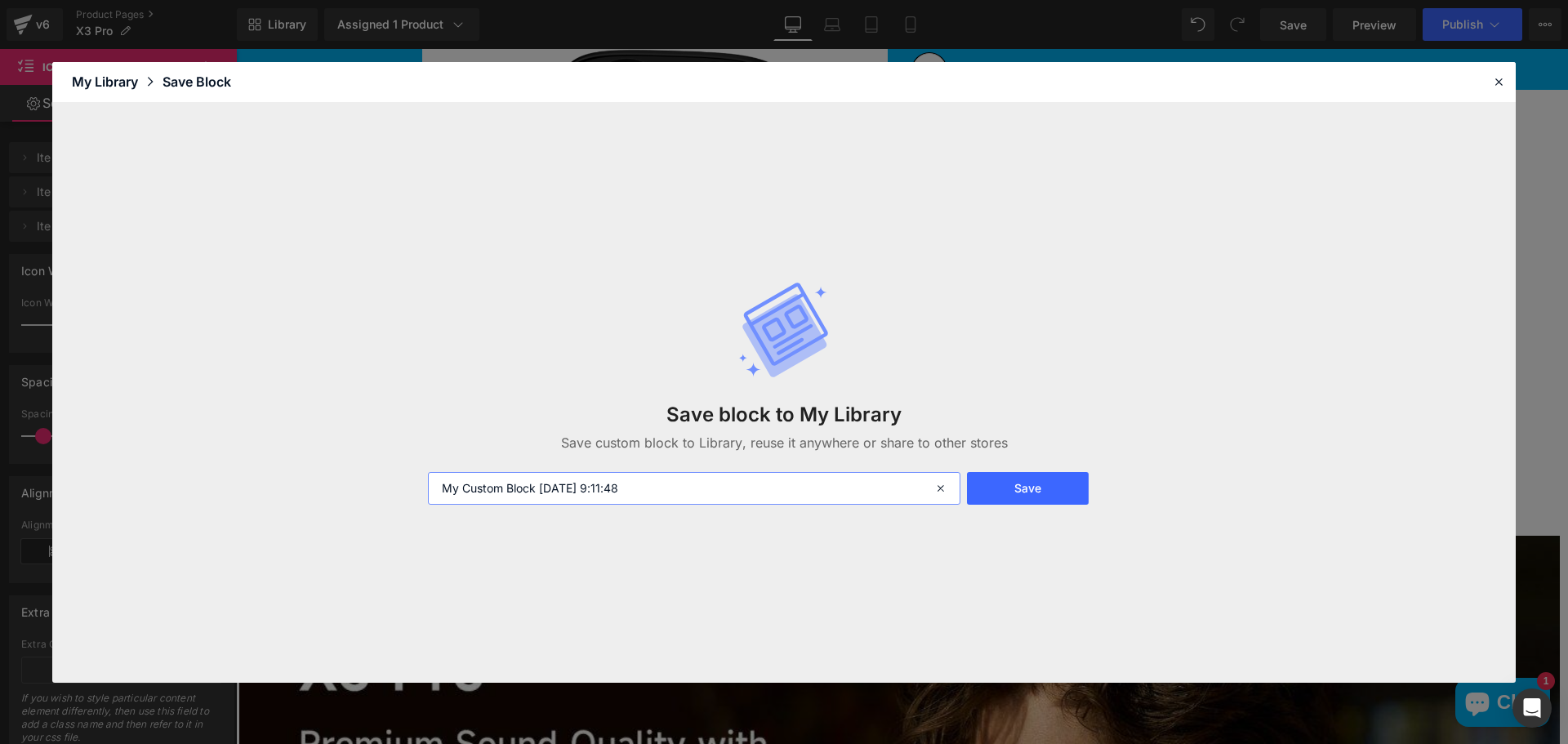
drag, startPoint x: 713, startPoint y: 488, endPoint x: 252, endPoint y: 467, distance: 461.5
click at [252, 469] on div "Save block to My Library Save custom block to Library, reuse it anywhere or sha…" at bounding box center [784, 393] width 1464 height 580
type input "Warranty"
click at [1013, 495] on button "Save" at bounding box center [1028, 488] width 122 height 33
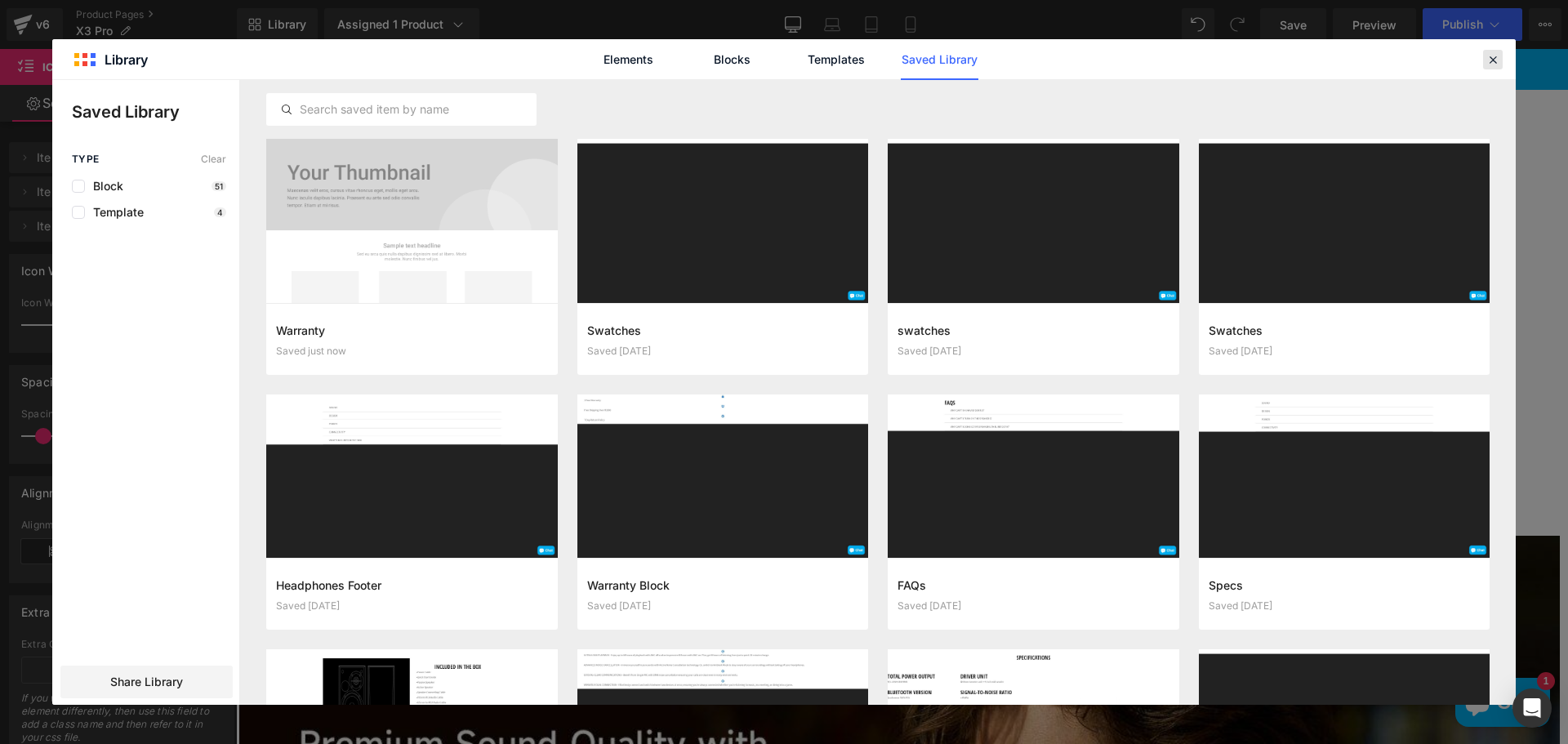
click at [1492, 60] on icon at bounding box center [1493, 60] width 15 height 15
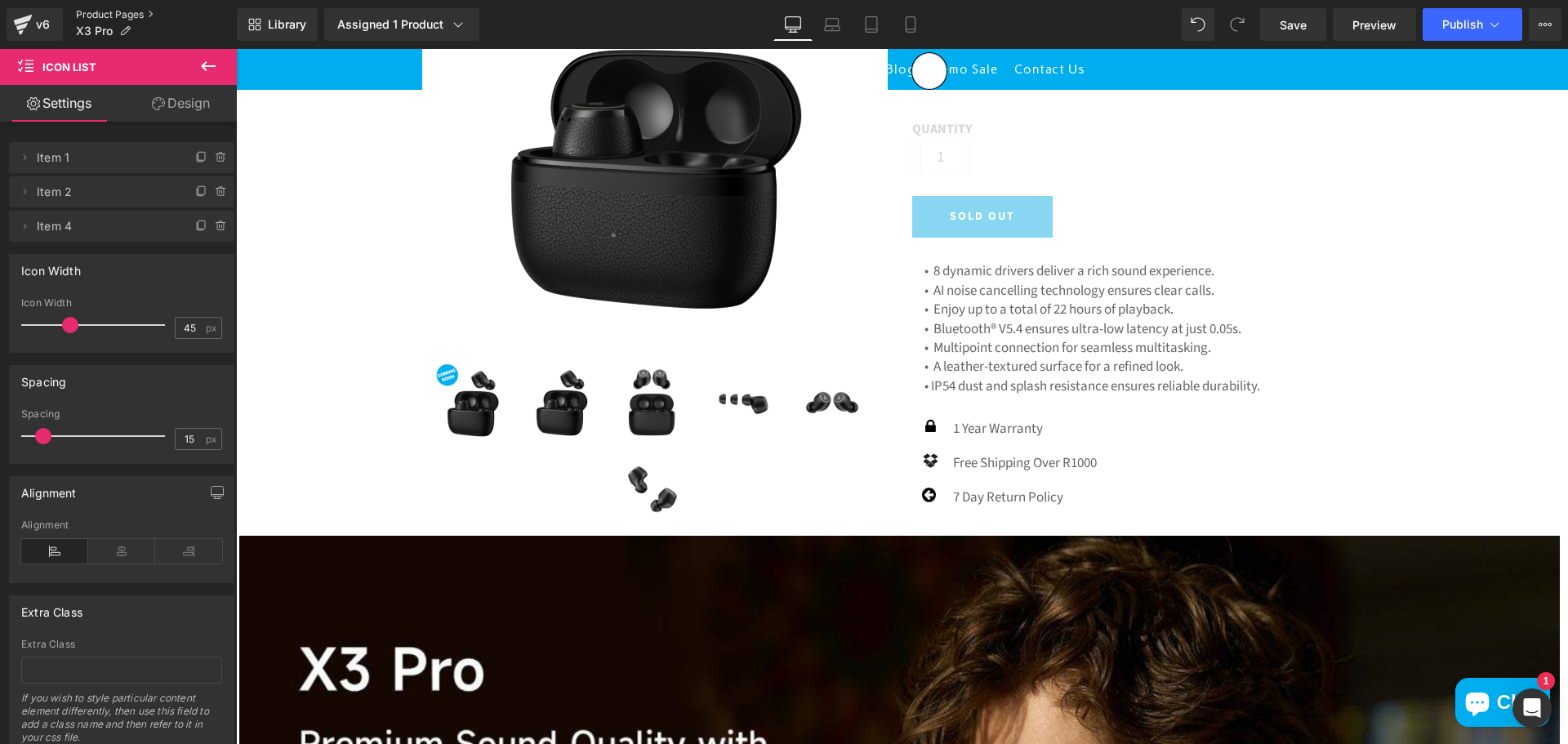
click at [120, 15] on link "Product Pages" at bounding box center [156, 15] width 161 height 13
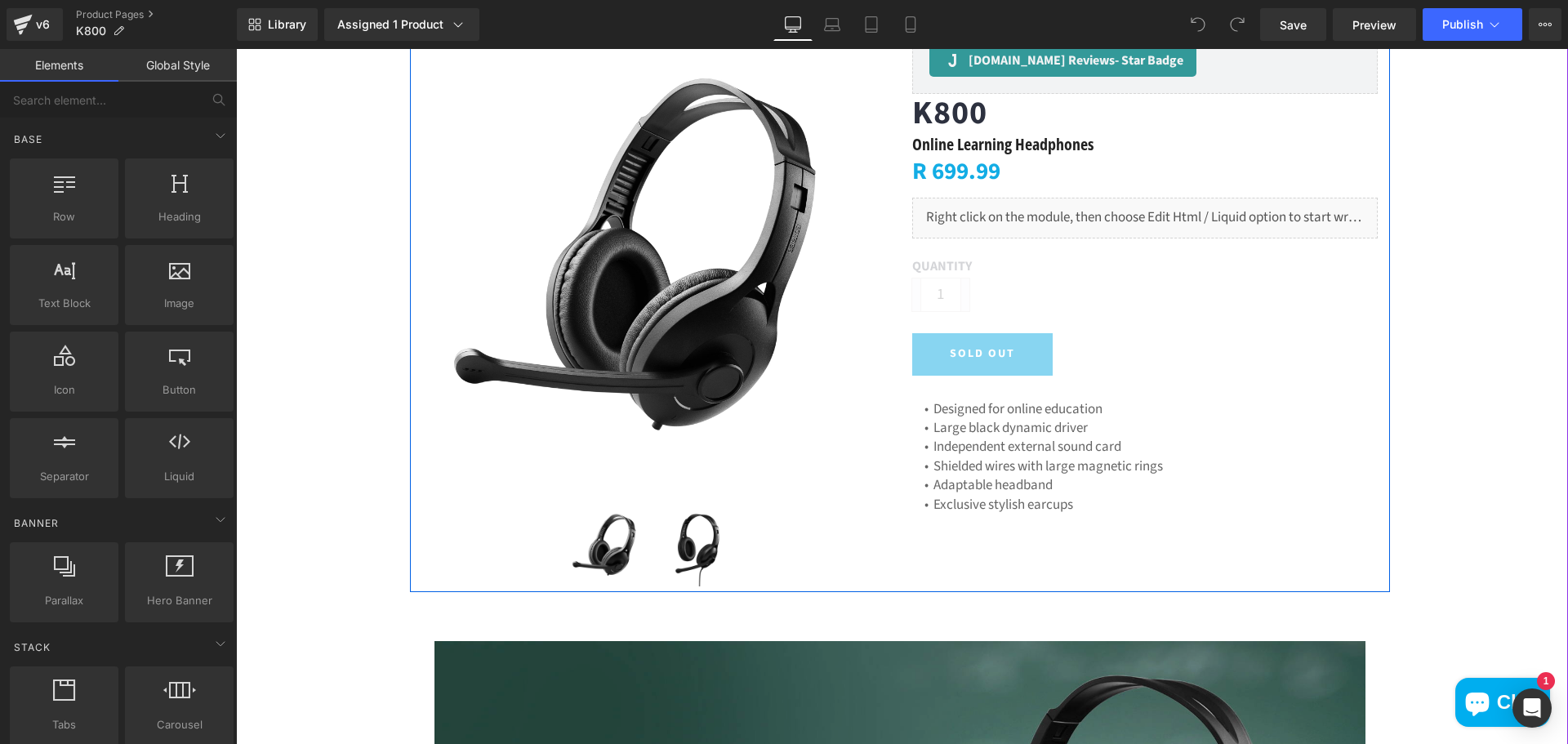
scroll to position [409, 0]
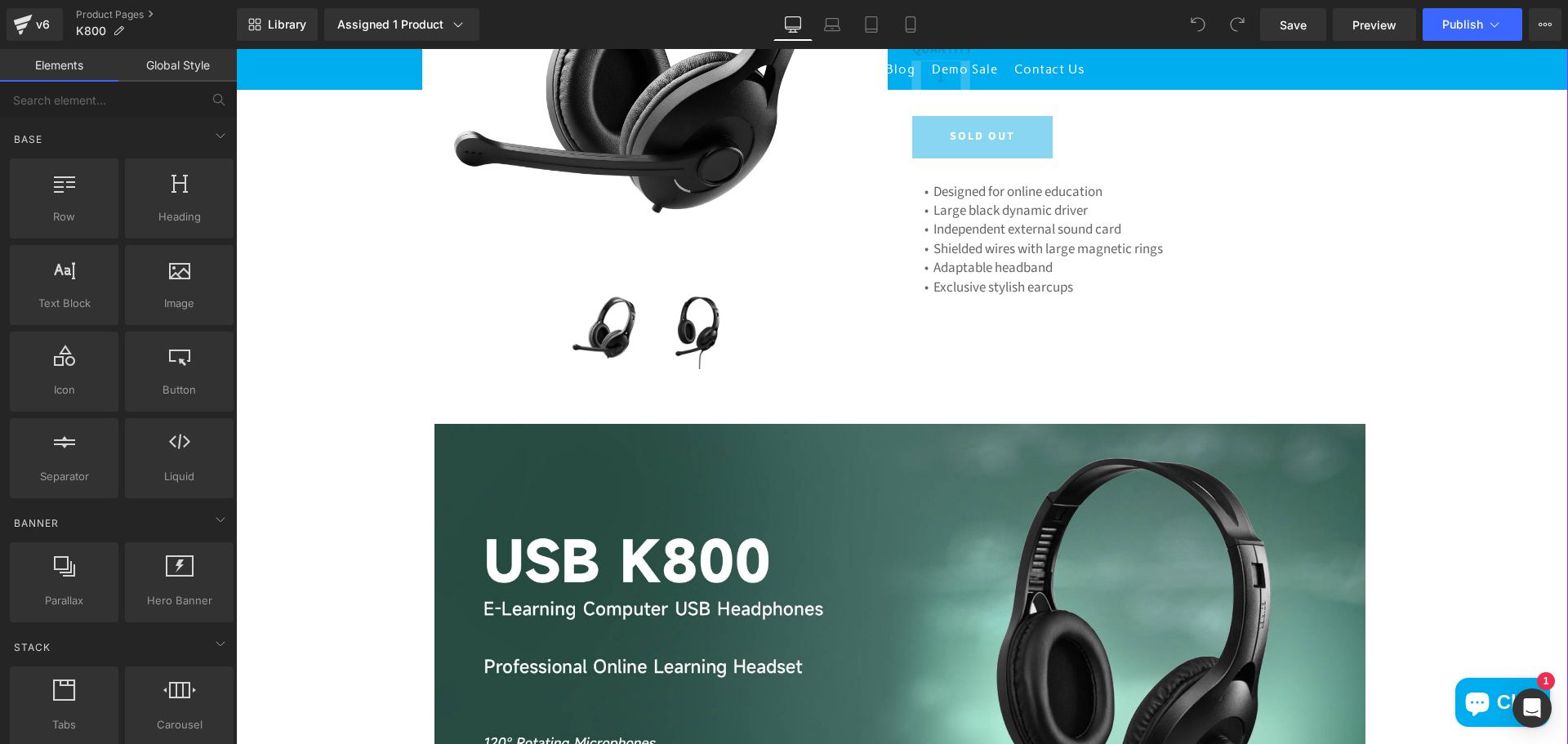
click at [1060, 345] on div "(P) Image (P) Image List [DOMAIN_NAME] Reviews - Star Badge [DOMAIN_NAME] Revie…" at bounding box center [900, 81] width 980 height 590
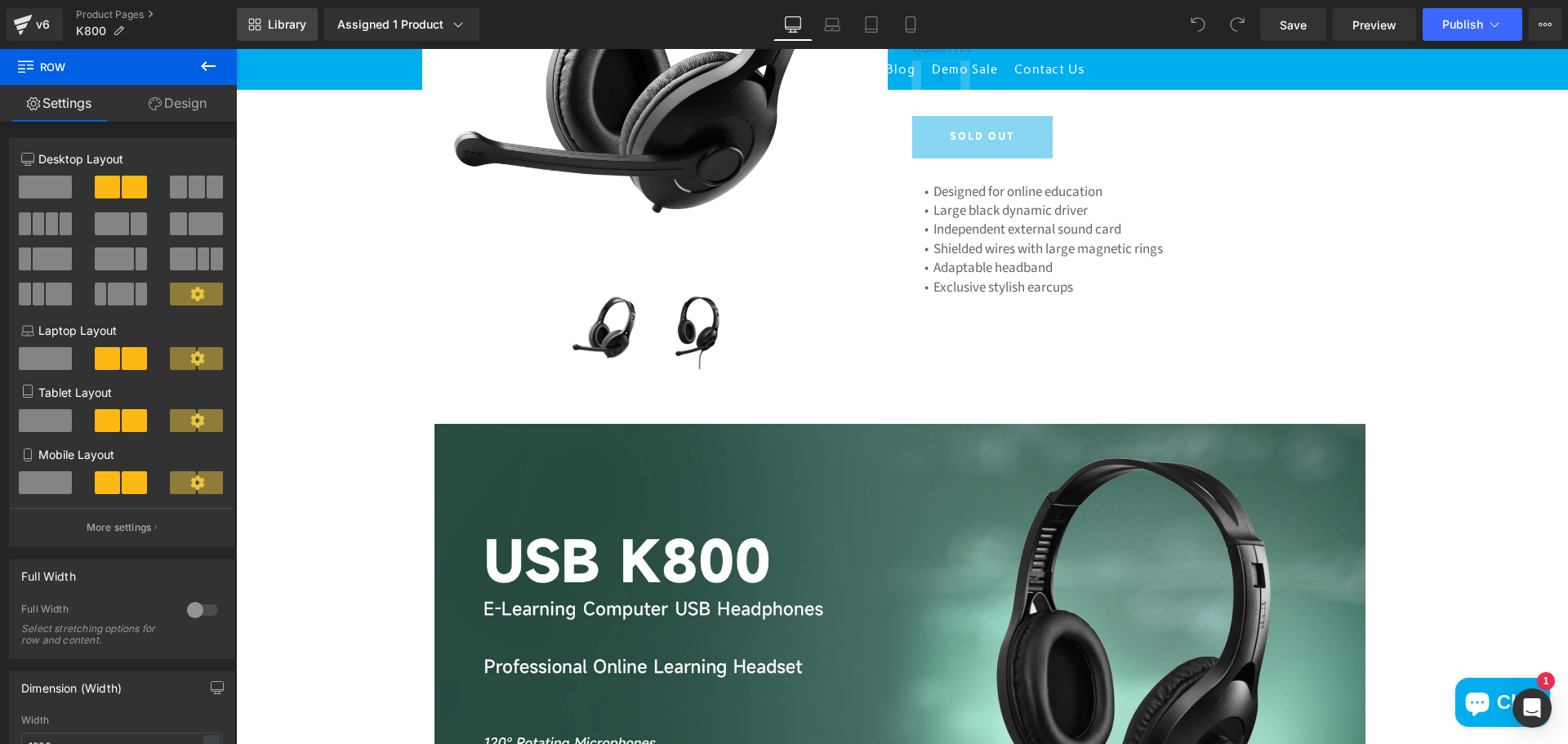
click at [286, 30] on span "Library" at bounding box center [287, 24] width 38 height 15
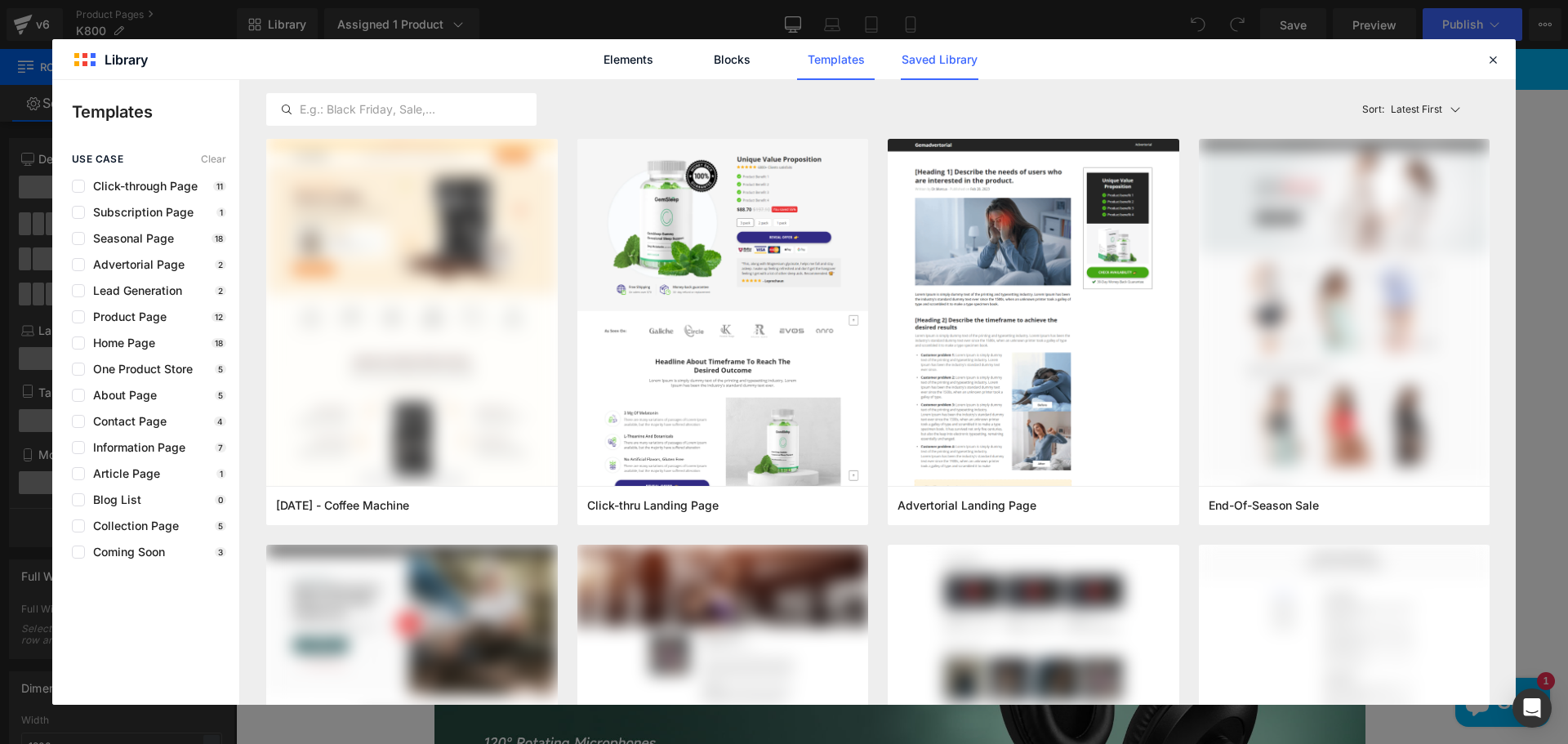
click at [969, 53] on link "Saved Library" at bounding box center [939, 60] width 78 height 41
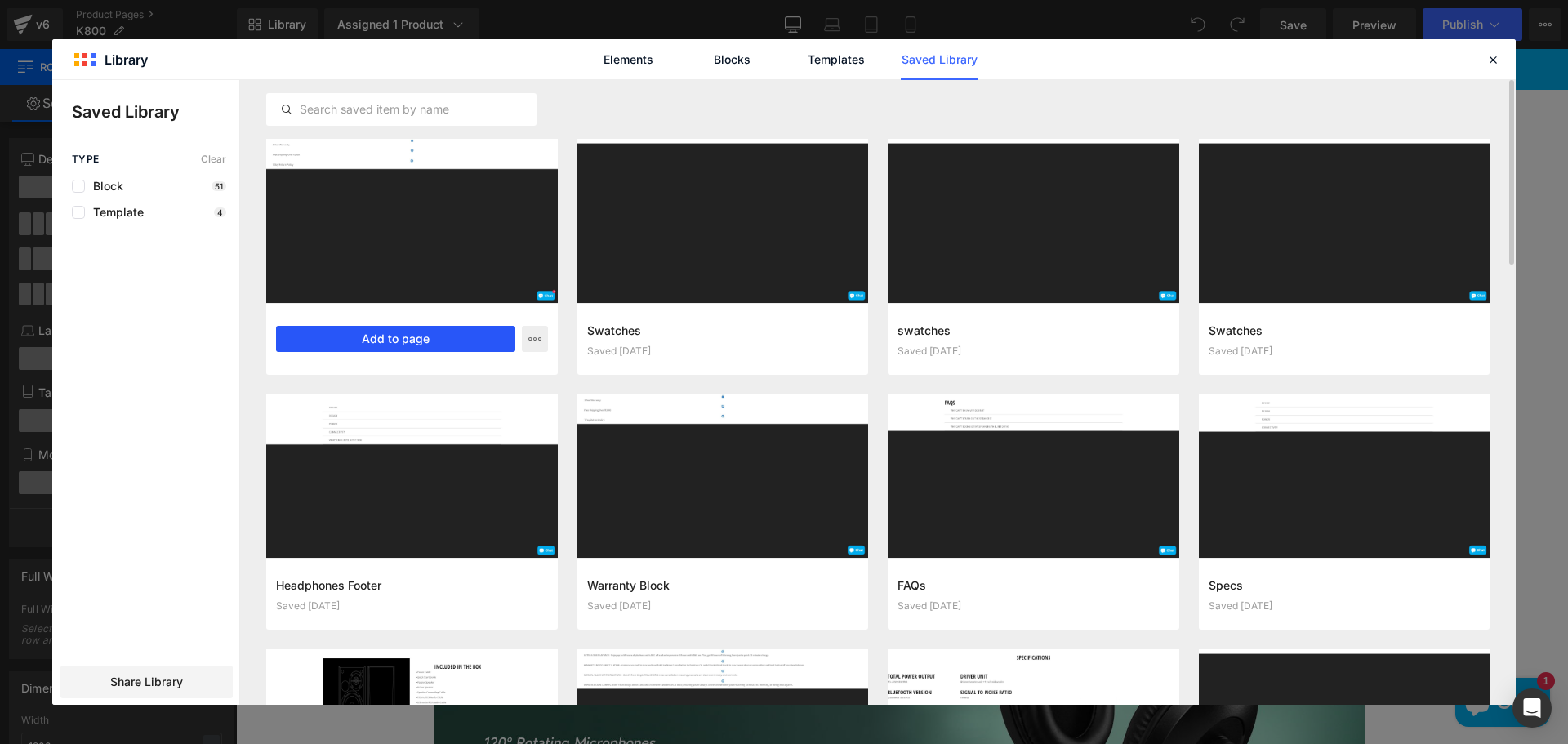
click at [421, 341] on button "Add to page" at bounding box center [395, 339] width 239 height 26
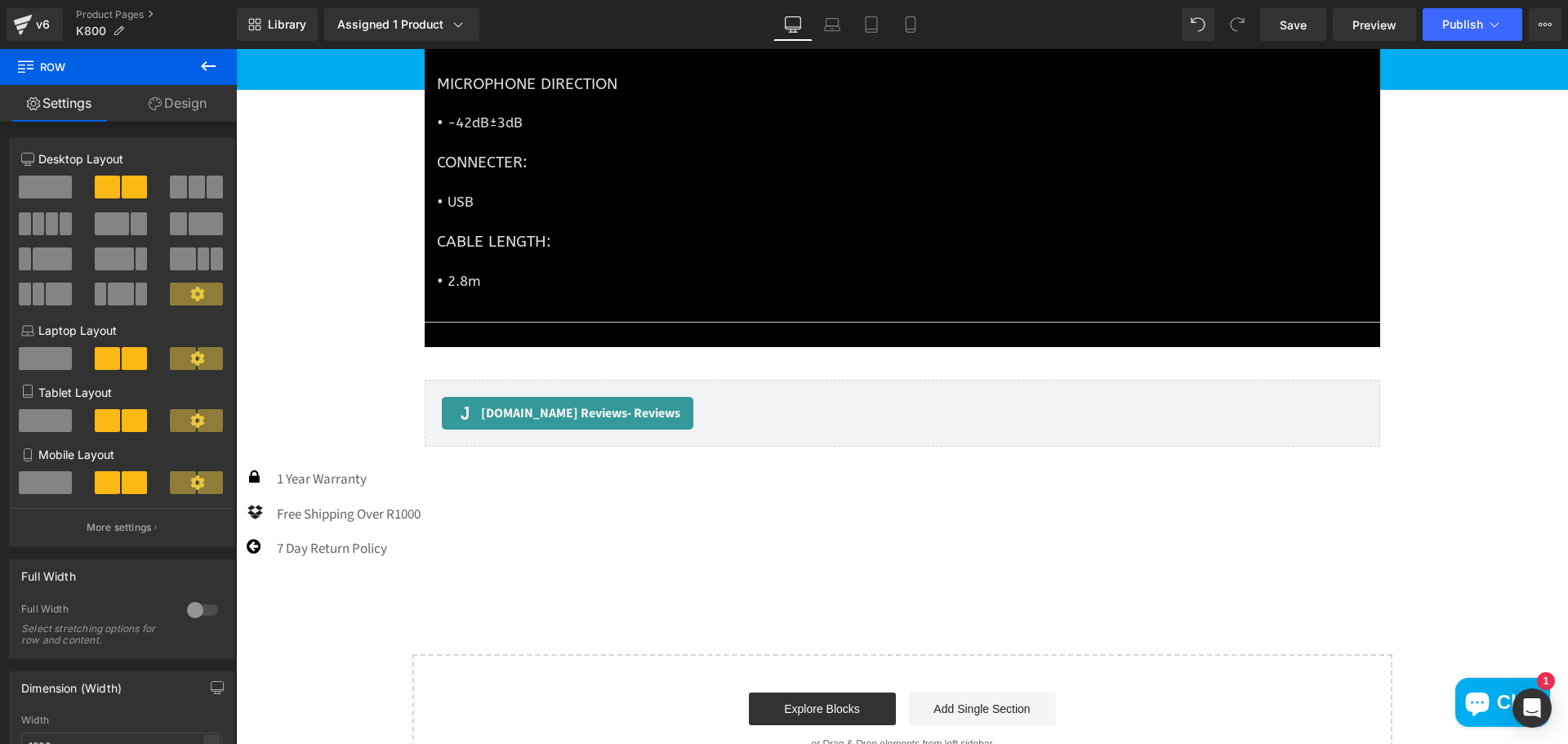
scroll to position [3794, 0]
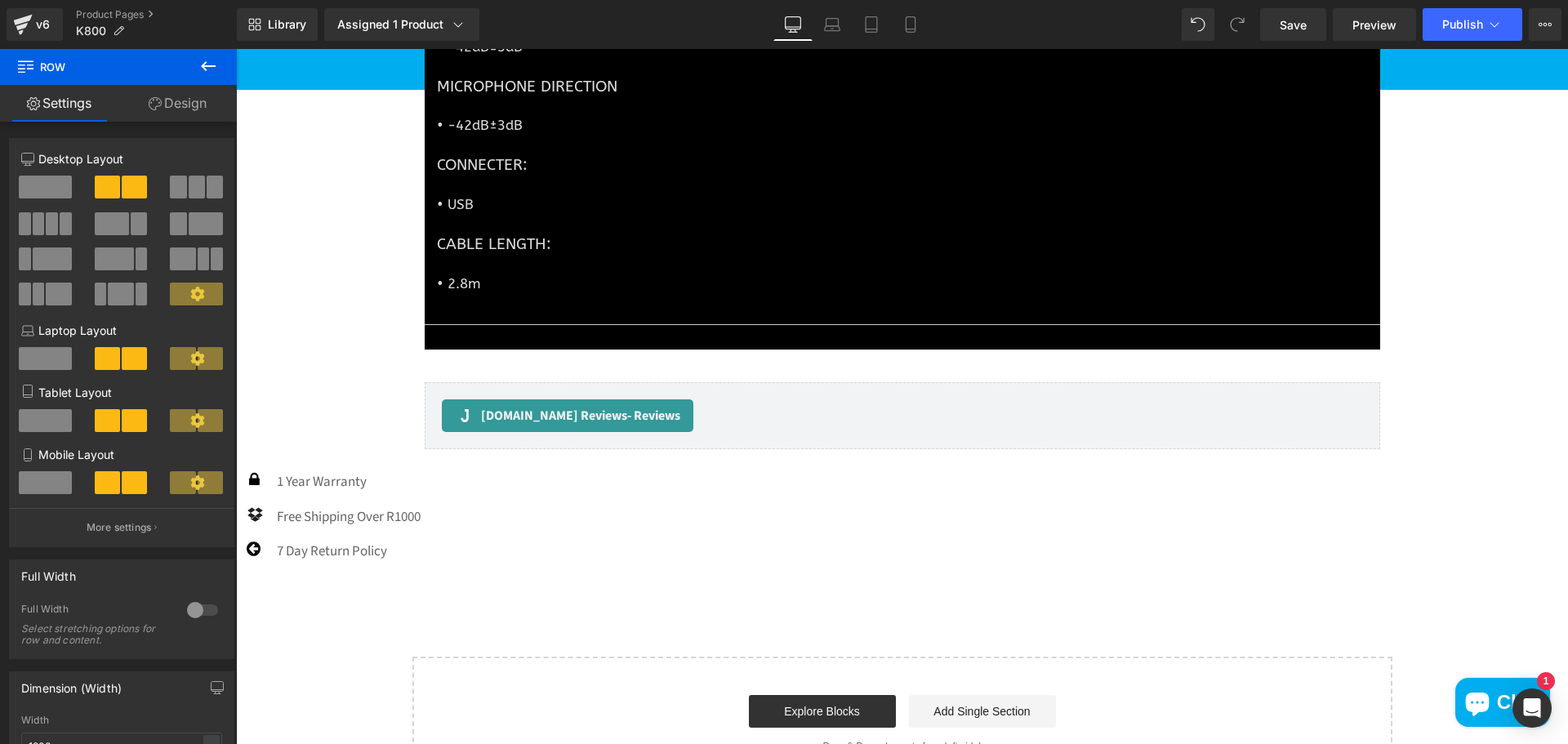
click at [508, 498] on div "Icon 1 Year Warranty Text Block Icon Free Shipping Over R1000 Text Block" at bounding box center [902, 523] width 1332 height 104
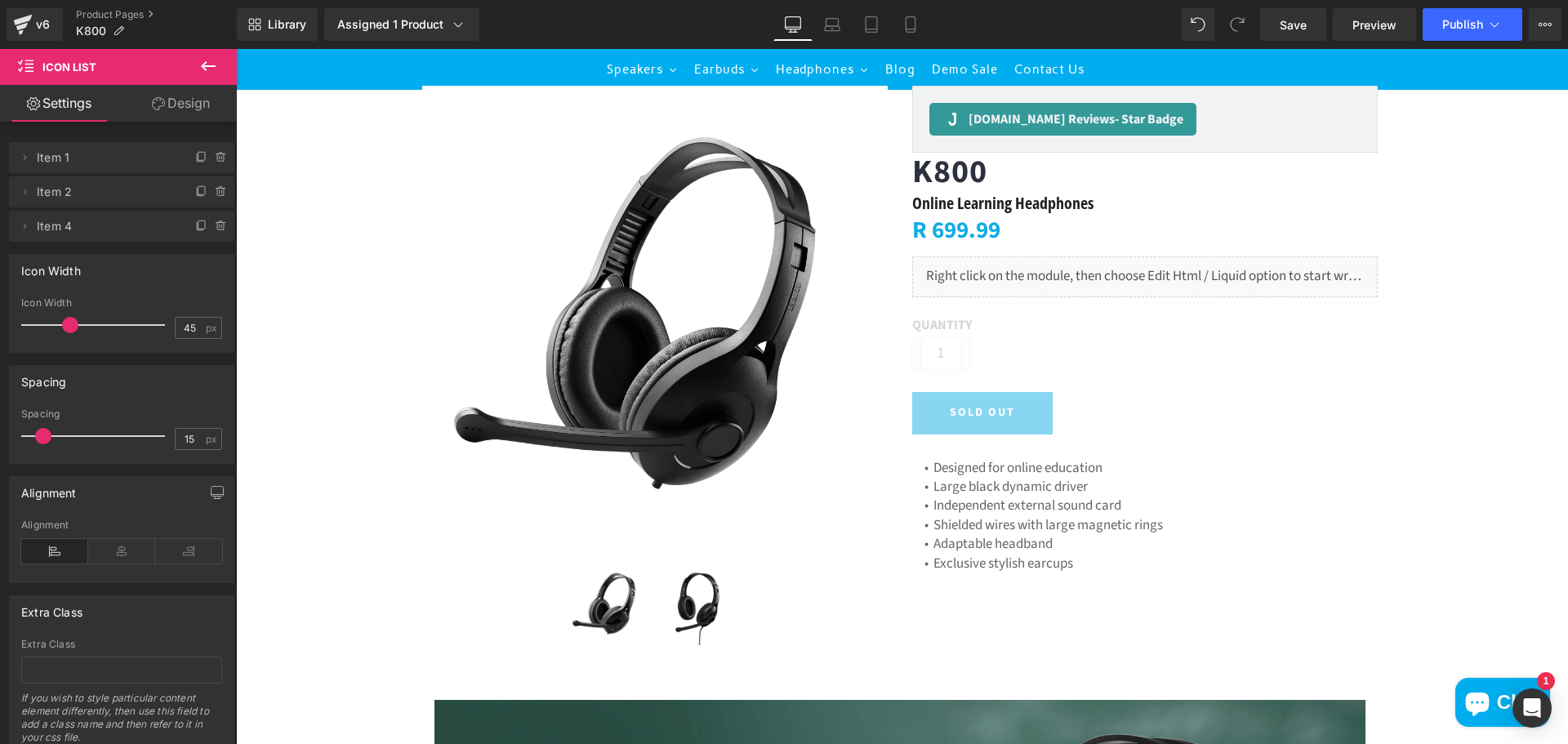
scroll to position [118, 0]
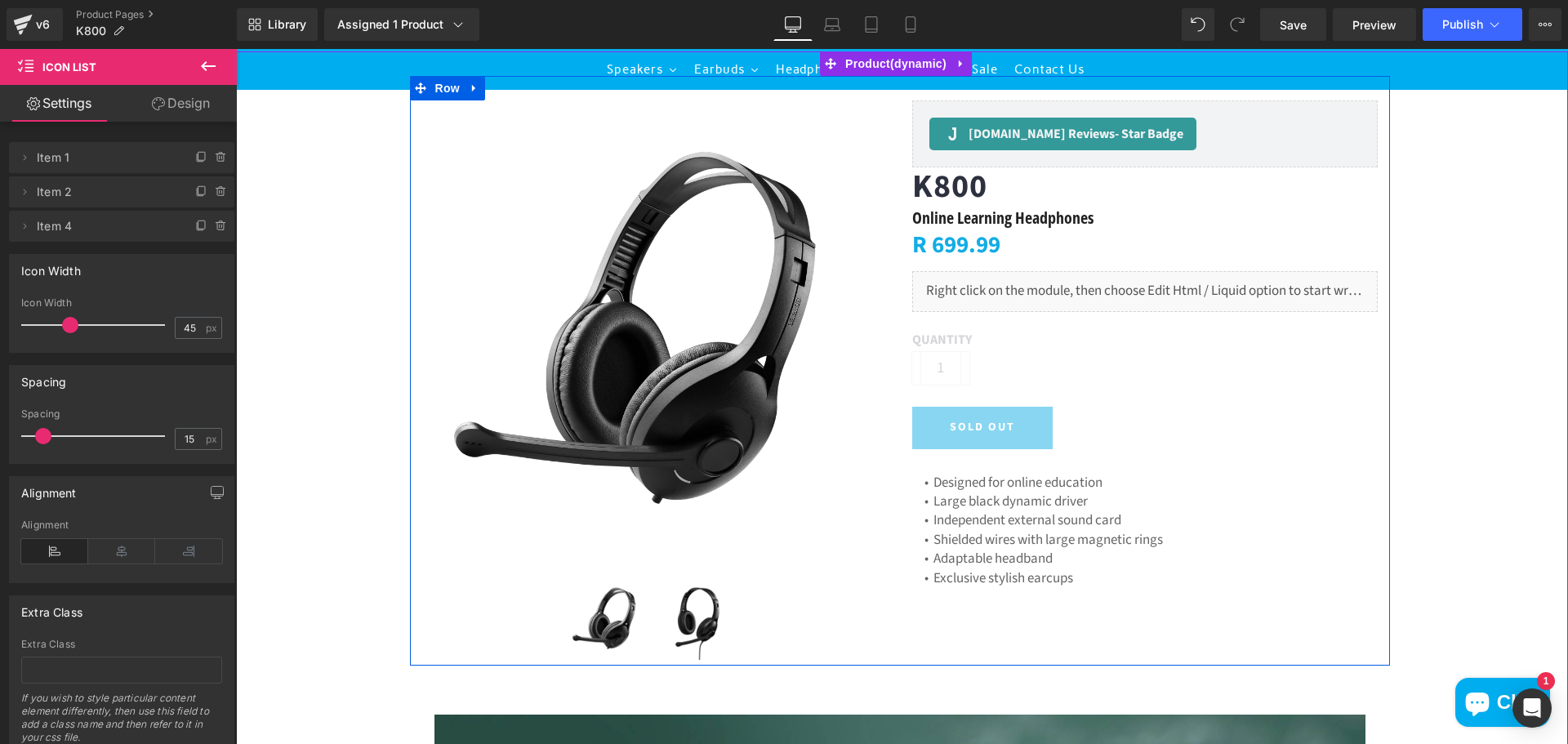
click at [1006, 631] on div "(P) Image (P) Image List [DOMAIN_NAME] Reviews - Star Badge [DOMAIN_NAME] Revie…" at bounding box center [900, 371] width 980 height 590
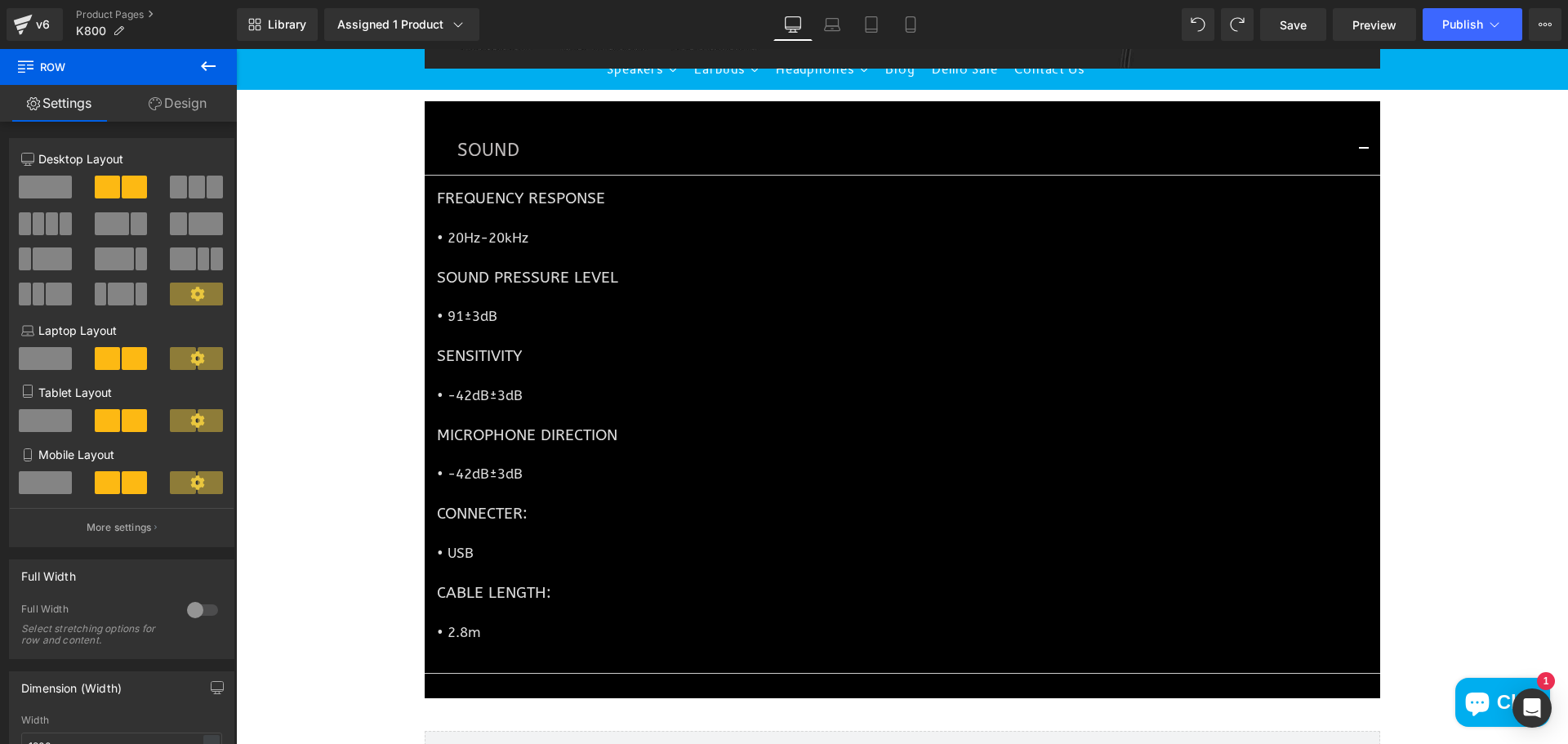
scroll to position [3968, 0]
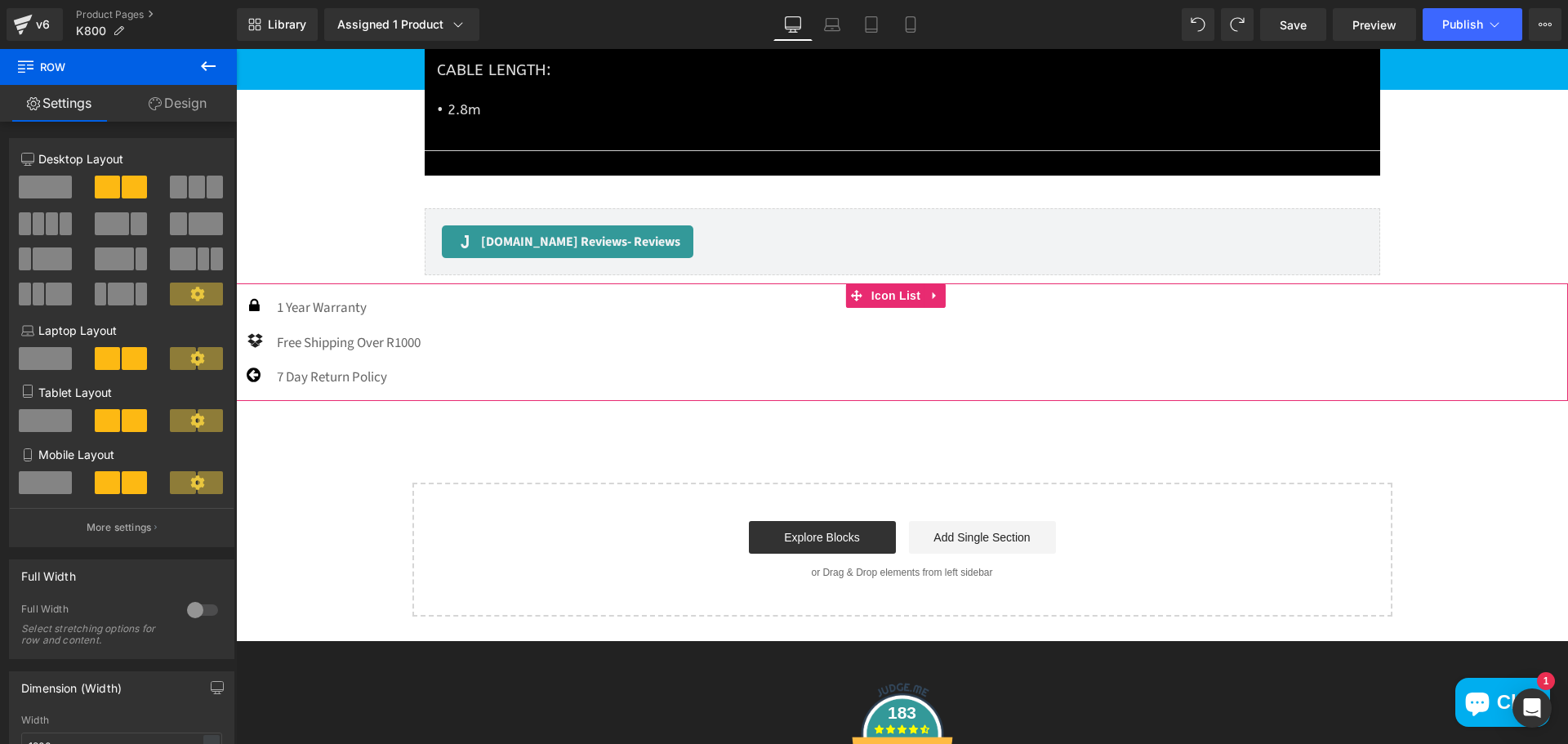
click at [531, 326] on div "Icon 1 Year Warranty Text Block Icon Free Shipping Over R1000 Text Block" at bounding box center [902, 349] width 1332 height 104
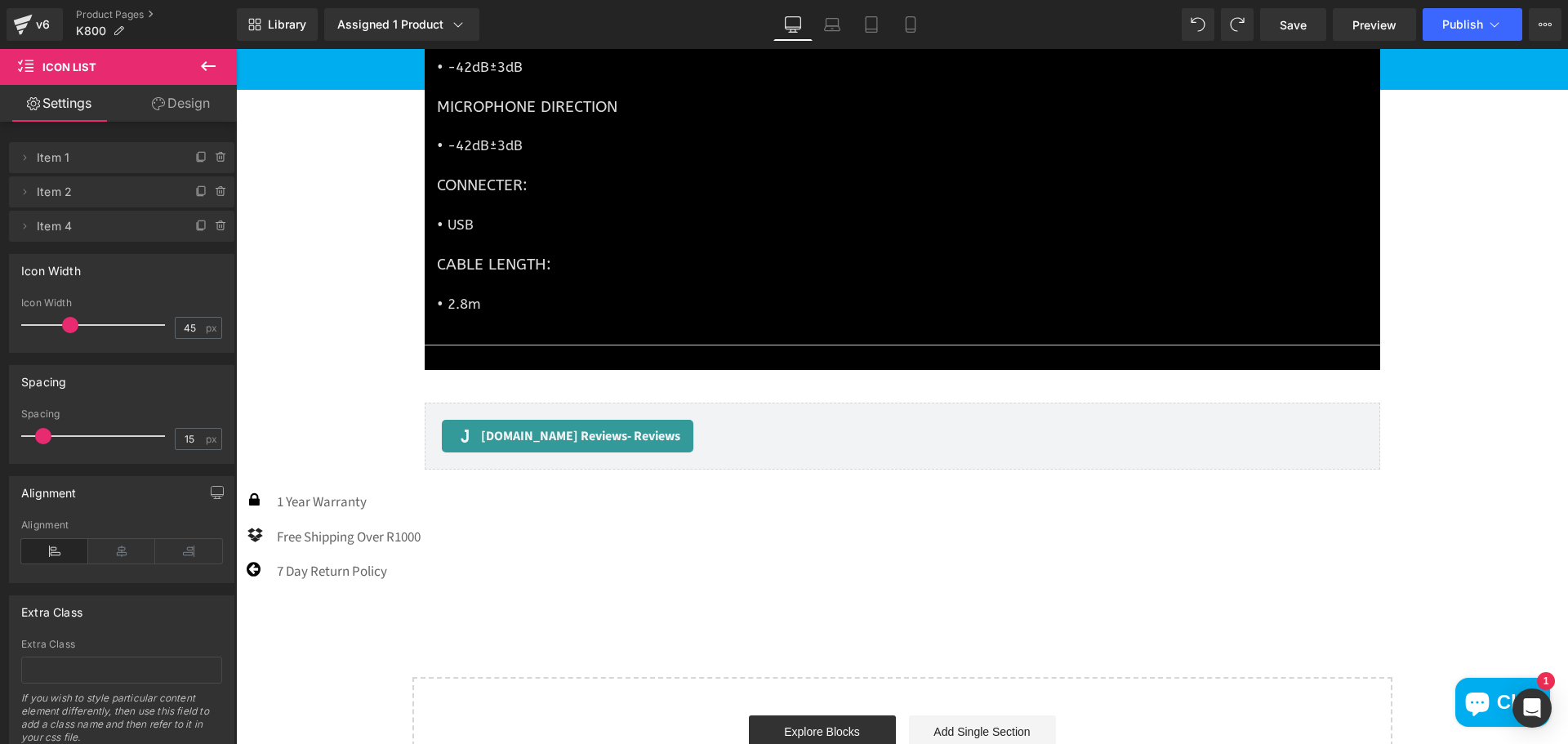
scroll to position [3887, 0]
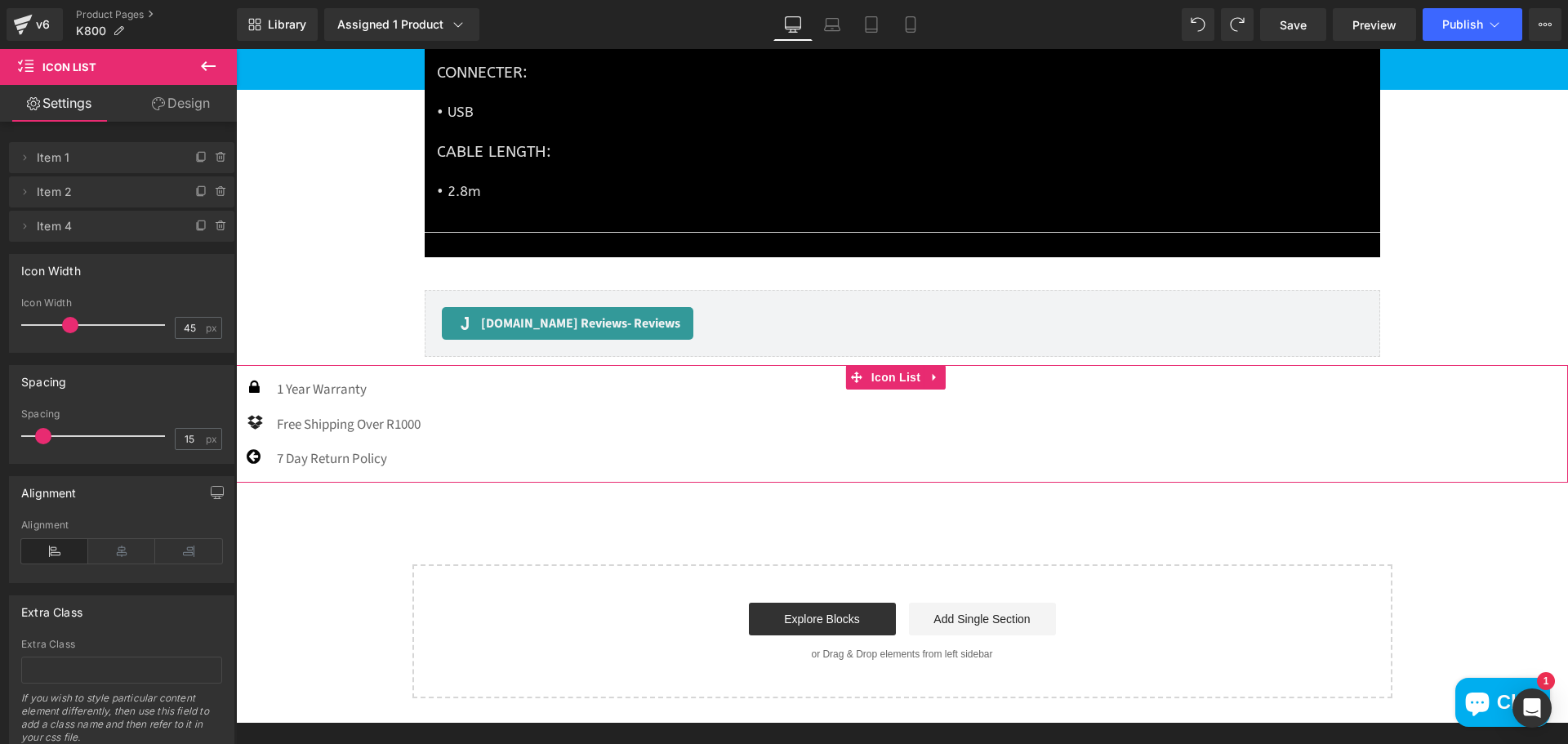
click at [836, 426] on div "Icon 1 Year Warranty Text Block Icon Free Shipping Over R1000 Text Block" at bounding box center [902, 431] width 1332 height 104
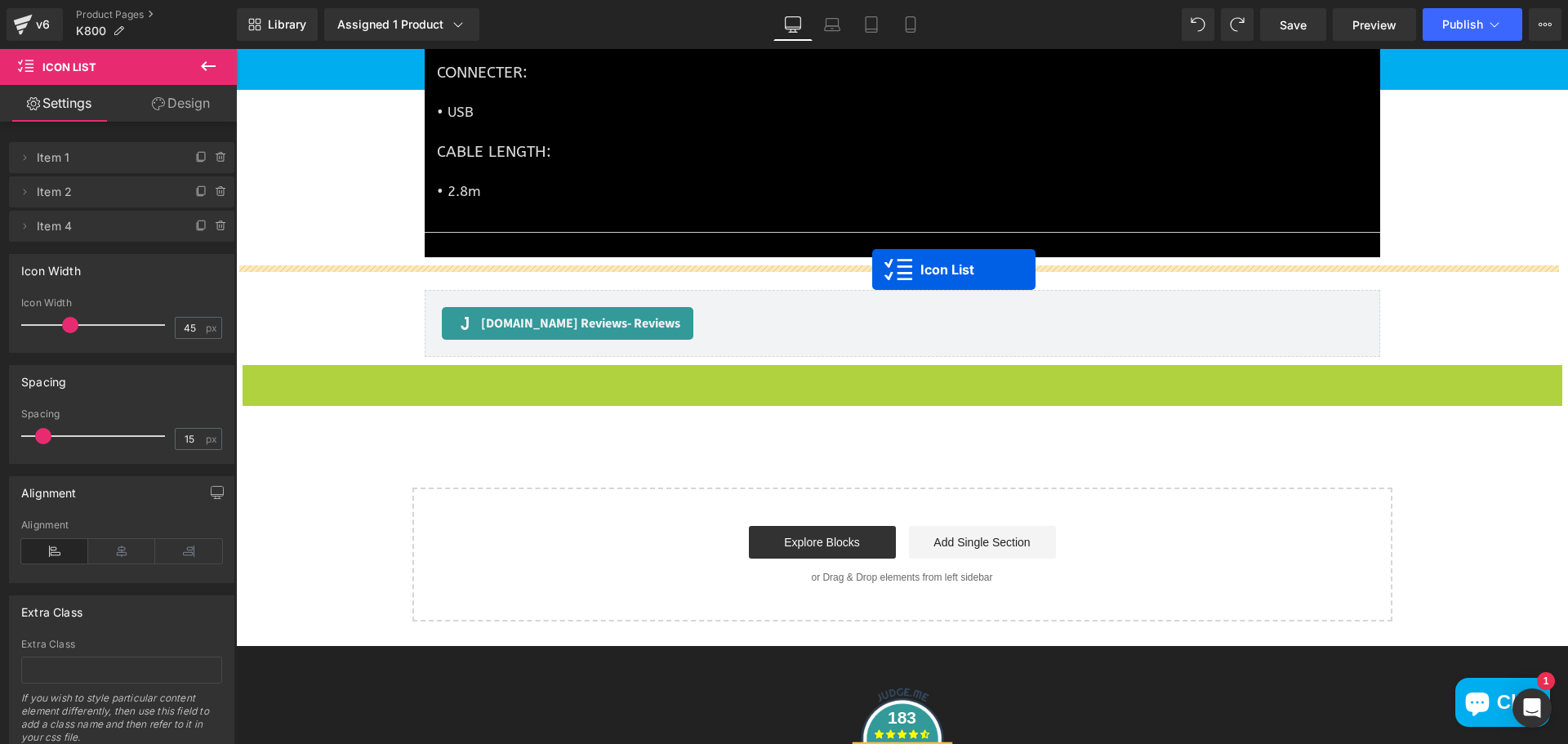
drag, startPoint x: 856, startPoint y: 379, endPoint x: 872, endPoint y: 270, distance: 110.2
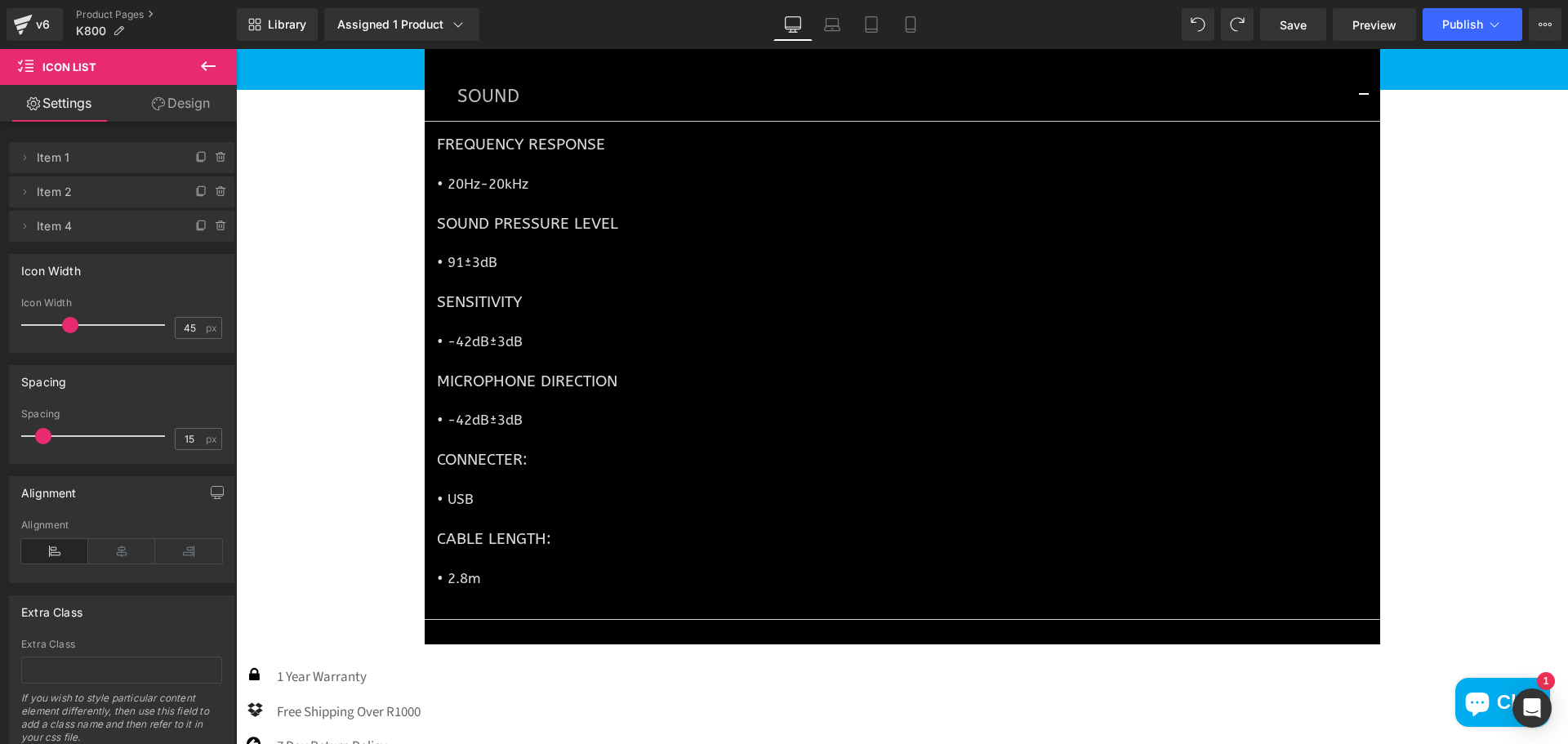
scroll to position [3478, 0]
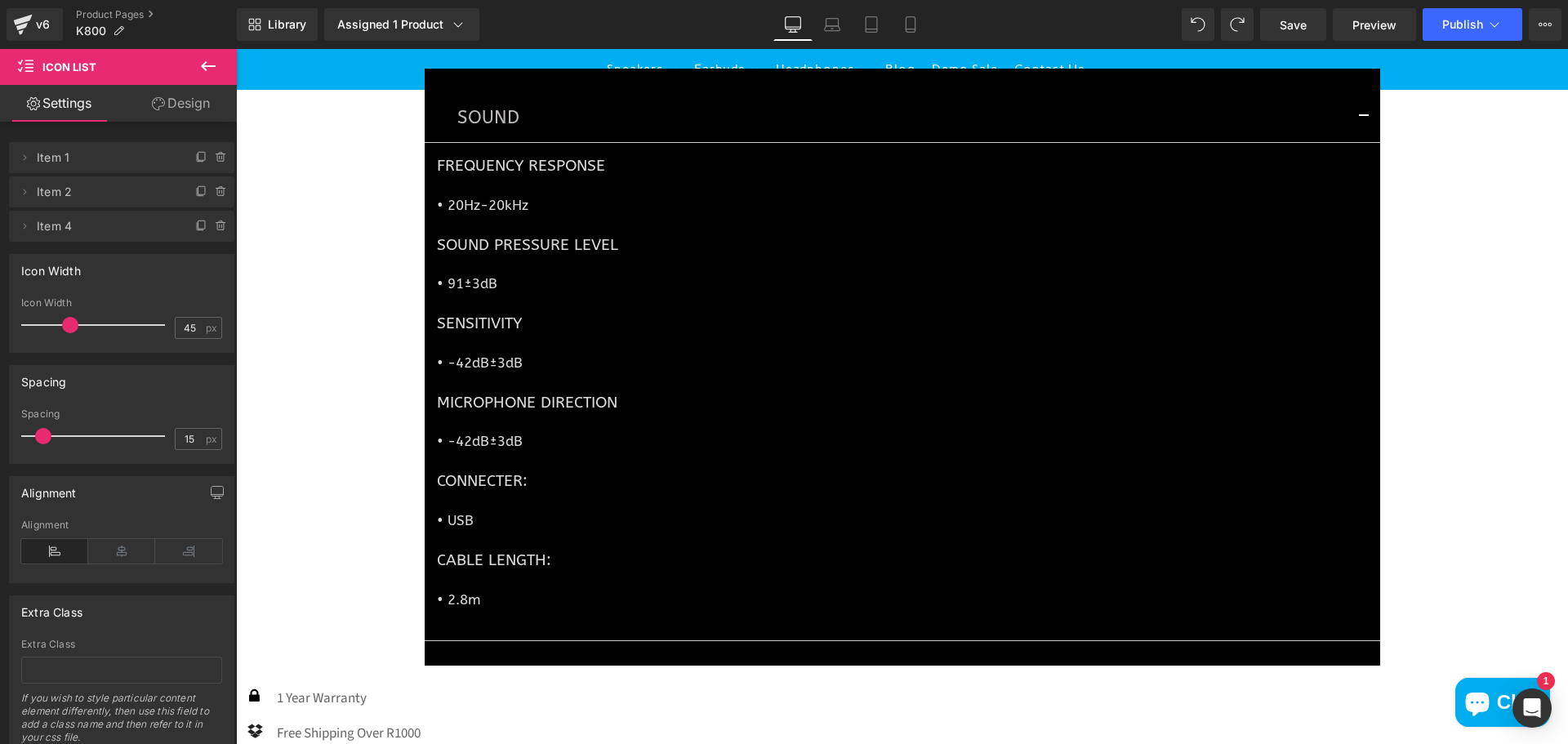
click at [875, 698] on div "Icon 1 Year Warranty Text Block Icon Free Shipping Over R1000 Text Block" at bounding box center [902, 733] width 1332 height 118
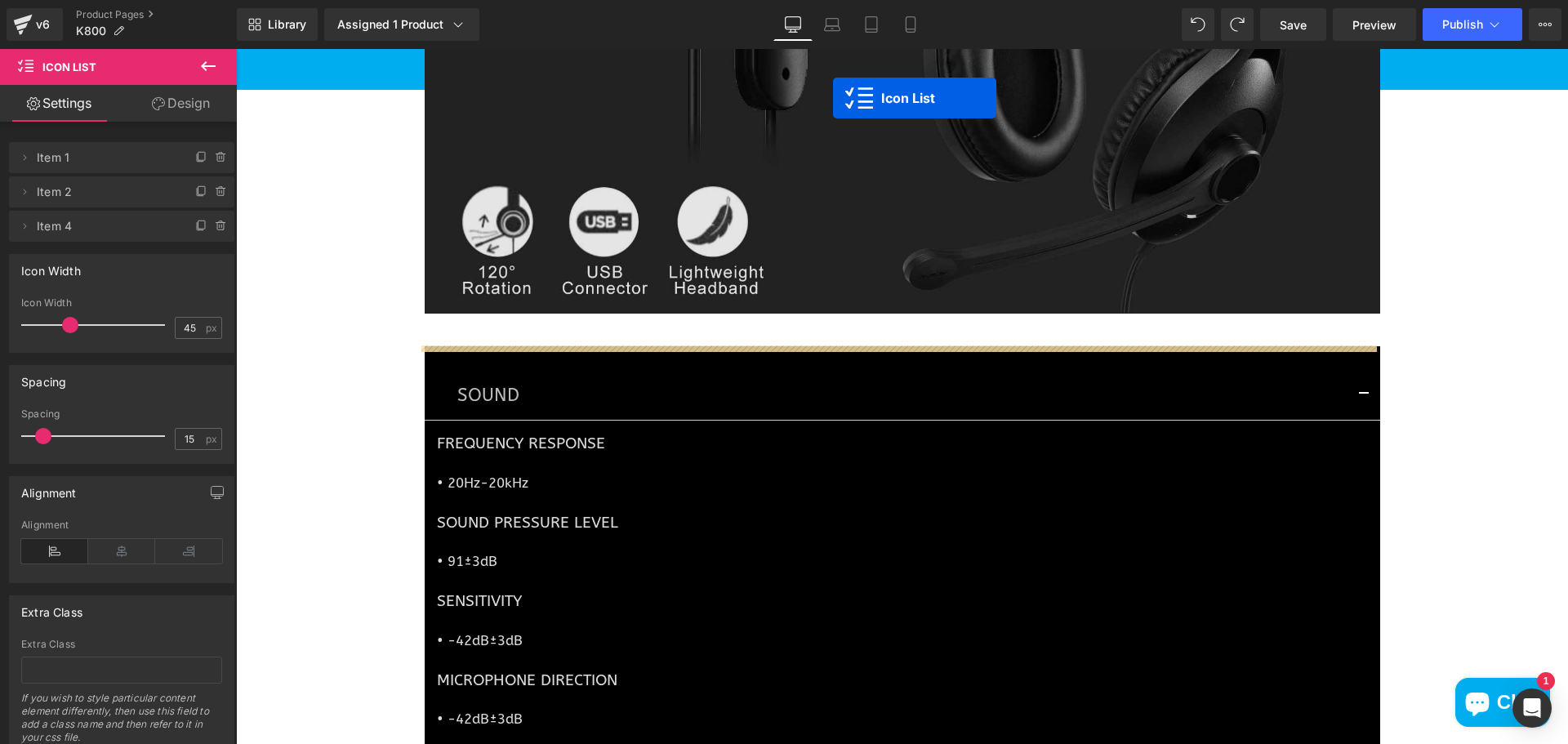
scroll to position [3151, 0]
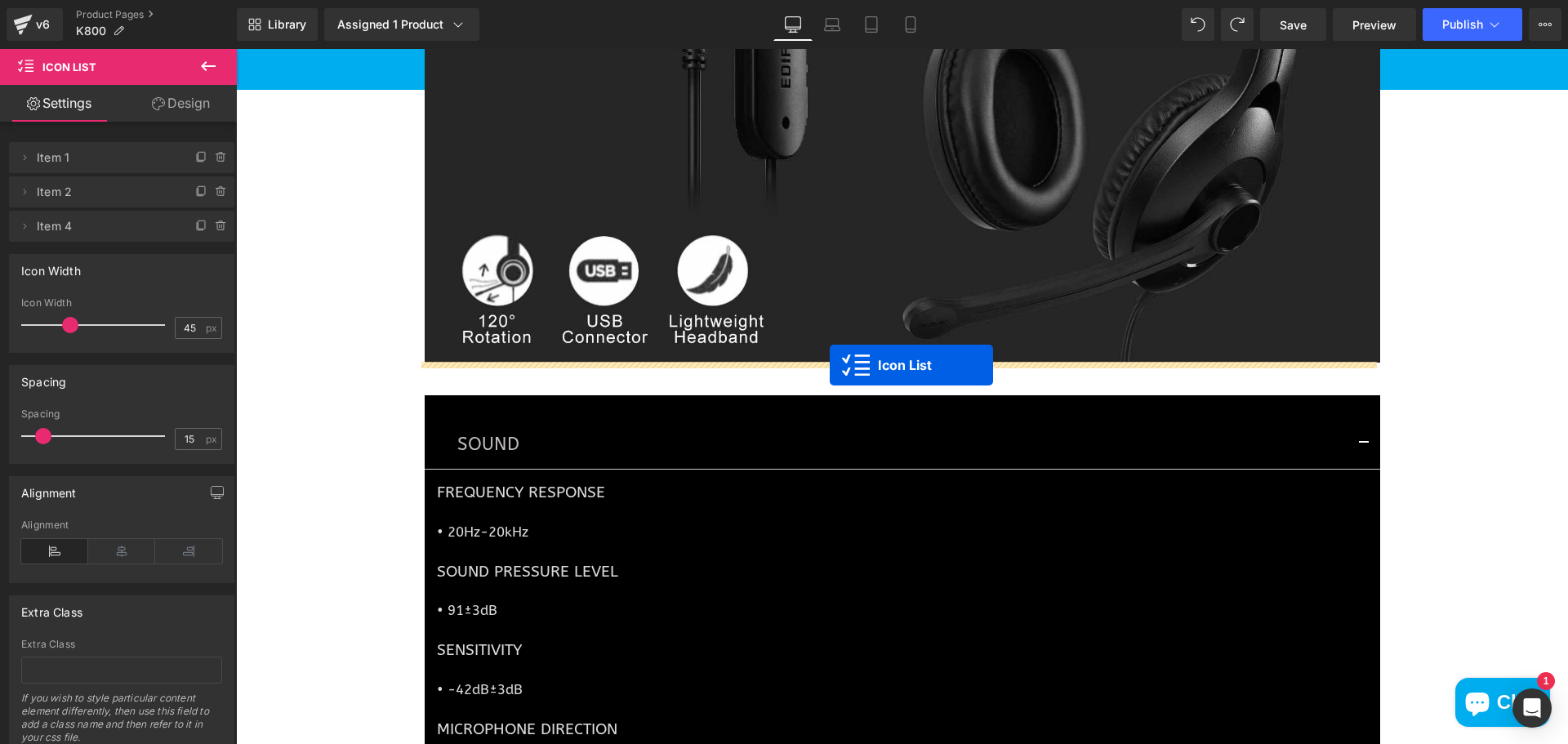
drag, startPoint x: 857, startPoint y: 686, endPoint x: 830, endPoint y: 368, distance: 319.1
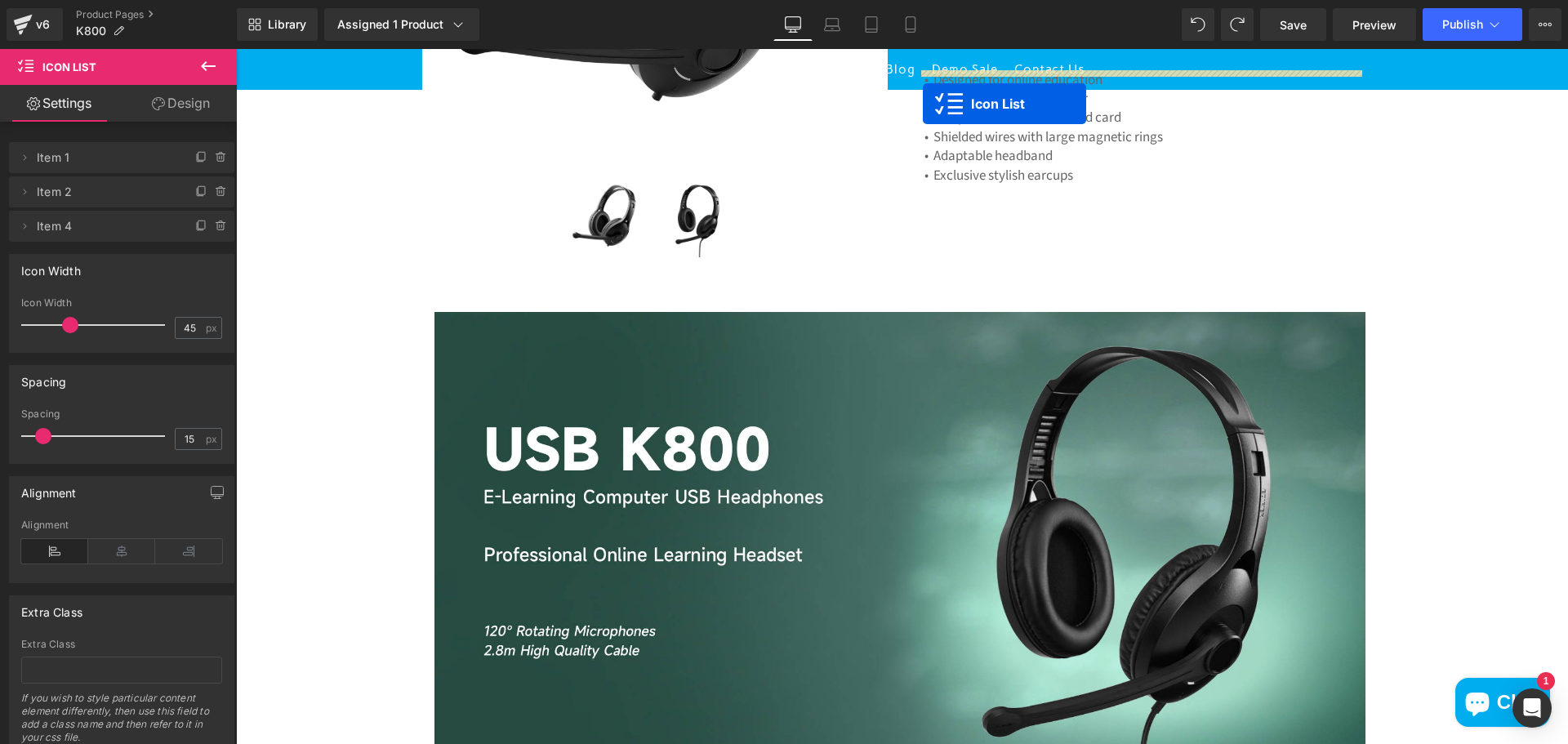
scroll to position [455, 0]
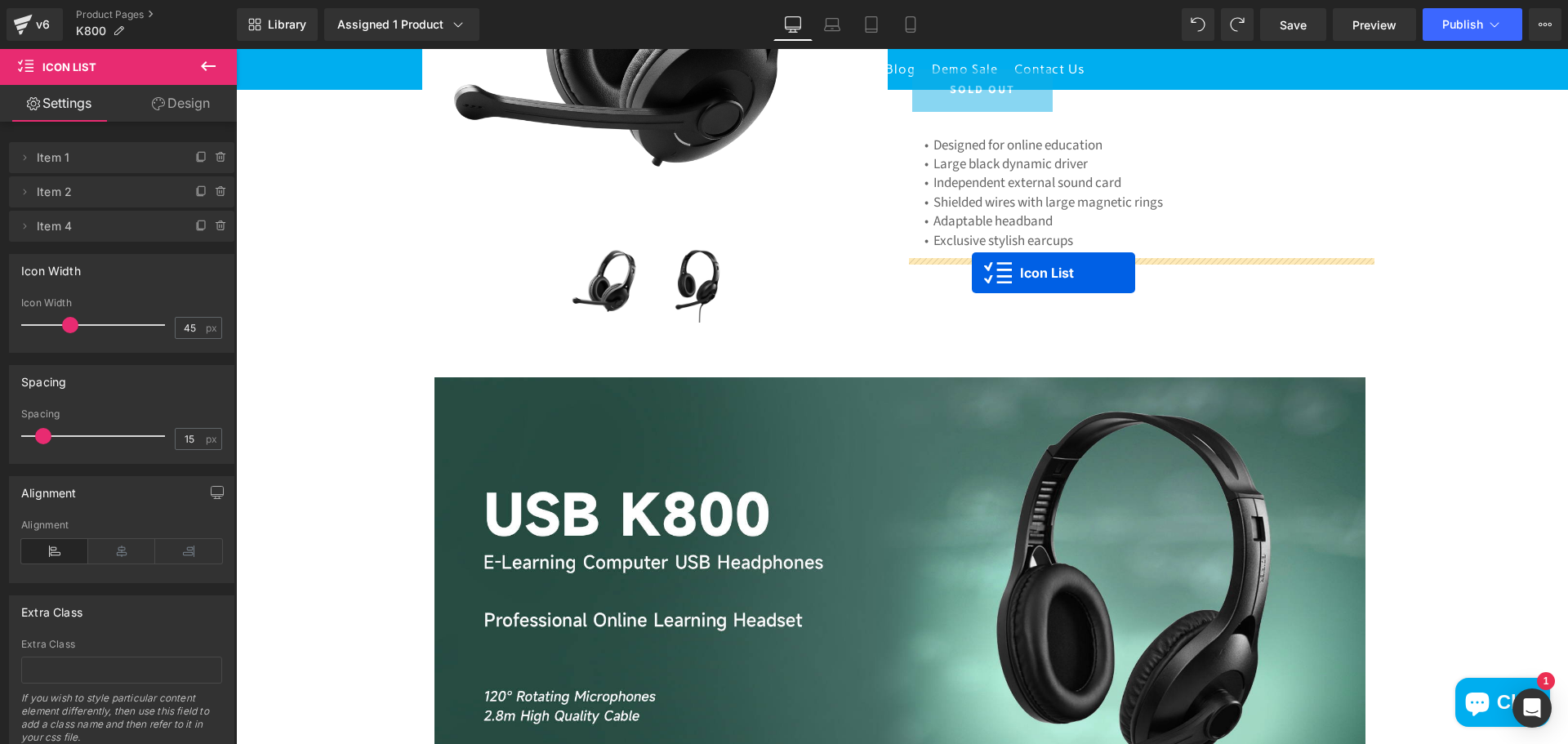
drag, startPoint x: 855, startPoint y: 377, endPoint x: 972, endPoint y: 274, distance: 155.9
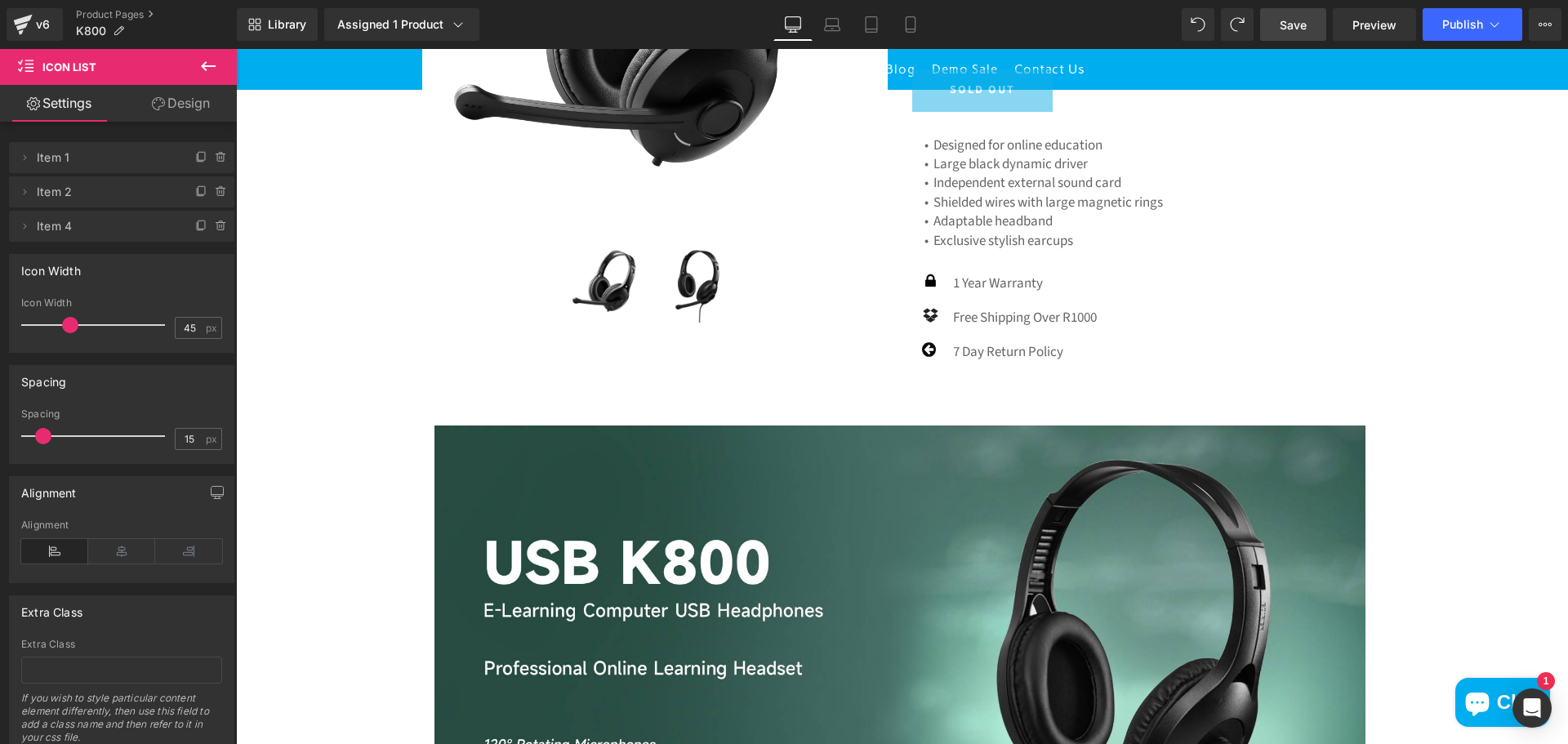
click at [1299, 16] on span "Save" at bounding box center [1293, 24] width 27 height 17
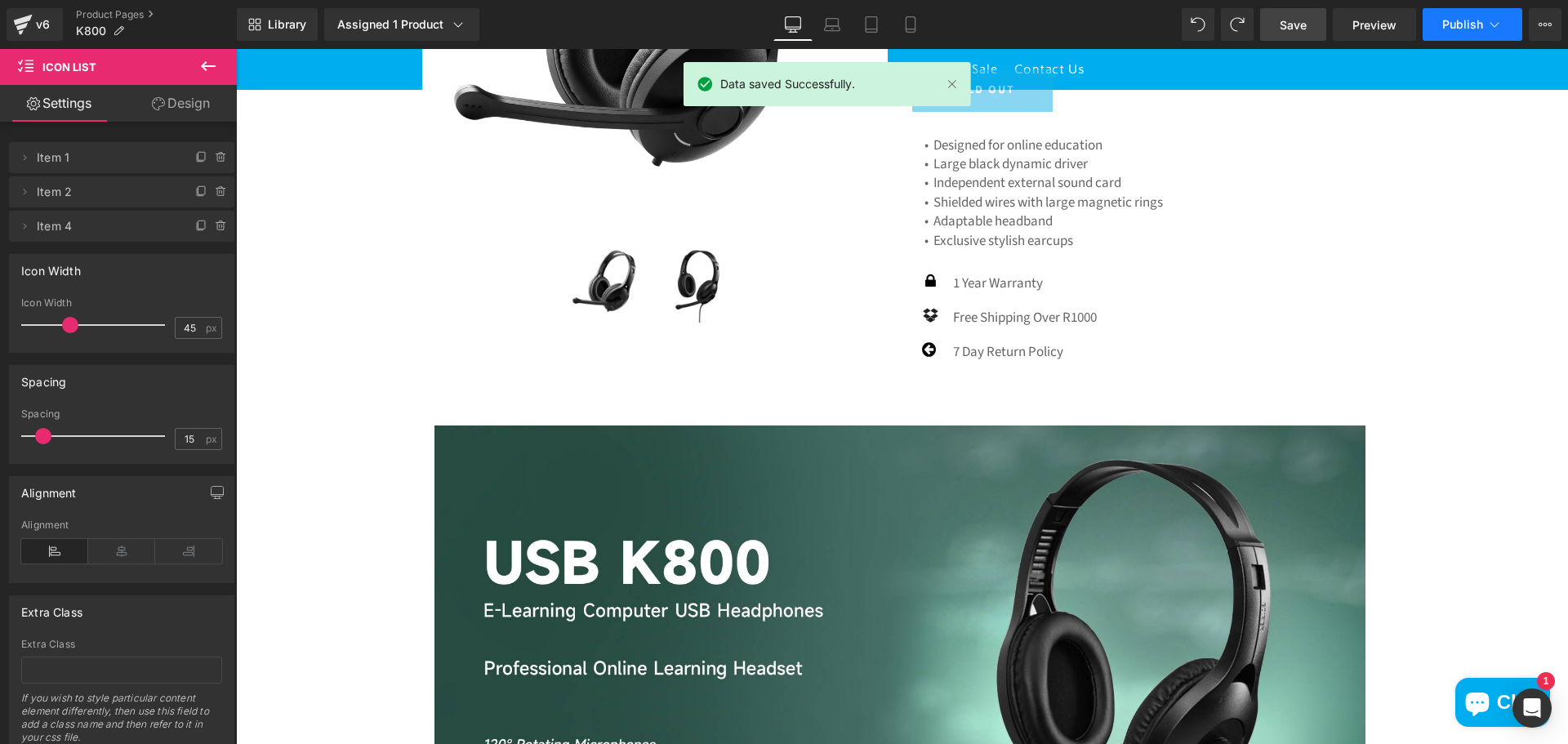
click at [1454, 22] on span "Publish" at bounding box center [1463, 24] width 41 height 13
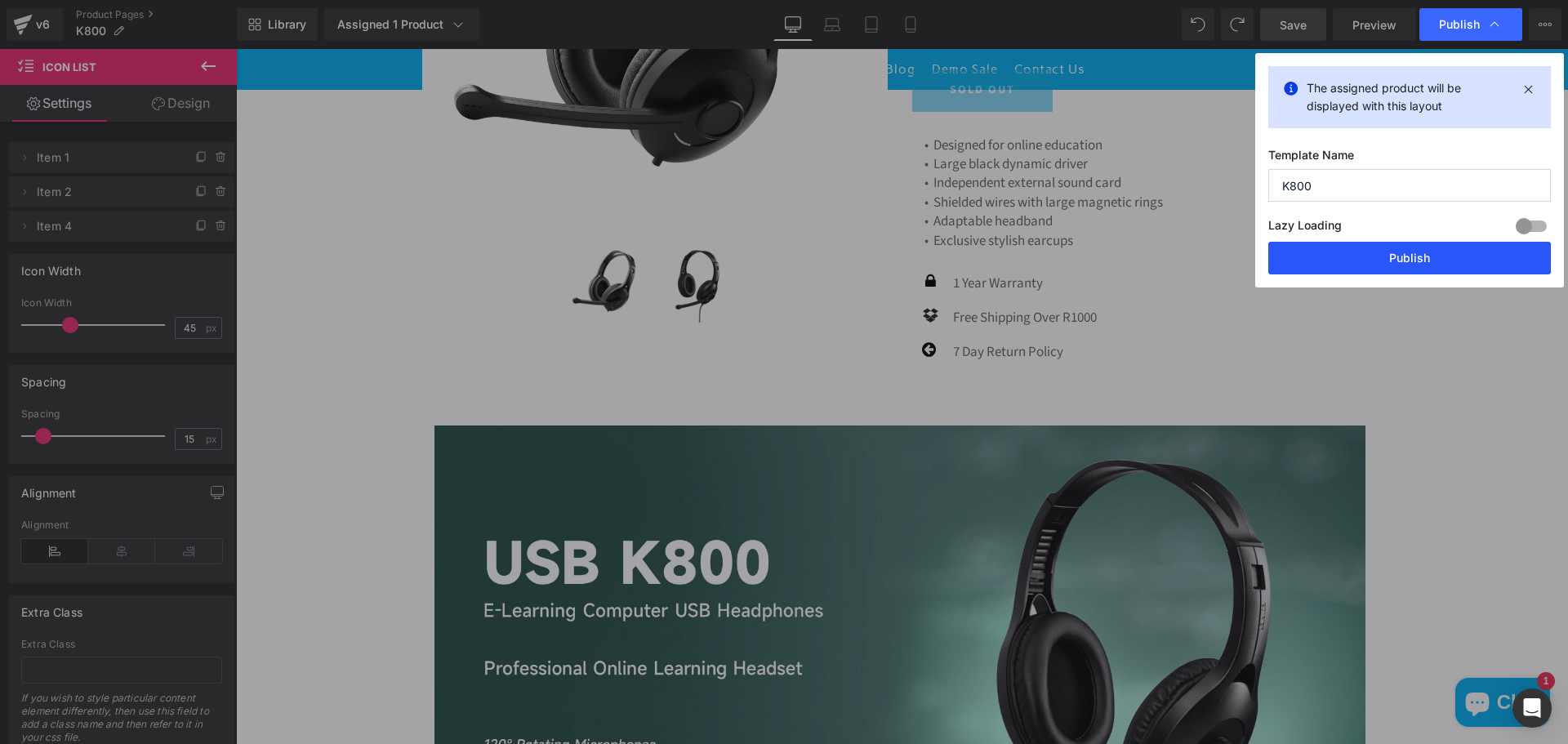
click at [1427, 256] on button "Publish" at bounding box center [1410, 258] width 283 height 33
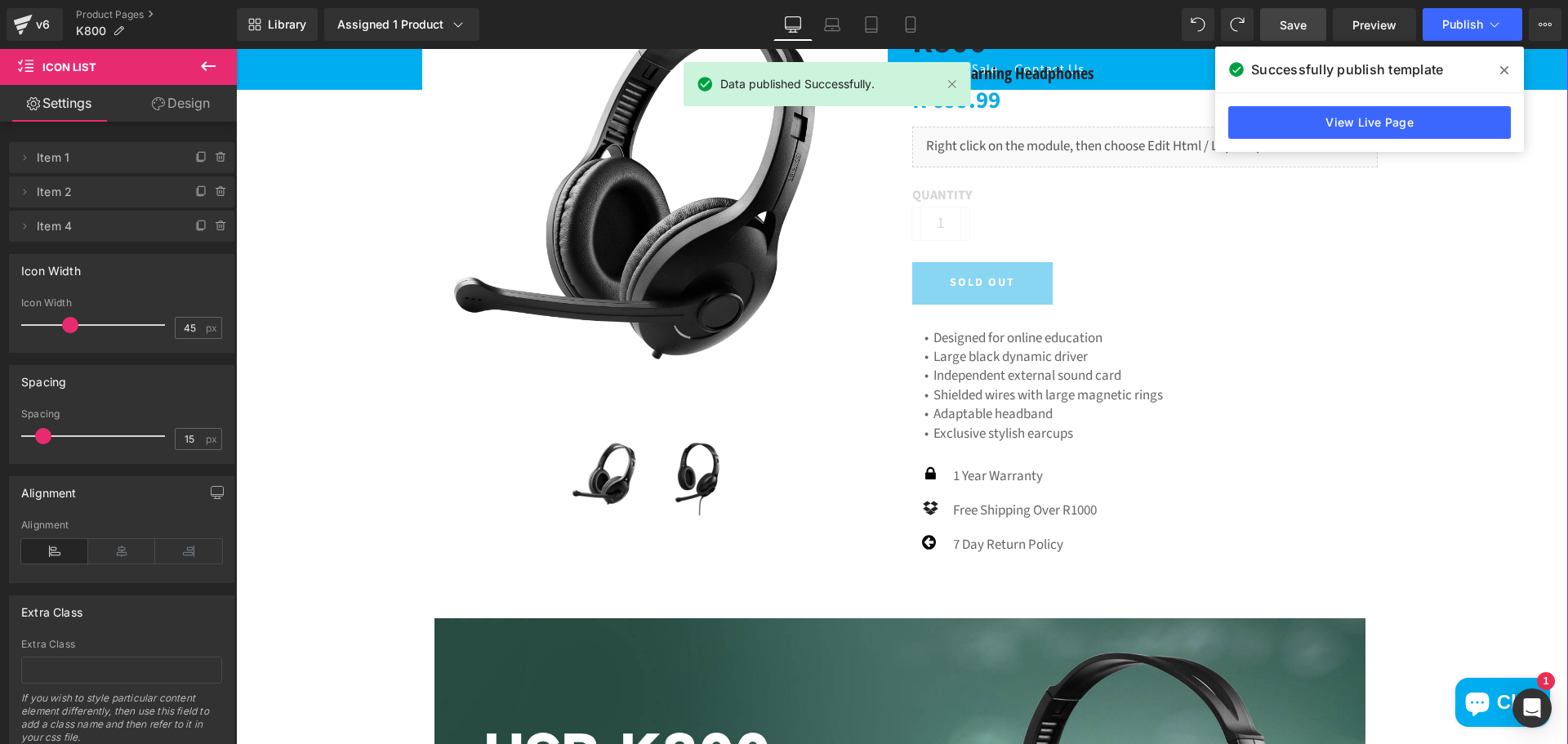
scroll to position [210, 0]
